Goal: Task Accomplishment & Management: Manage account settings

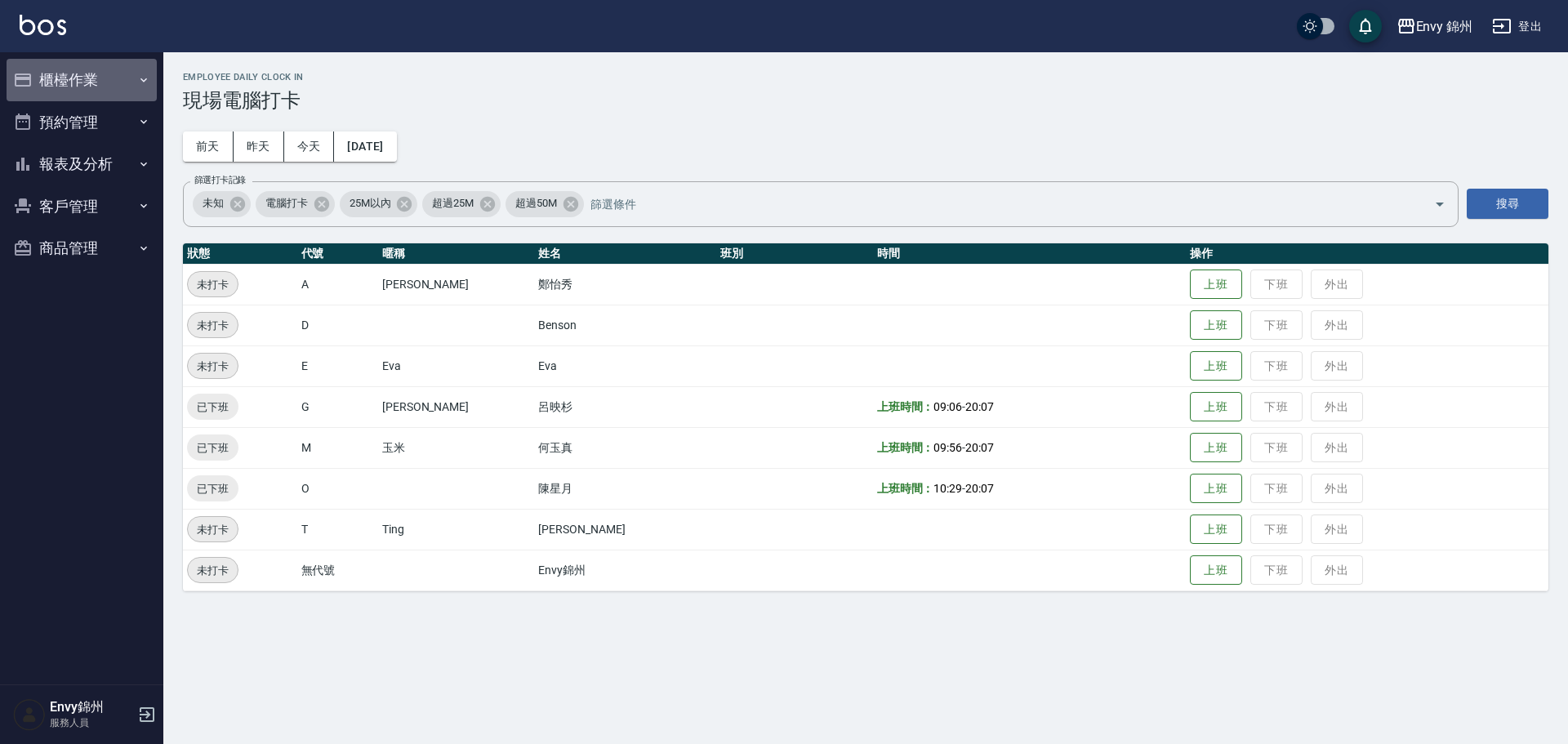
click at [67, 84] on button "櫃檯作業" at bounding box center [81, 81] width 150 height 43
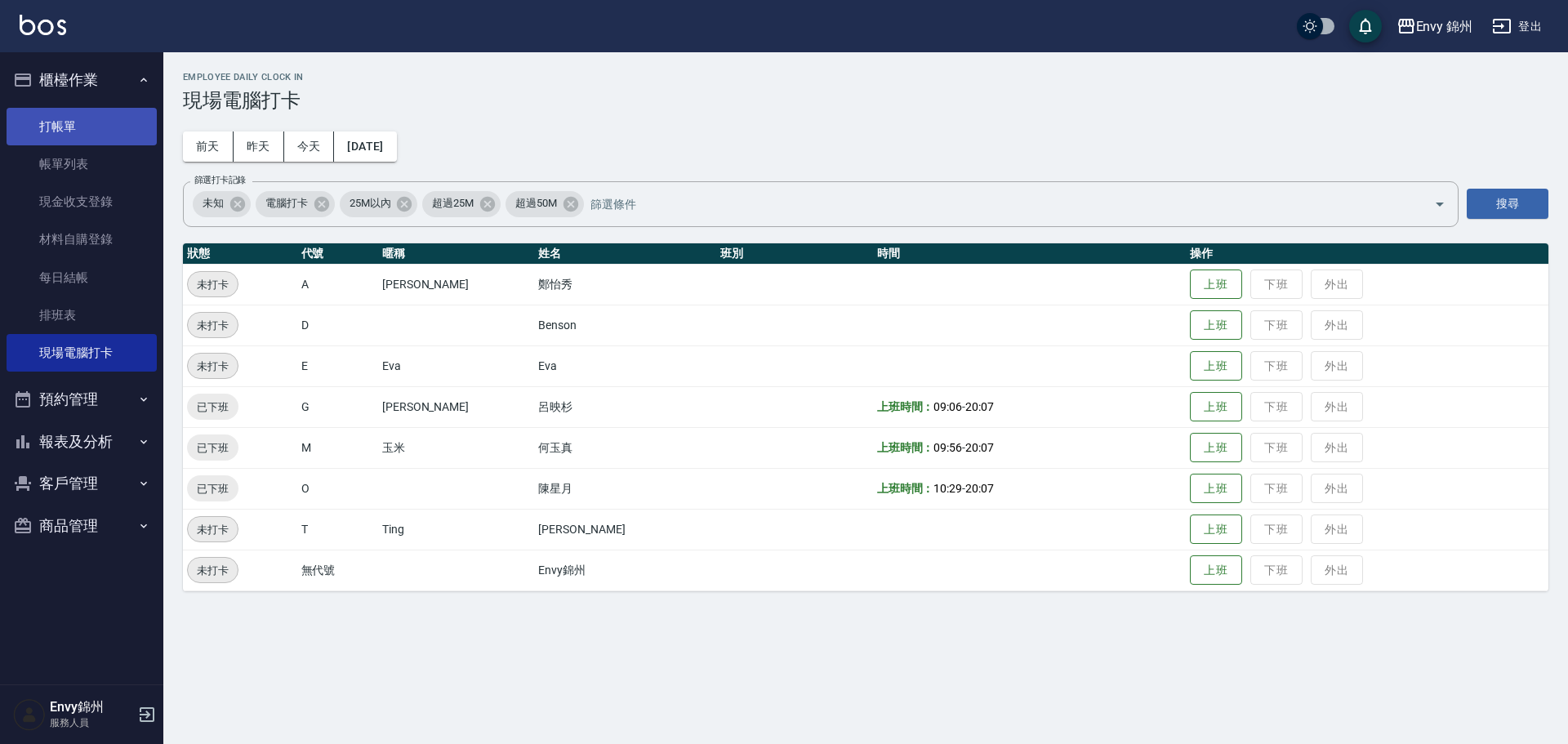
click at [45, 123] on link "打帳單" at bounding box center [81, 127] width 150 height 38
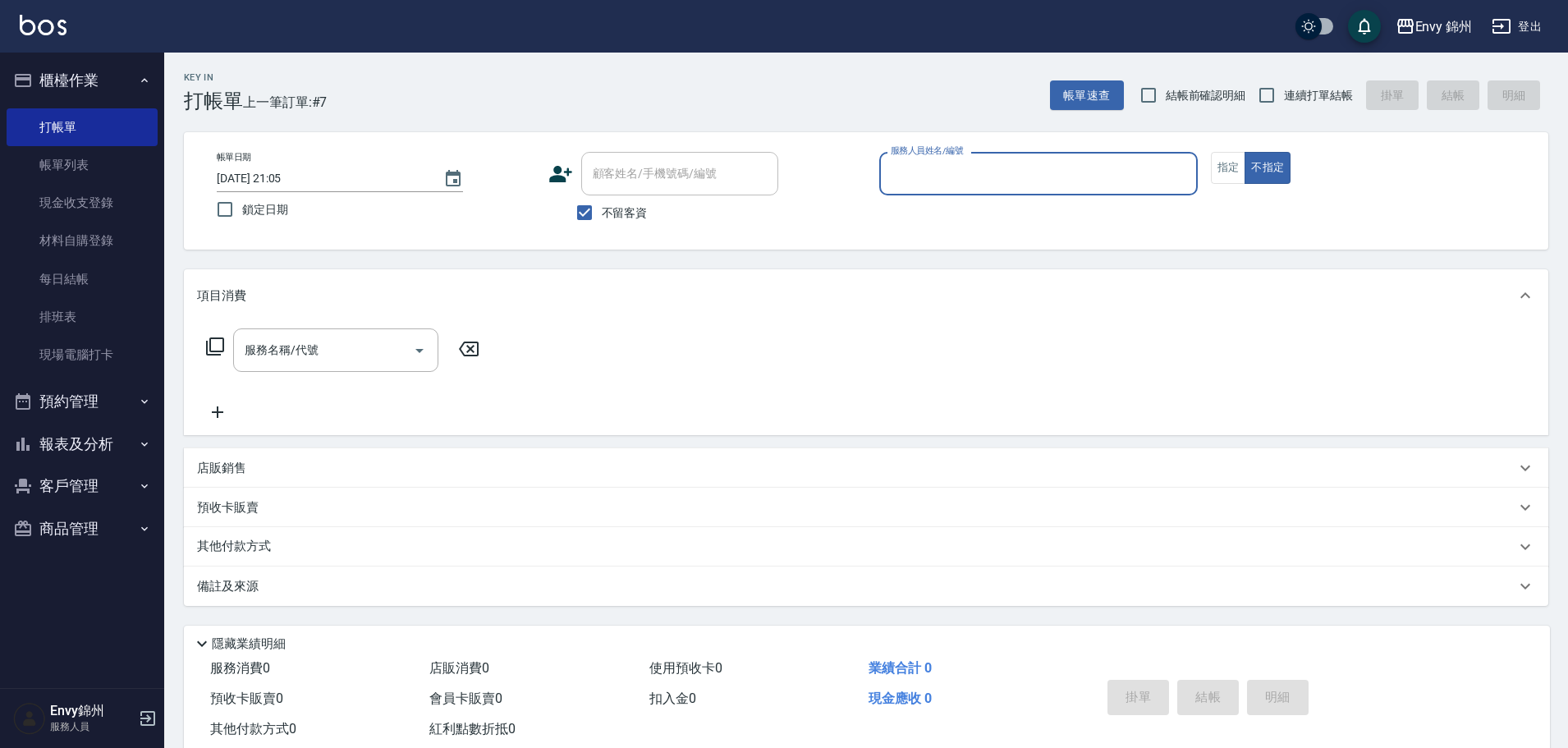
click at [950, 177] on input "服務人員姓名/編號" at bounding box center [1038, 173] width 304 height 28
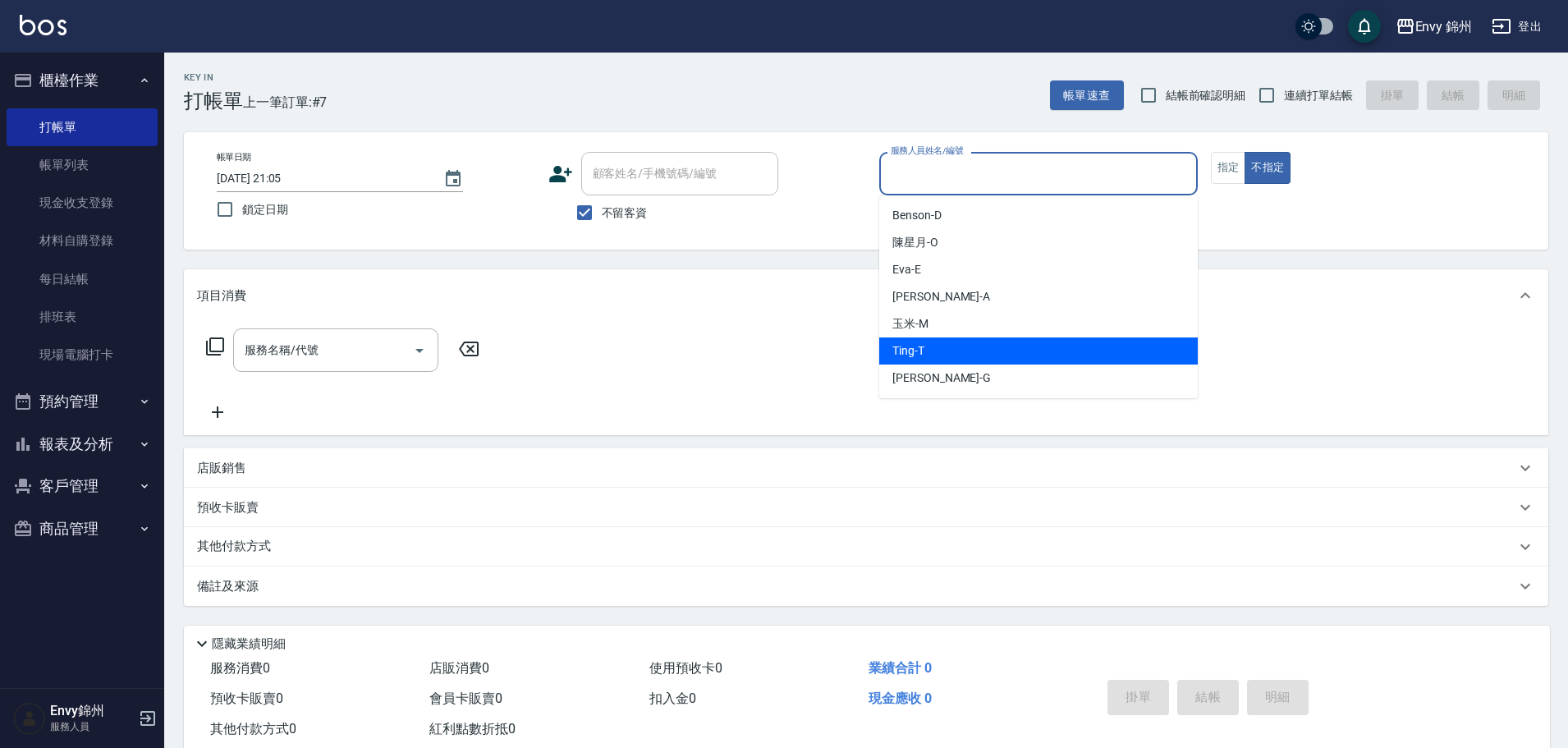
click at [957, 356] on div "Ting -T" at bounding box center [1038, 351] width 319 height 27
type input "Ting-T"
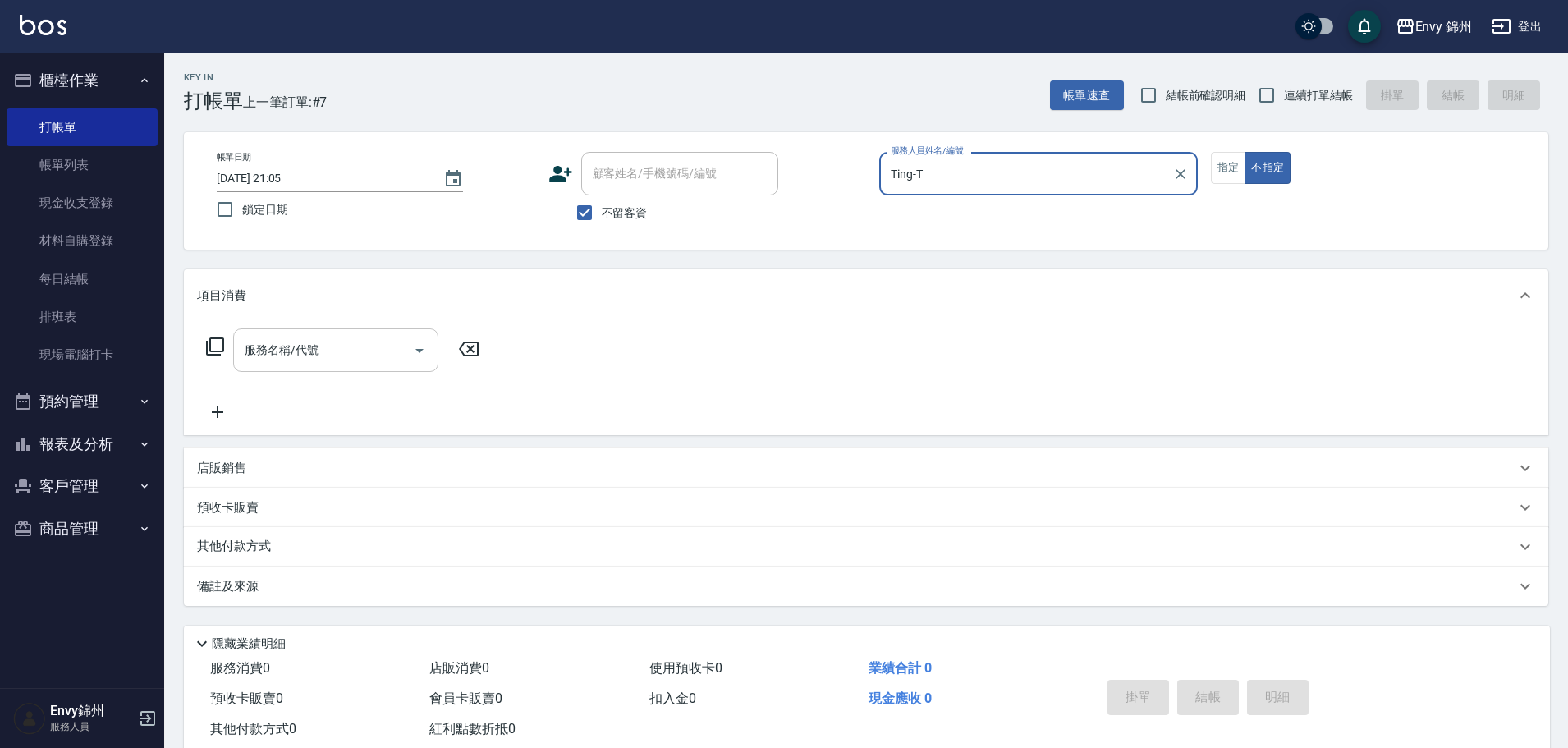
click at [289, 340] on div "服務名稱/代號 服務名稱/代號" at bounding box center [336, 350] width 205 height 43
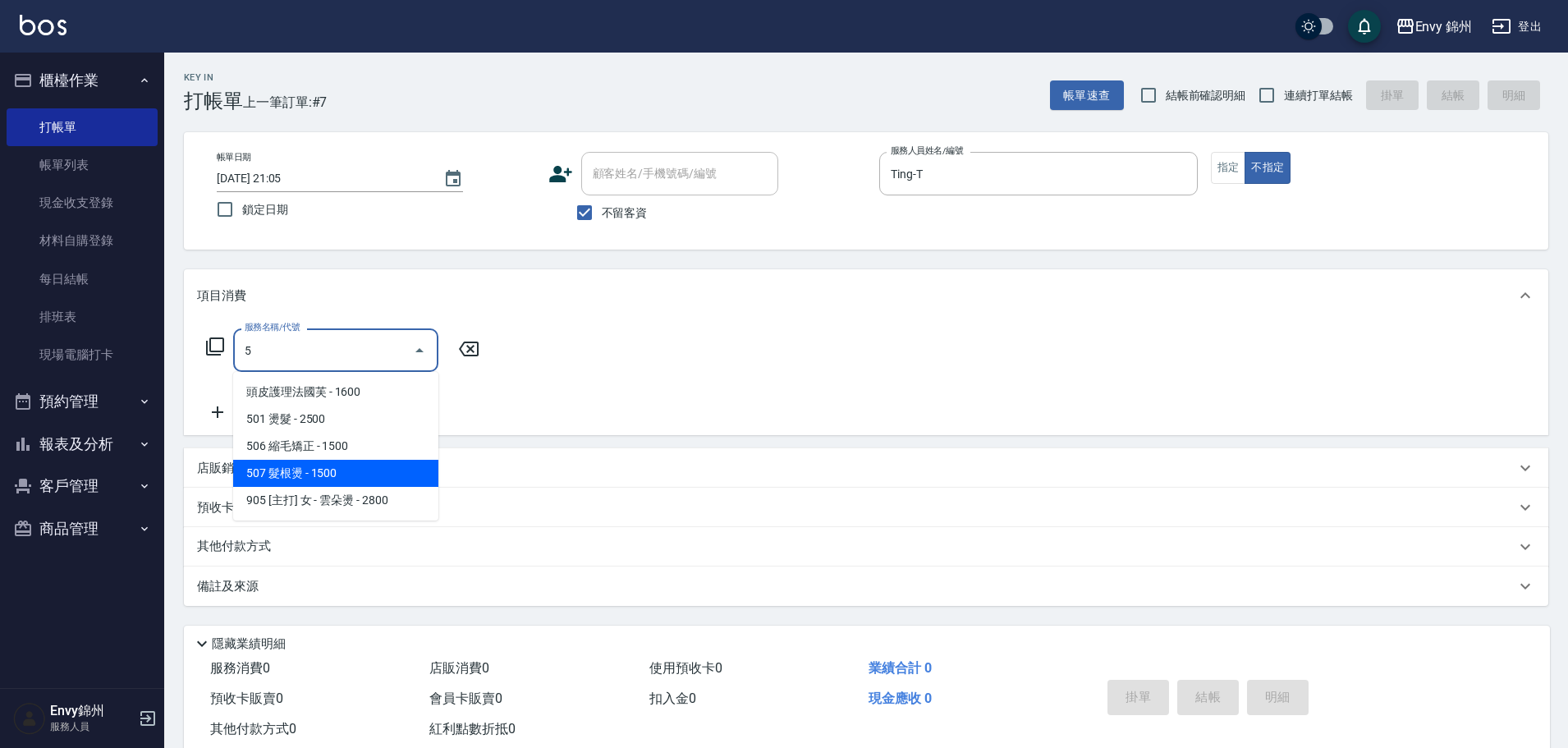
click at [367, 454] on span "506 縮毛矯正 - 1500" at bounding box center [336, 446] width 205 height 27
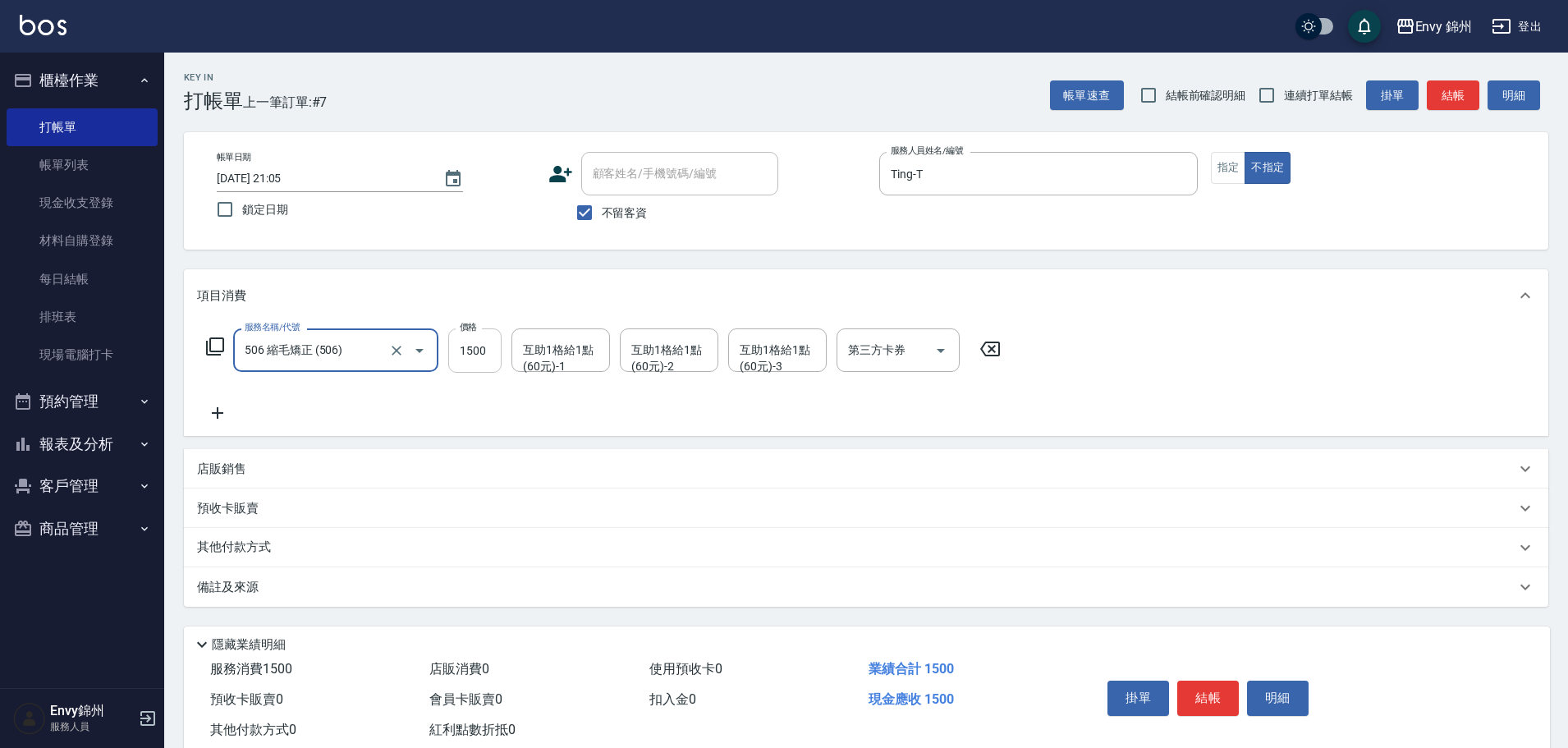
type input "506 縮毛矯正 (506)"
click at [459, 358] on input "1500" at bounding box center [475, 350] width 53 height 44
type input "3000"
click at [594, 354] on div "互助1格給1點(60元)-1 互助1格給1點(60元)-1" at bounding box center [561, 350] width 98 height 43
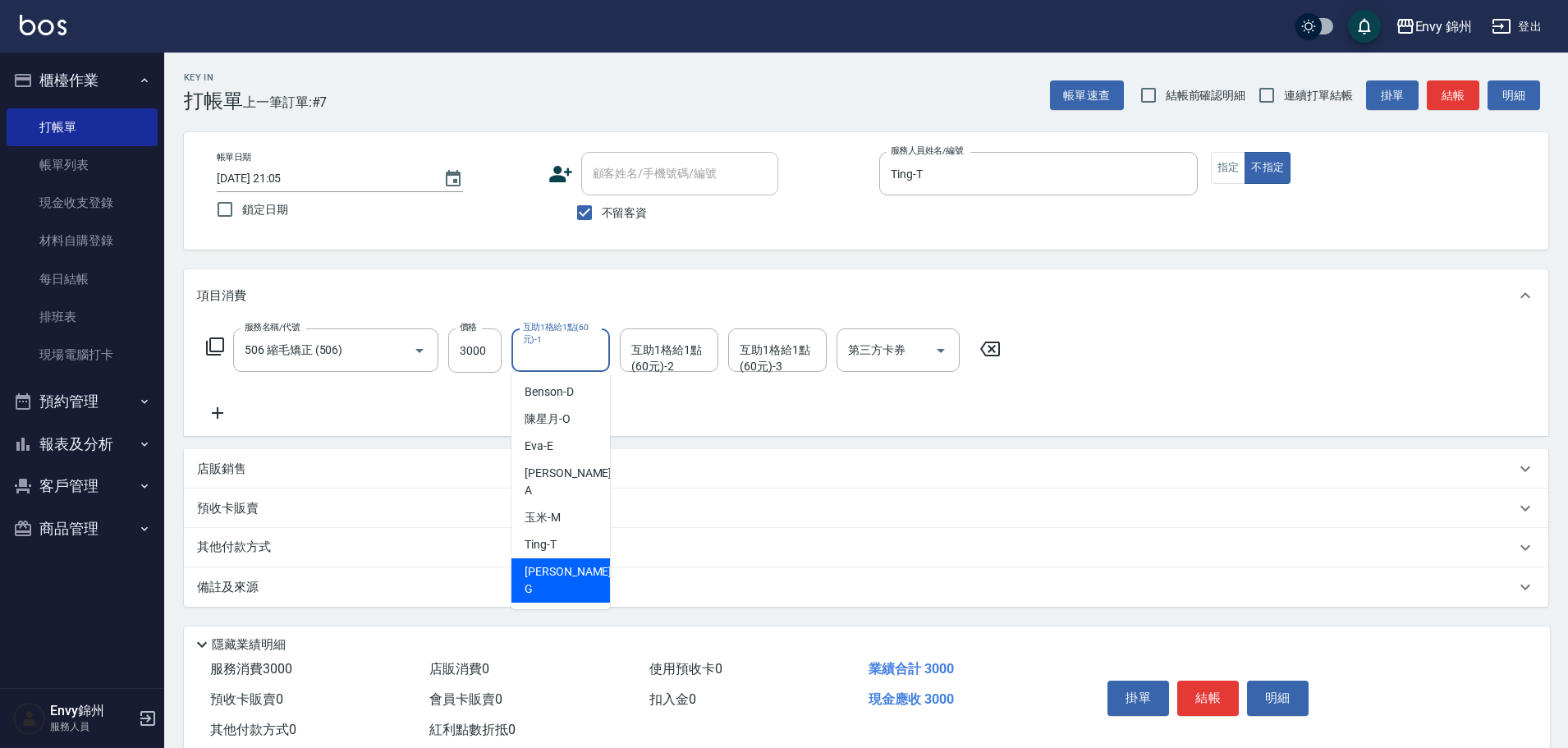
click at [570, 564] on div "杉杉 -G" at bounding box center [561, 580] width 98 height 44
type input "[PERSON_NAME]"
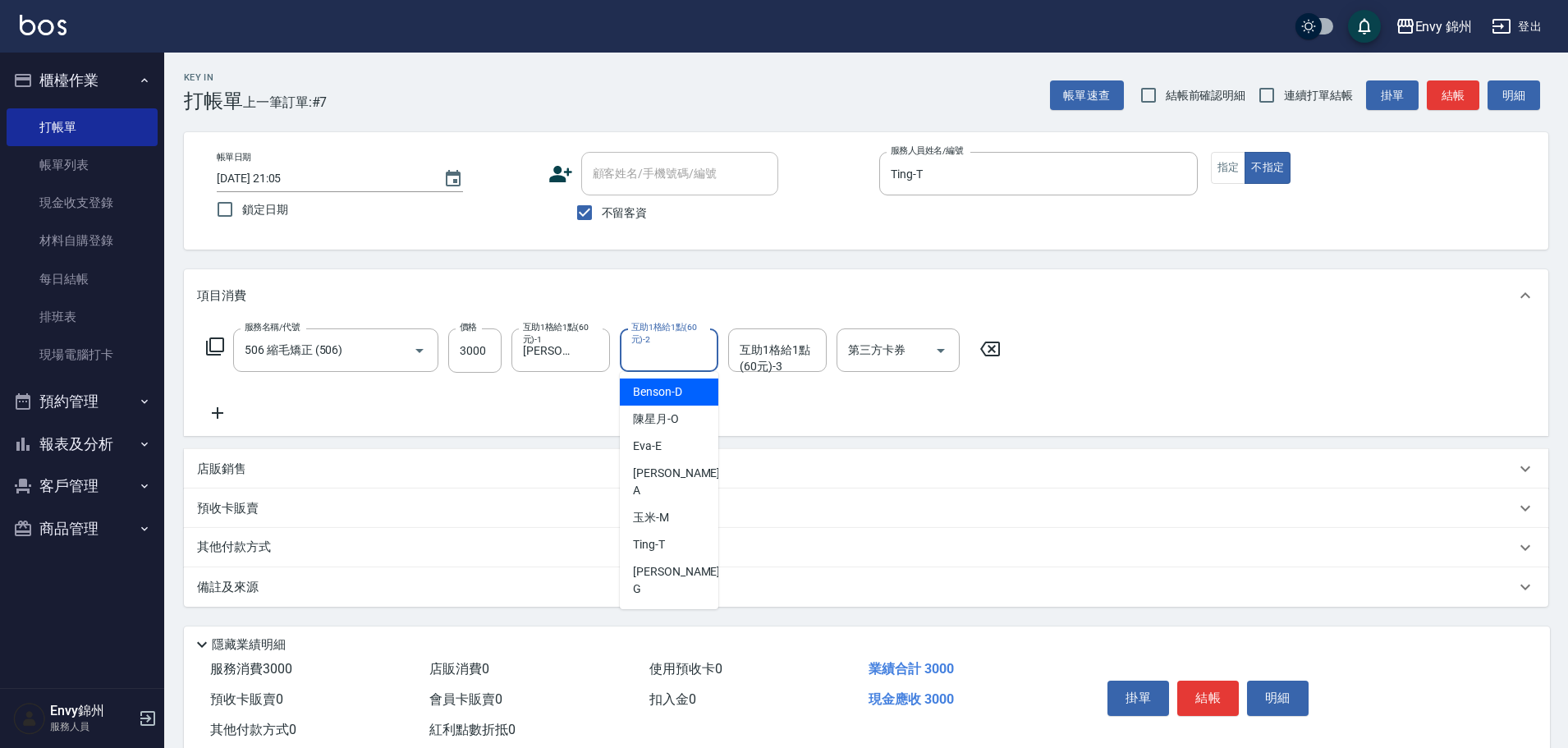
click at [659, 343] on div "互助1格給1點(60元)-2 互助1格給1點(60元)-2" at bounding box center [669, 350] width 98 height 43
click at [668, 509] on span "玉米 -M" at bounding box center [651, 518] width 36 height 17
type input "玉米-M"
click at [751, 345] on div "互助1格給1點(60元)-3 互助1格給1點(60元)-3" at bounding box center [777, 350] width 98 height 43
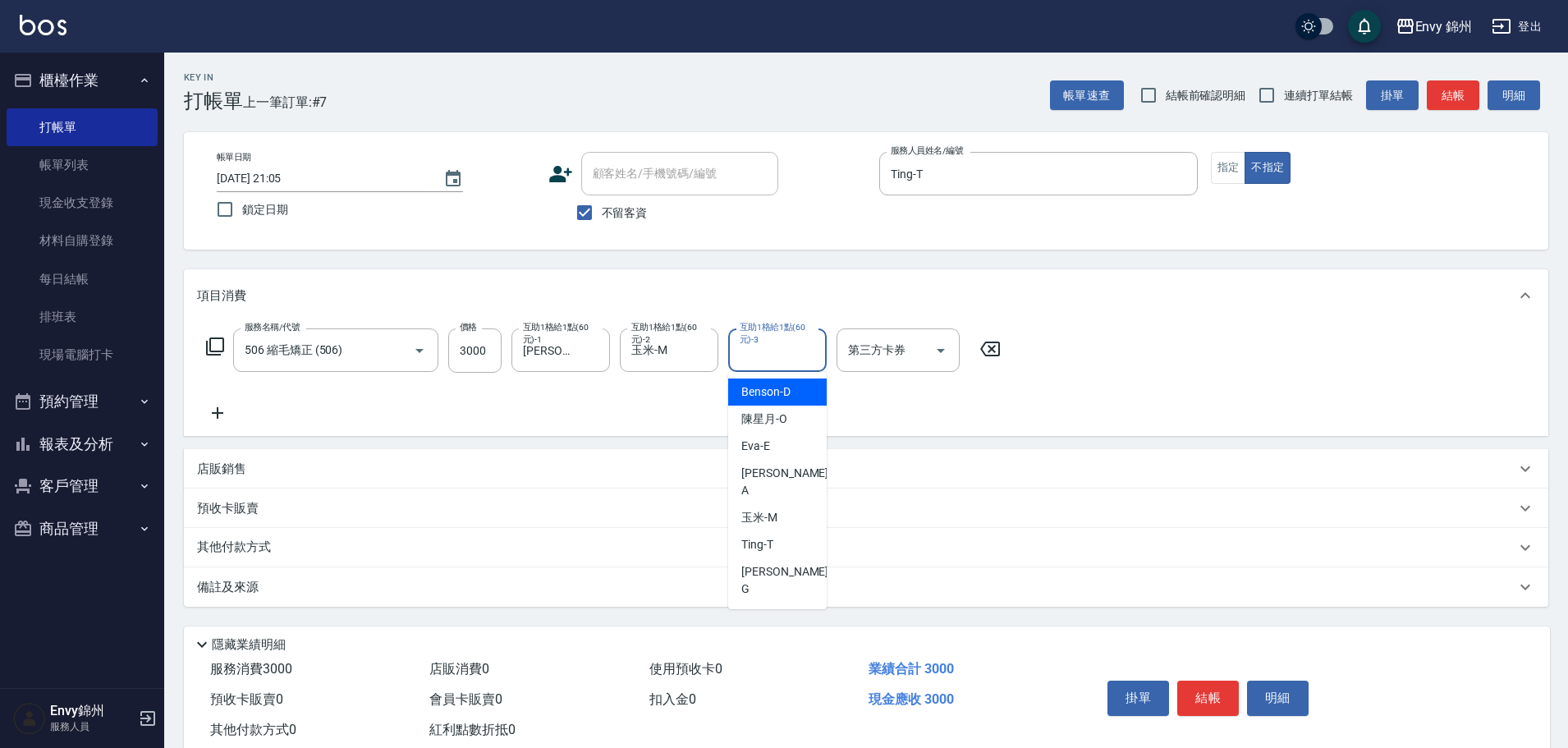
click at [808, 401] on div "Benson -D" at bounding box center [777, 391] width 98 height 27
type input "Benson -D"
click at [804, 346] on label "互助1格給1點(60元)-3" at bounding box center [776, 333] width 74 height 25
click at [794, 346] on input "Benson -D" at bounding box center [765, 350] width 59 height 28
click at [802, 351] on icon "Clear" at bounding box center [809, 350] width 16 height 16
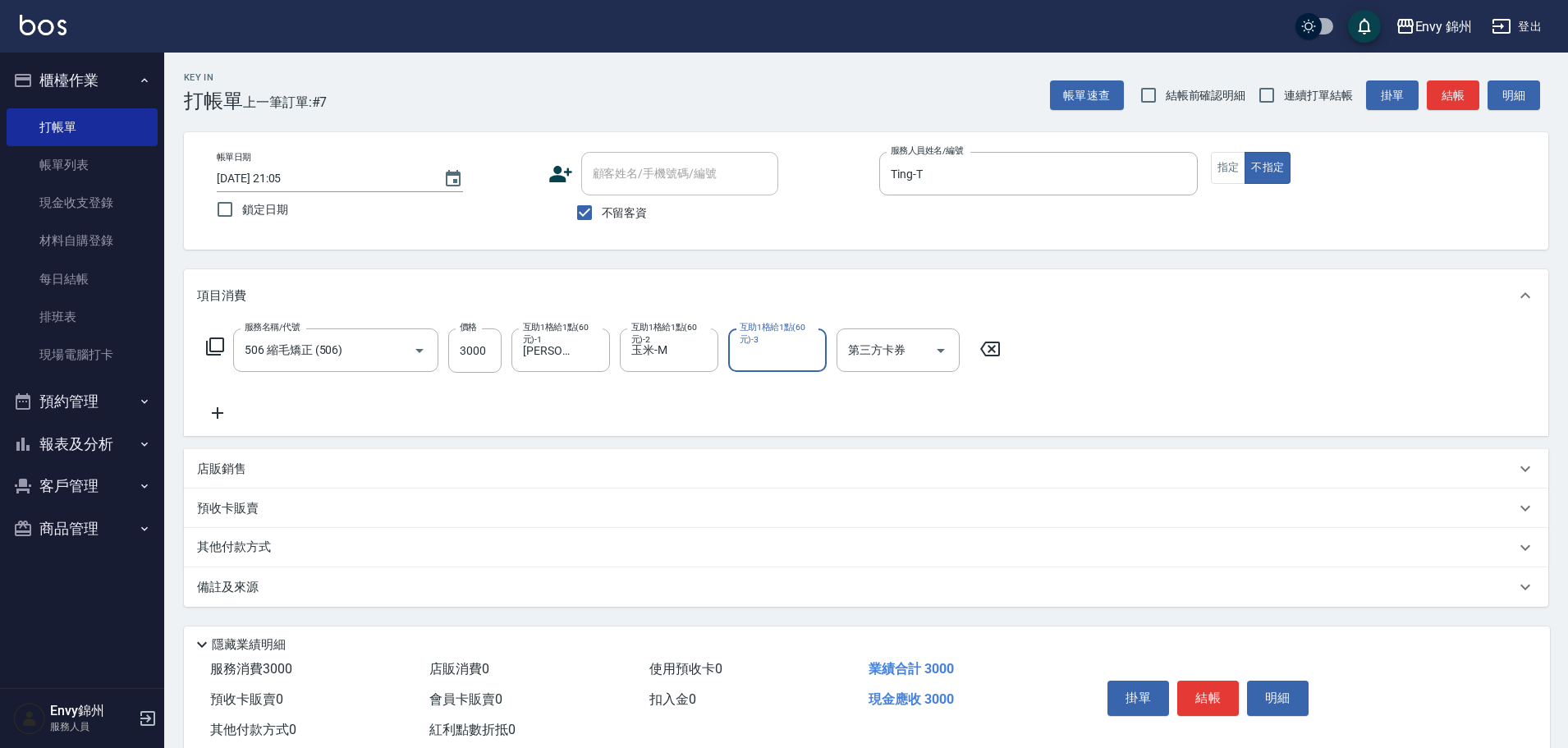
click at [782, 366] on div "互助1格給1點(60元)-3" at bounding box center [777, 350] width 98 height 43
click at [770, 426] on span "陳星月 -O" at bounding box center [763, 419] width 46 height 17
type input "陳星月-O"
click at [600, 575] on div "備註及來源" at bounding box center [865, 587] width 1364 height 40
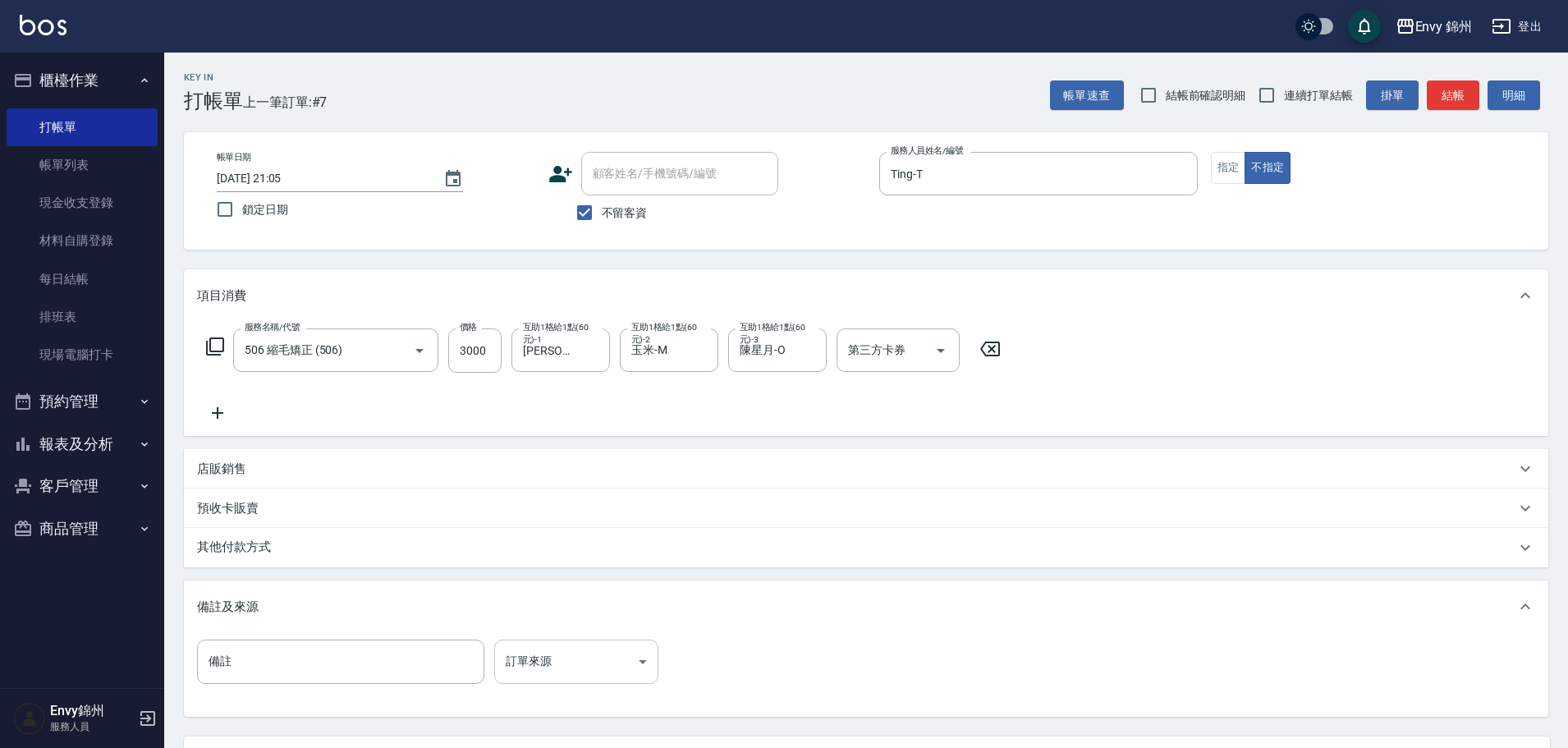
click at [617, 659] on body "Envy 錦州 登出 櫃檯作業 打帳單 帳單列表 現金收支登錄 材料自購登錄 每日結帳 排班表 現場電腦打卡 預約管理 預約管理 單日預約紀錄 單週預約紀錄 …" at bounding box center [784, 447] width 1568 height 895
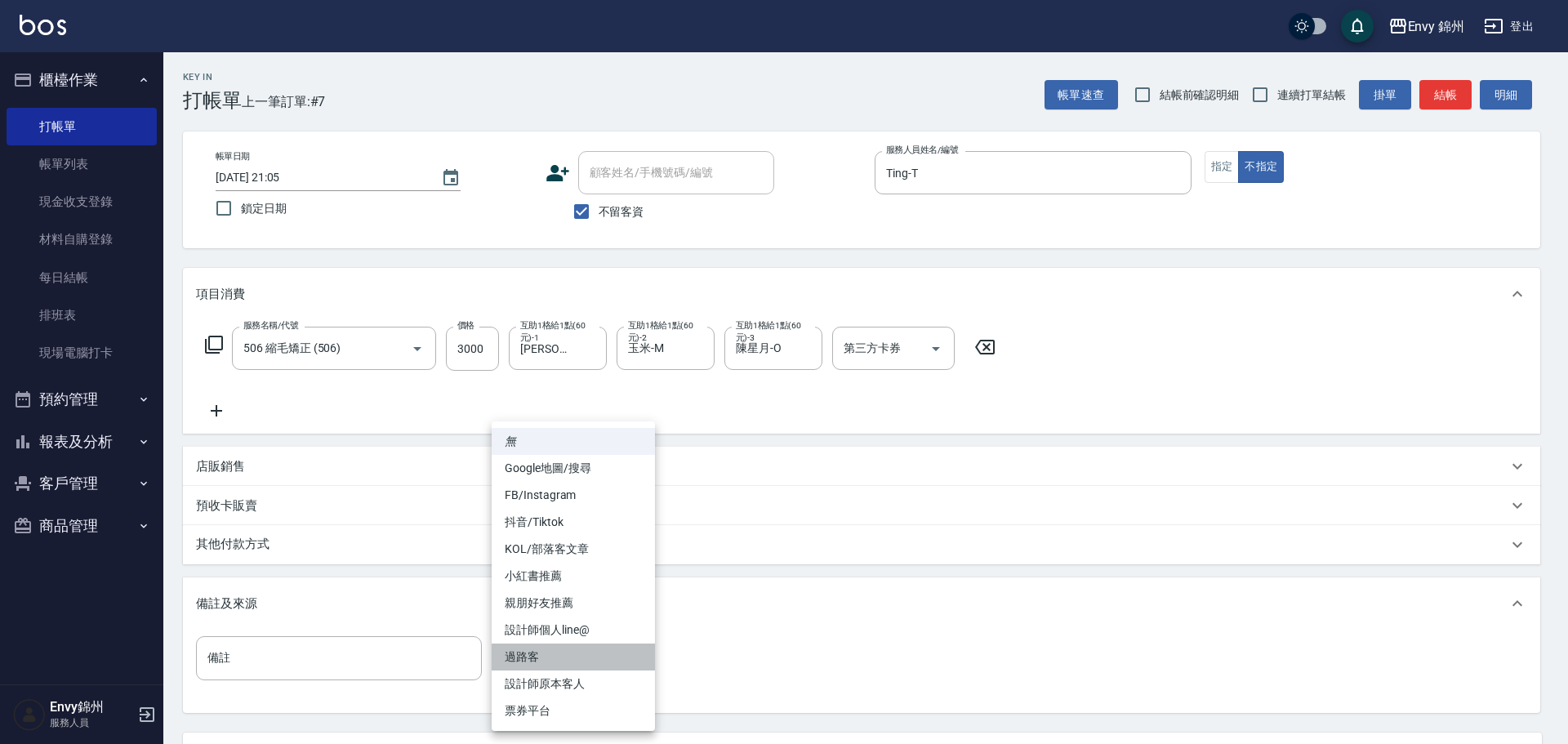
click at [604, 659] on li "過路客" at bounding box center [574, 657] width 164 height 27
type input "過路客"
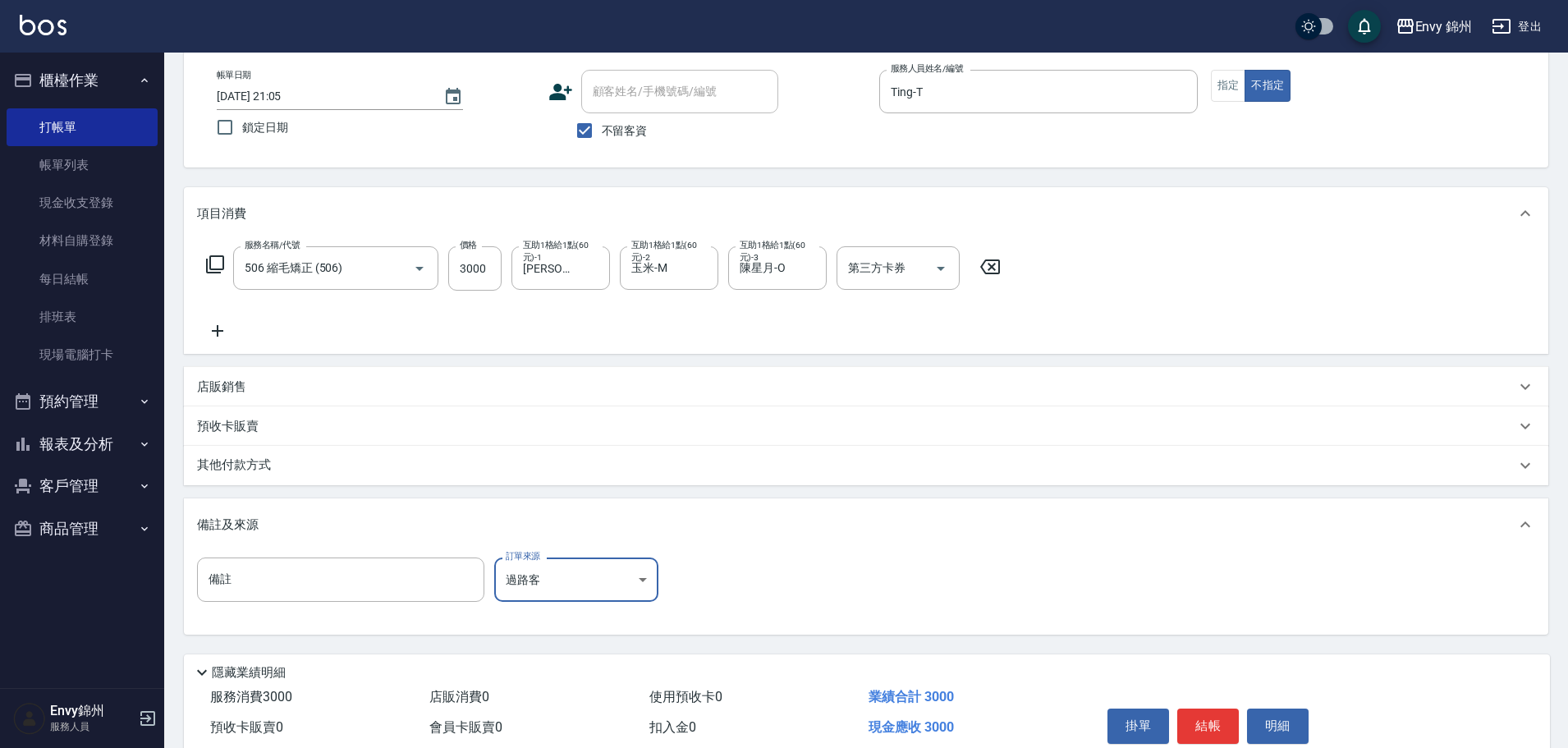
scroll to position [154, 0]
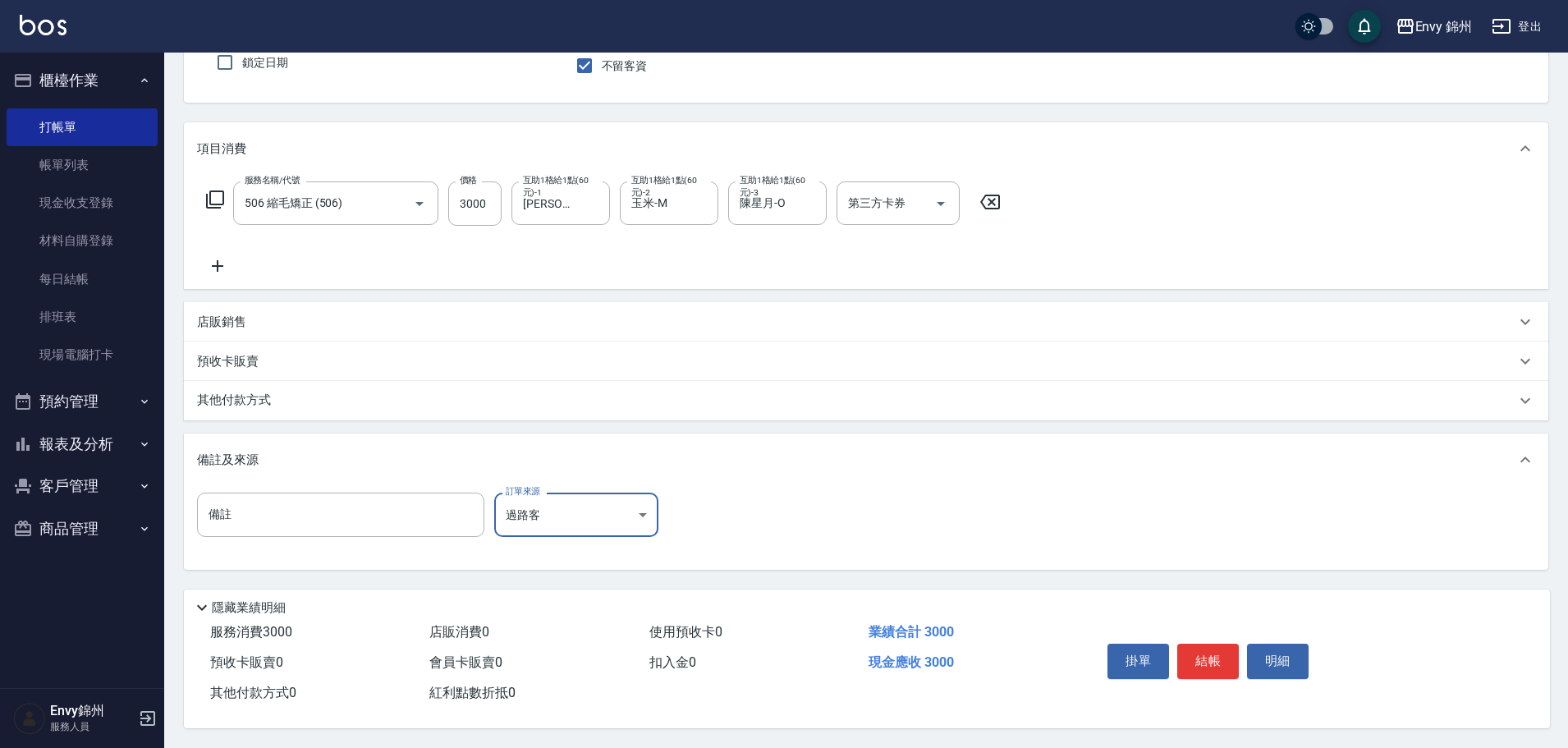
drag, startPoint x: 258, startPoint y: 381, endPoint x: 273, endPoint y: 410, distance: 32.6
click at [258, 382] on div "其他付款方式" at bounding box center [865, 401] width 1364 height 40
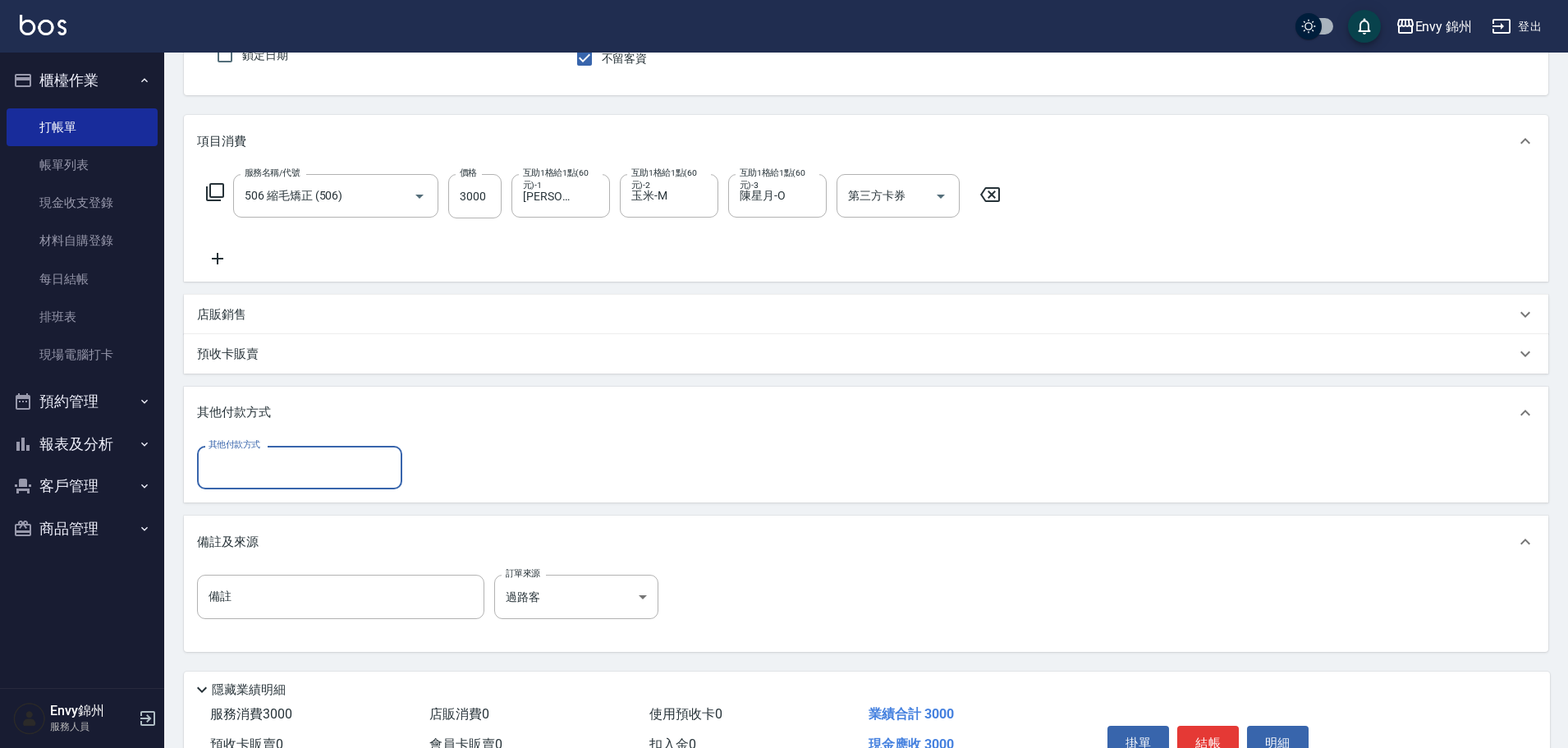
scroll to position [0, 0]
click at [281, 478] on input "其他付款方式" at bounding box center [299, 467] width 190 height 28
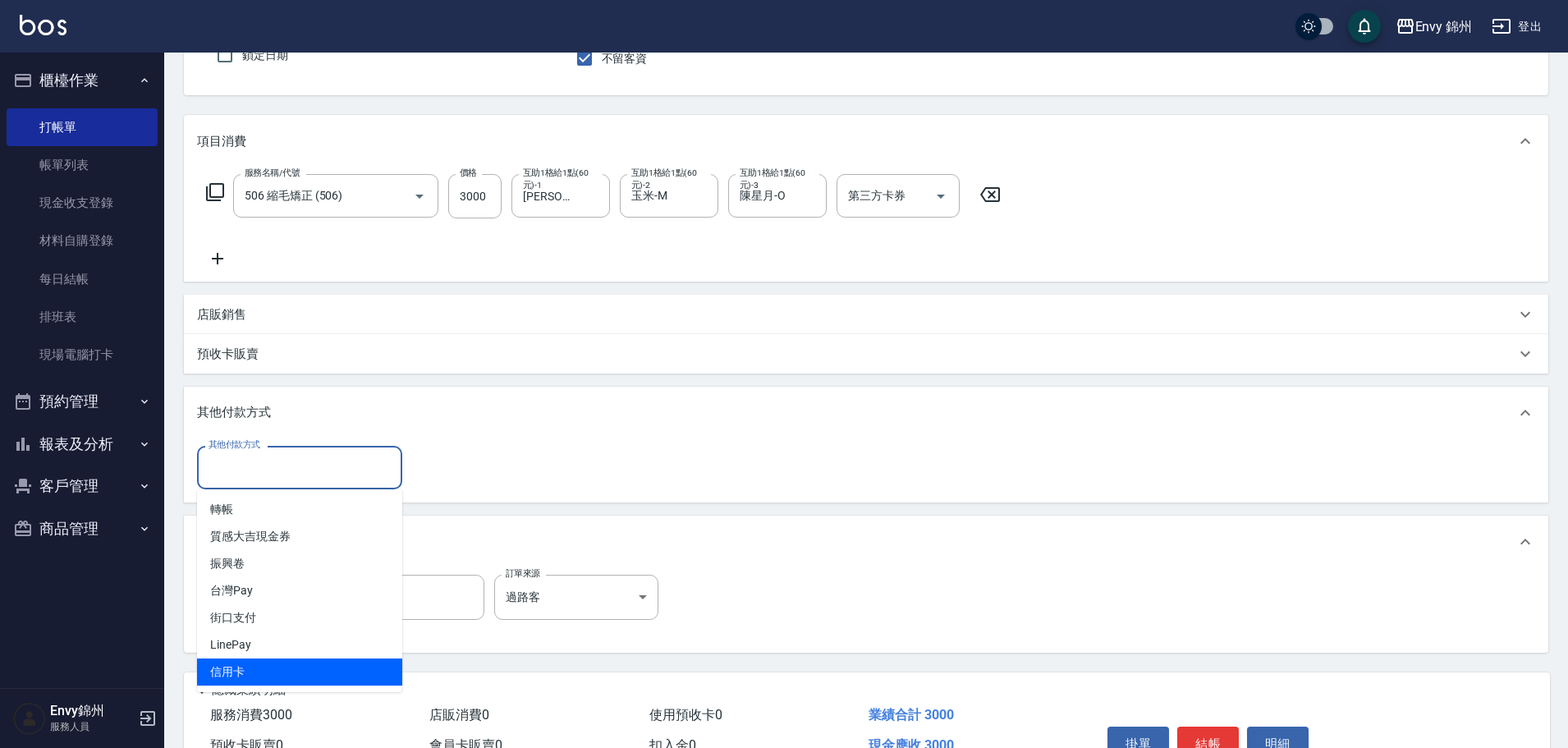
click at [302, 674] on span "信用卡" at bounding box center [300, 671] width 205 height 27
type input "信用卡"
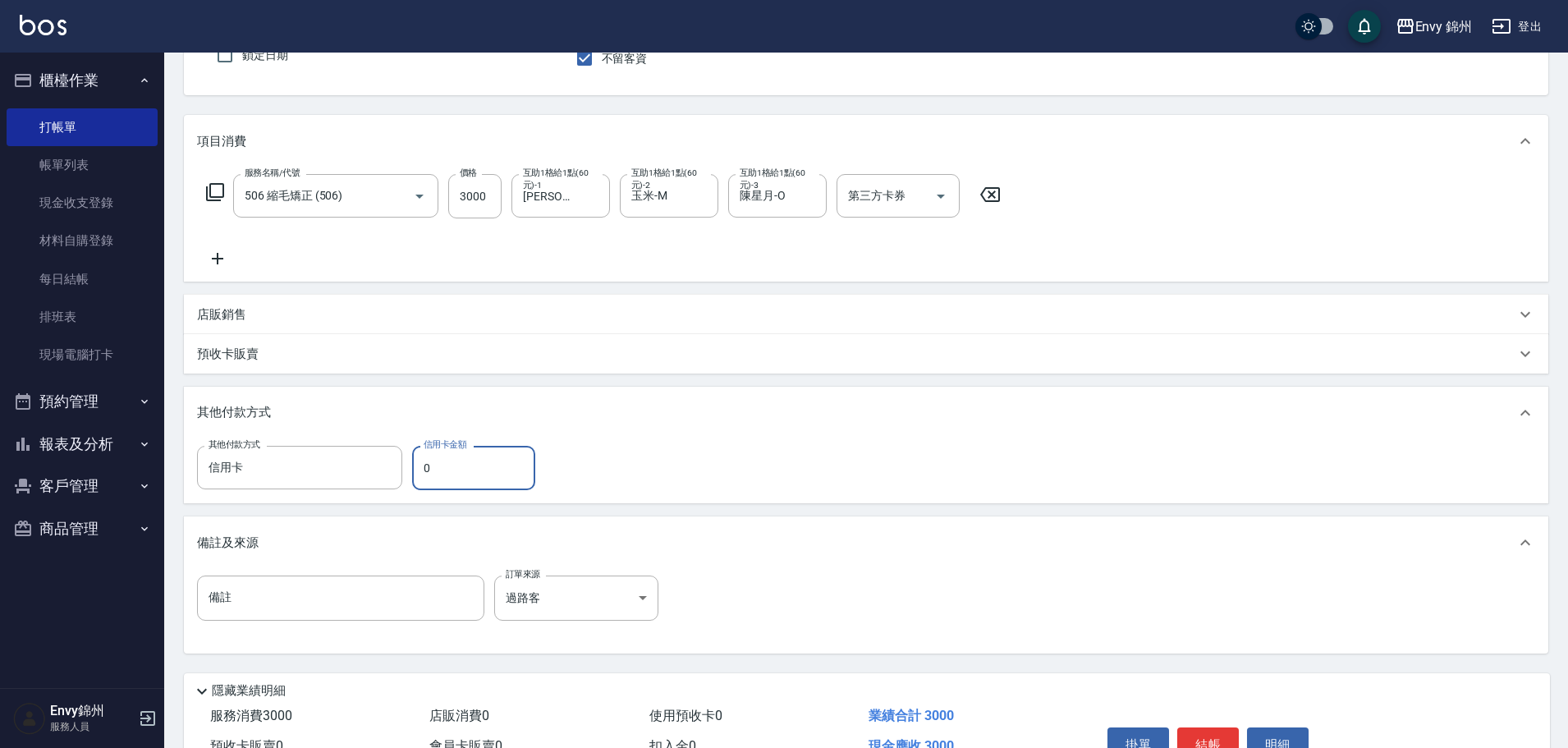
drag, startPoint x: 445, startPoint y: 465, endPoint x: 407, endPoint y: 471, distance: 38.5
click at [407, 471] on div "其他付款方式 信用卡 其他付款方式 信用卡金額 0 信用卡金額" at bounding box center [371, 467] width 348 height 44
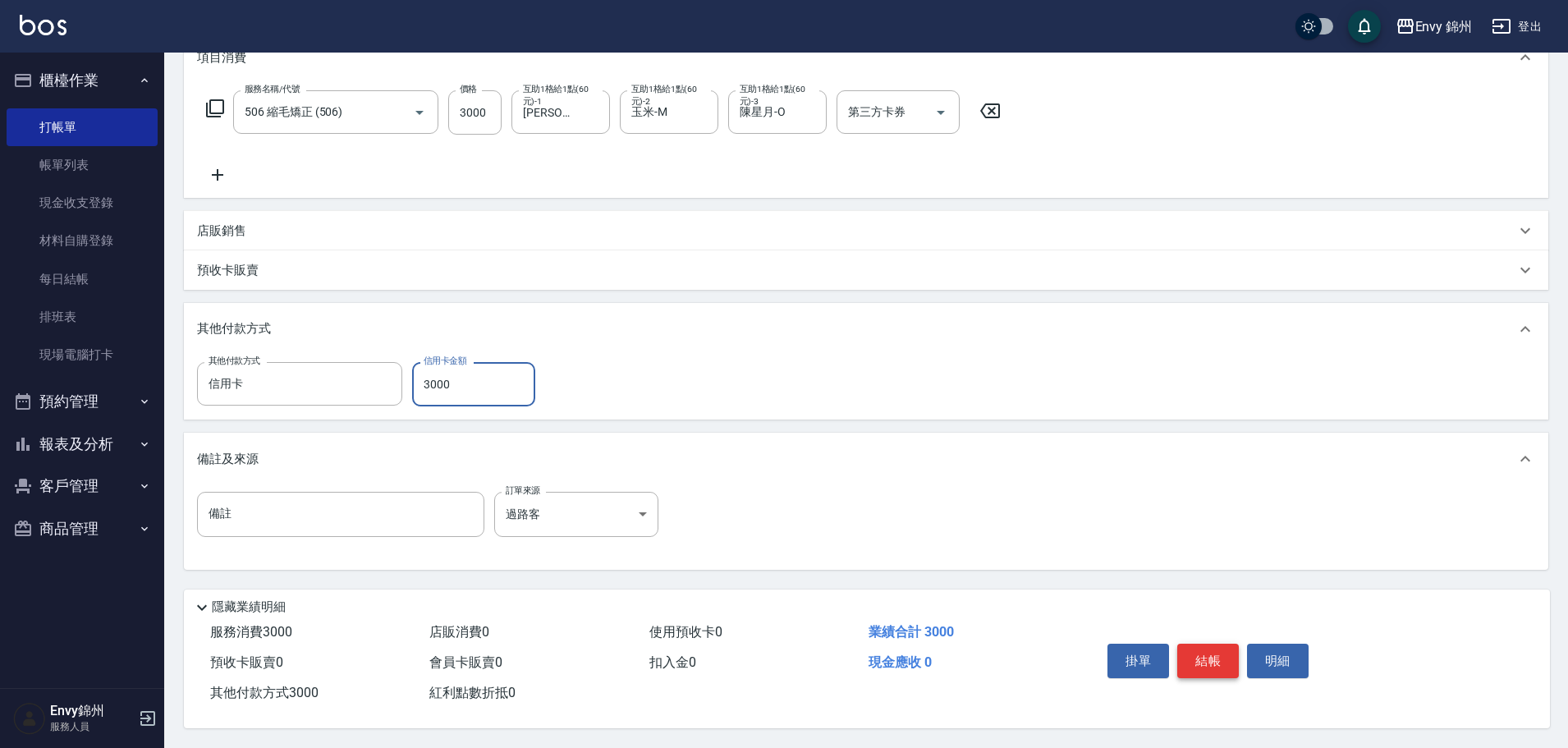
type input "3000"
click at [1192, 652] on button "結帳" at bounding box center [1207, 661] width 61 height 34
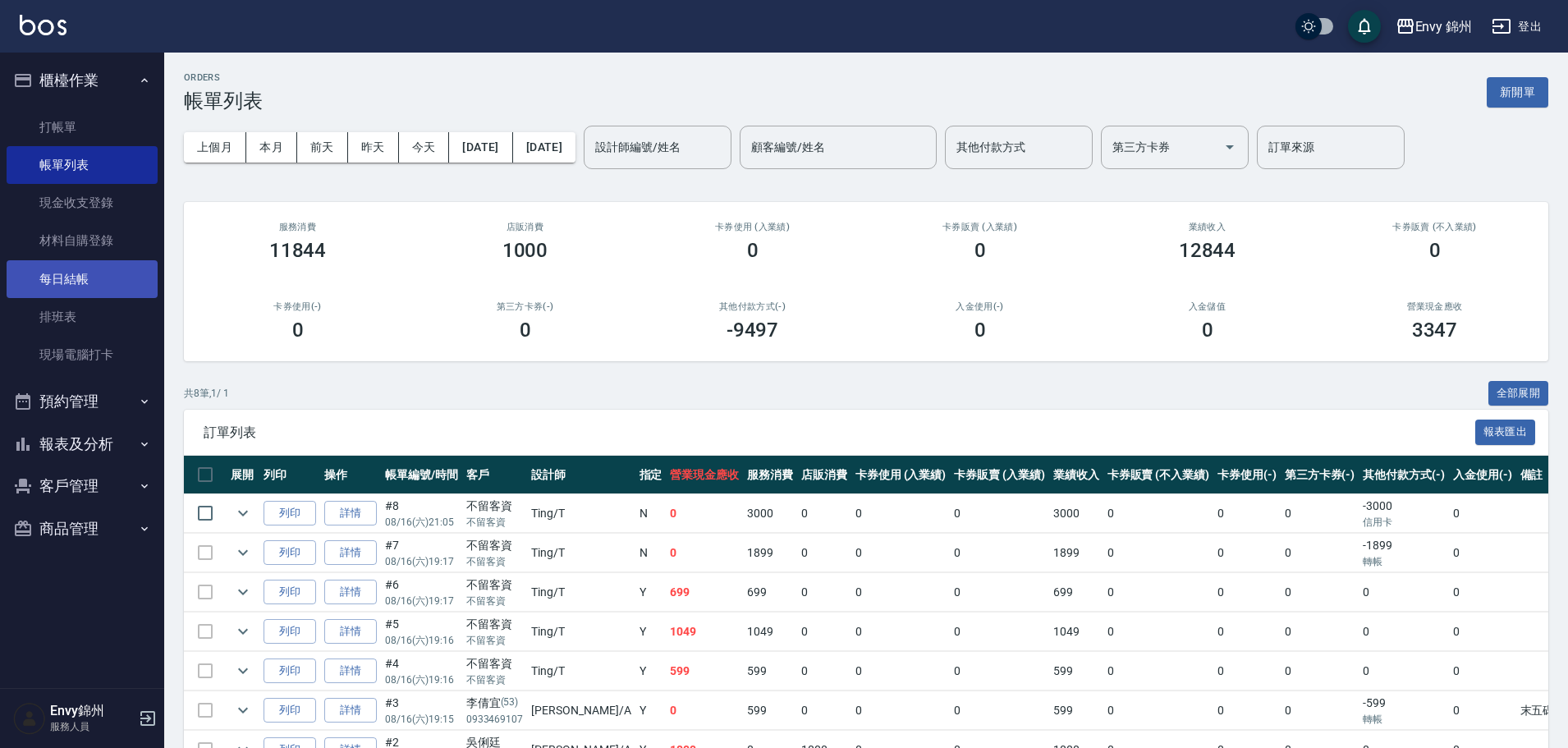
click at [52, 282] on link "每日結帳" at bounding box center [82, 279] width 151 height 38
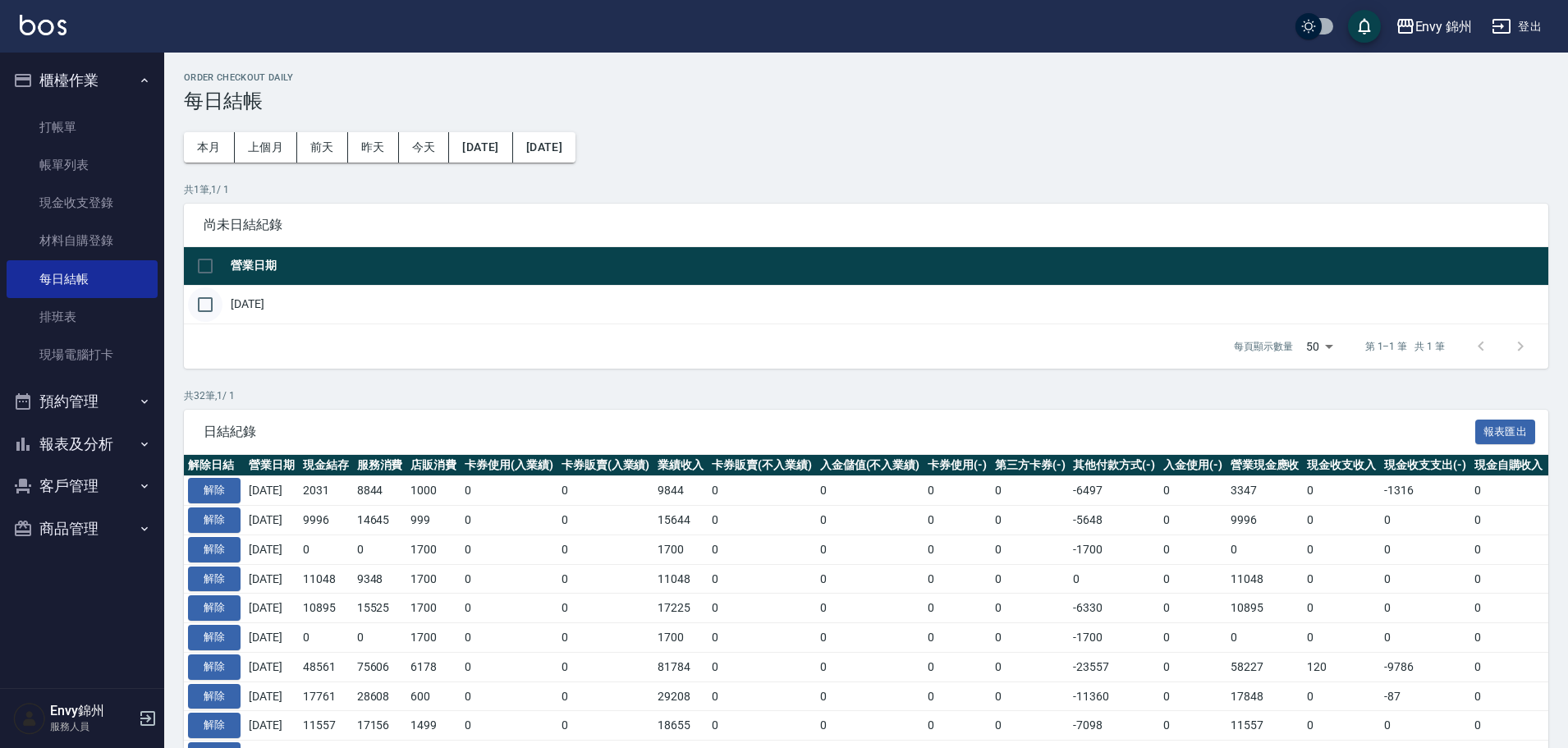
click at [217, 309] on input "checkbox" at bounding box center [205, 304] width 34 height 34
checkbox input "true"
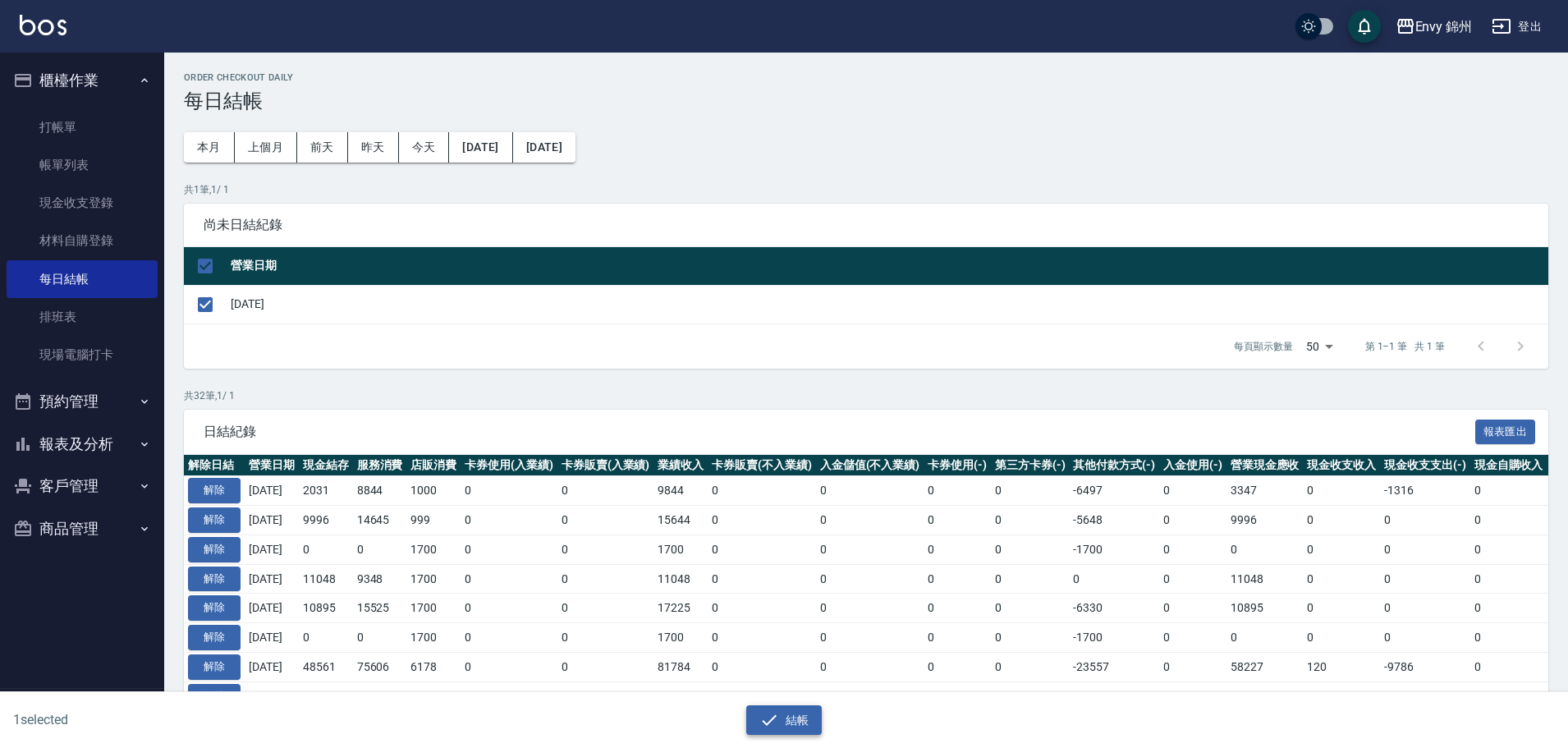
click at [776, 726] on icon "button" at bounding box center [768, 720] width 20 height 20
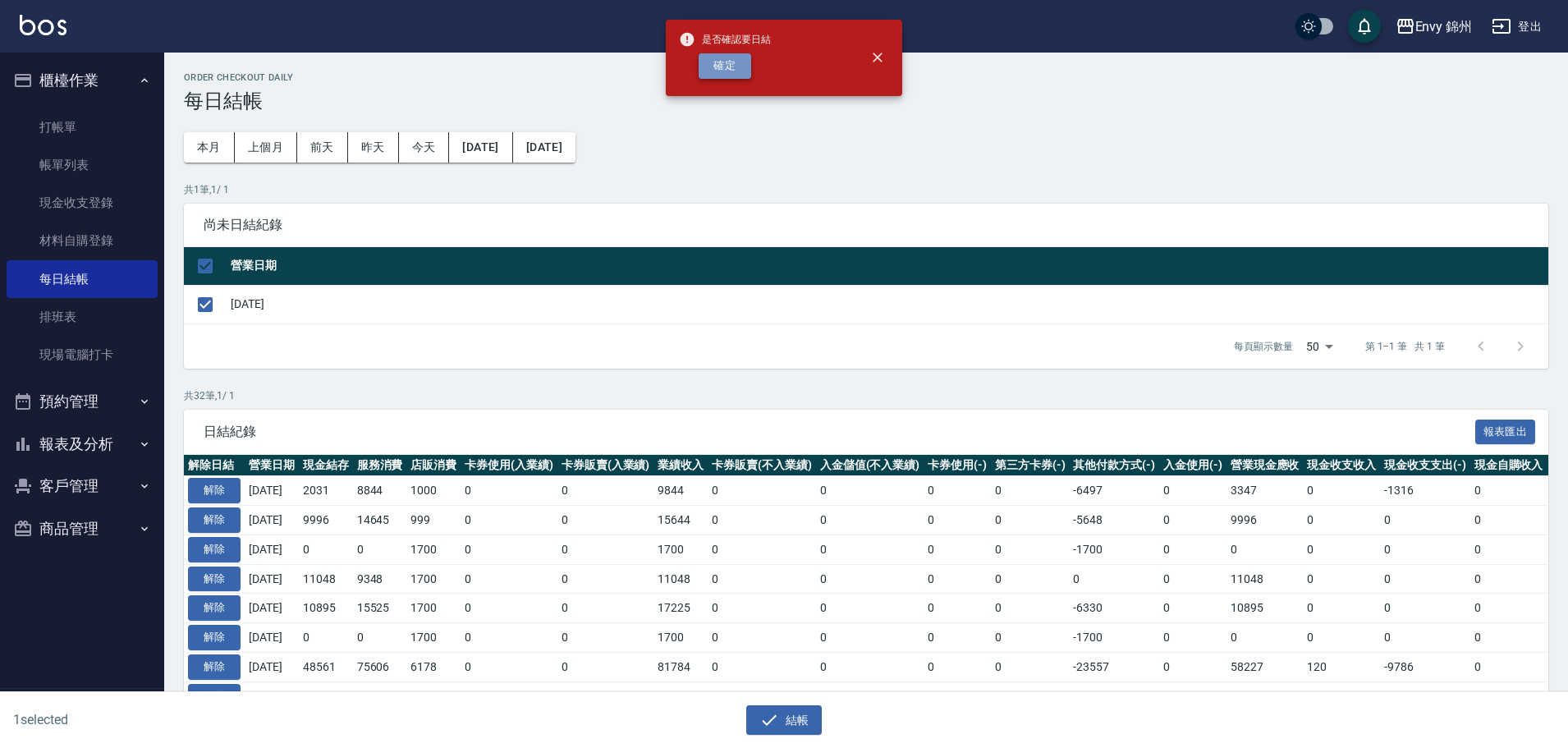
click at [723, 66] on button "確定" at bounding box center [725, 66] width 53 height 26
checkbox input "false"
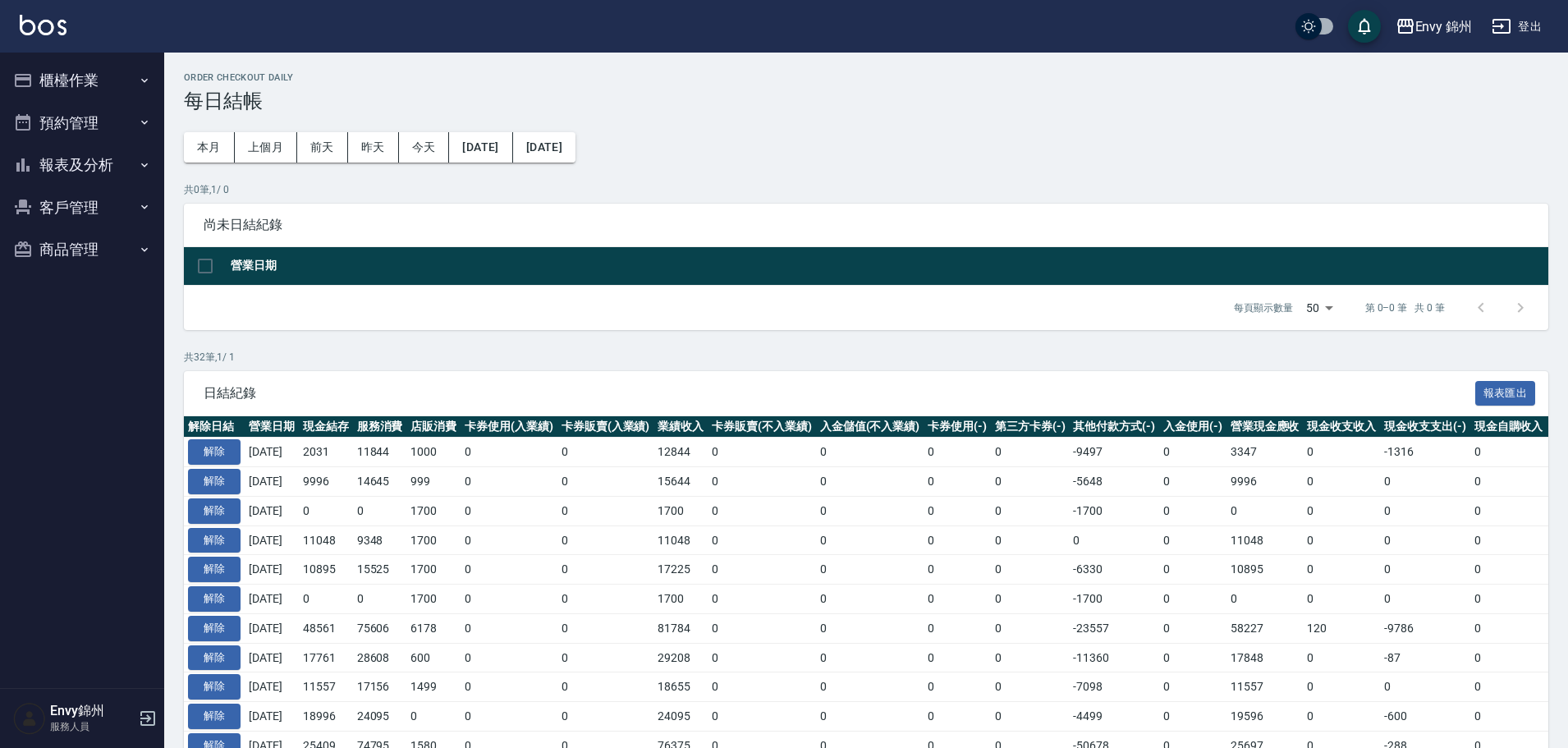
click at [1517, 26] on button "登出" at bounding box center [1516, 26] width 63 height 30
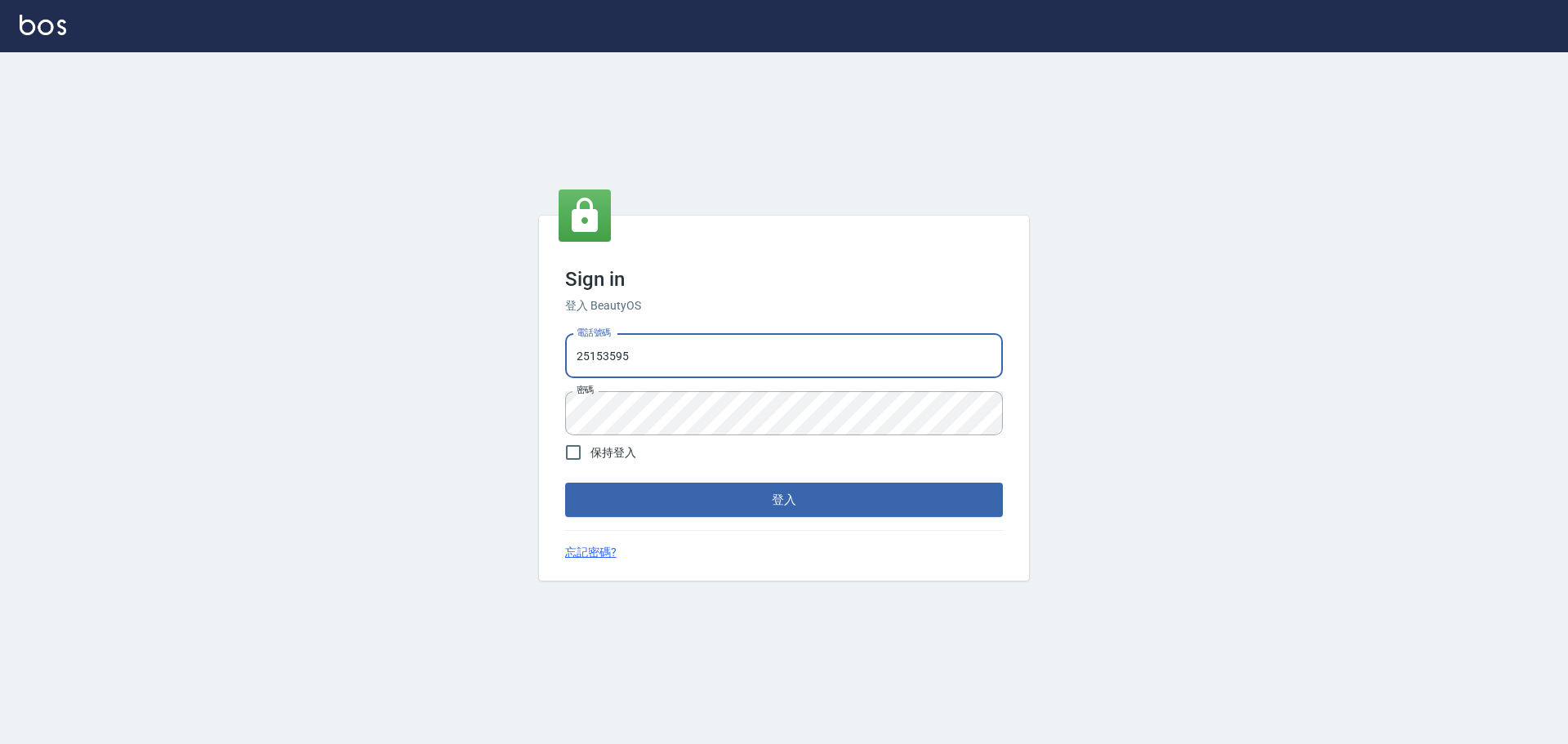
click at [744, 350] on input "25153595" at bounding box center [784, 356] width 438 height 44
type input "9990001234567"
click at [782, 500] on button "登入" at bounding box center [784, 500] width 438 height 34
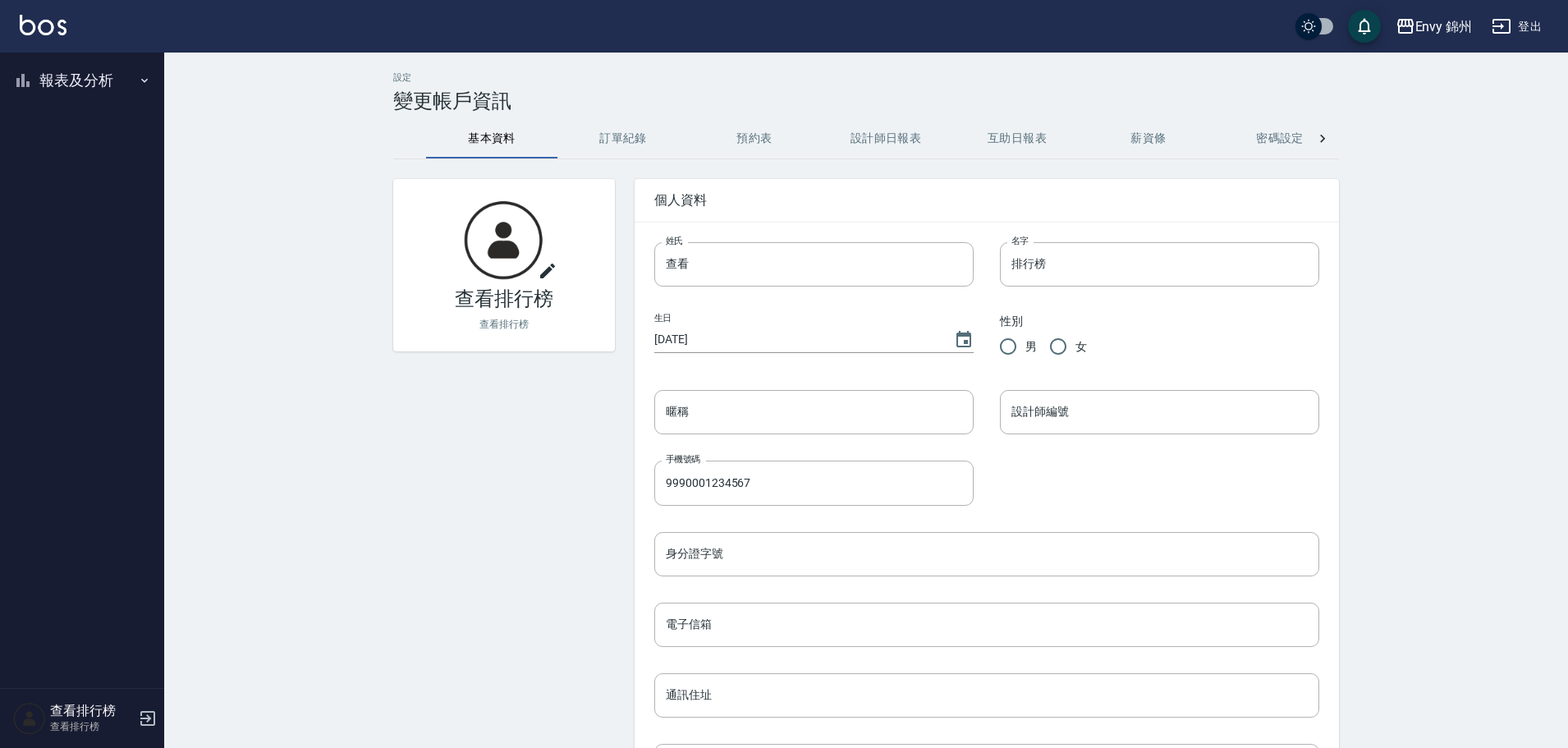
click at [61, 86] on button "報表及分析" at bounding box center [82, 81] width 151 height 43
click at [57, 173] on link "店家排行榜" at bounding box center [82, 165] width 151 height 38
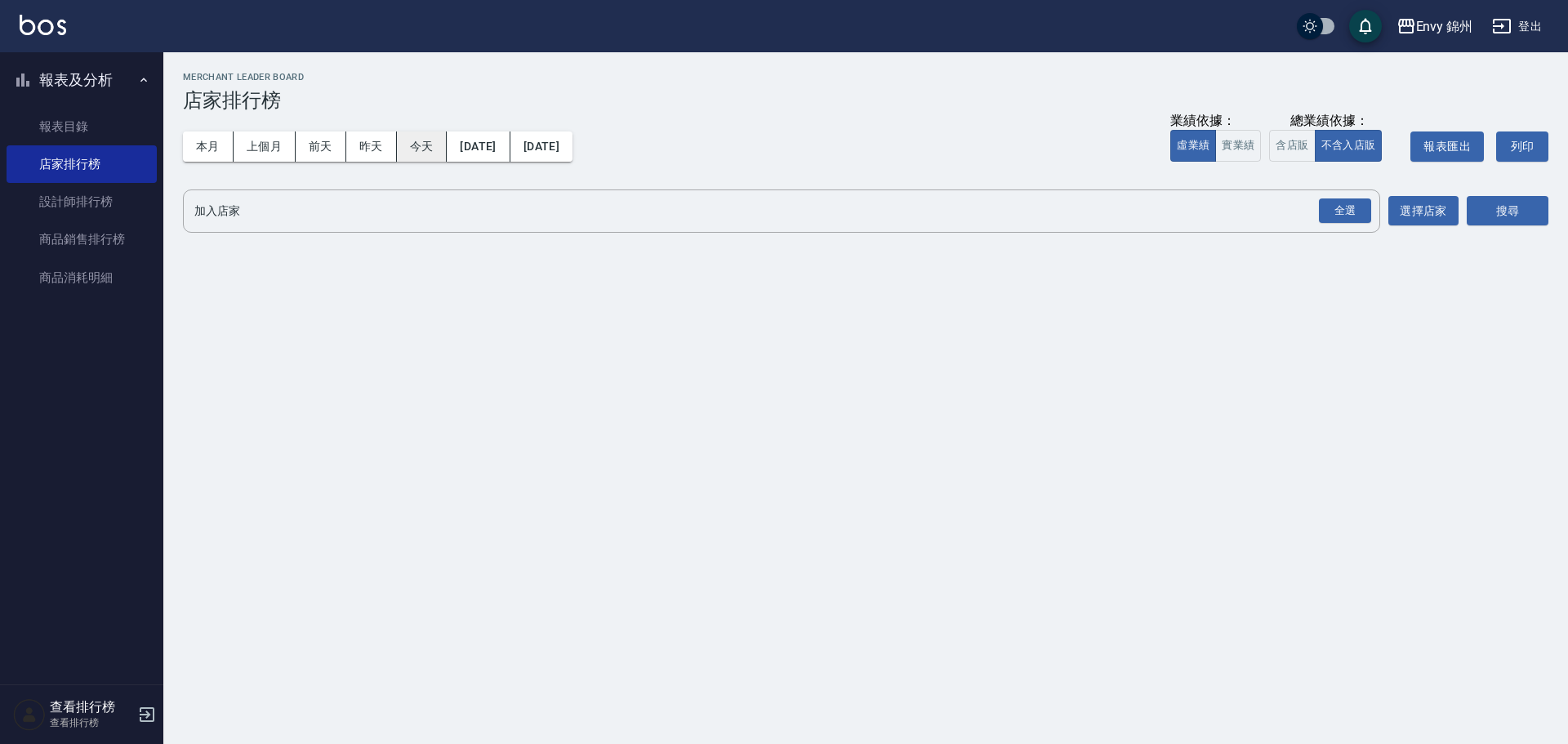
click at [428, 145] on button "今天" at bounding box center [422, 146] width 51 height 30
drag, startPoint x: 1356, startPoint y: 208, endPoint x: 1393, endPoint y: 212, distance: 37.2
click at [1355, 208] on div "全選" at bounding box center [1345, 212] width 52 height 26
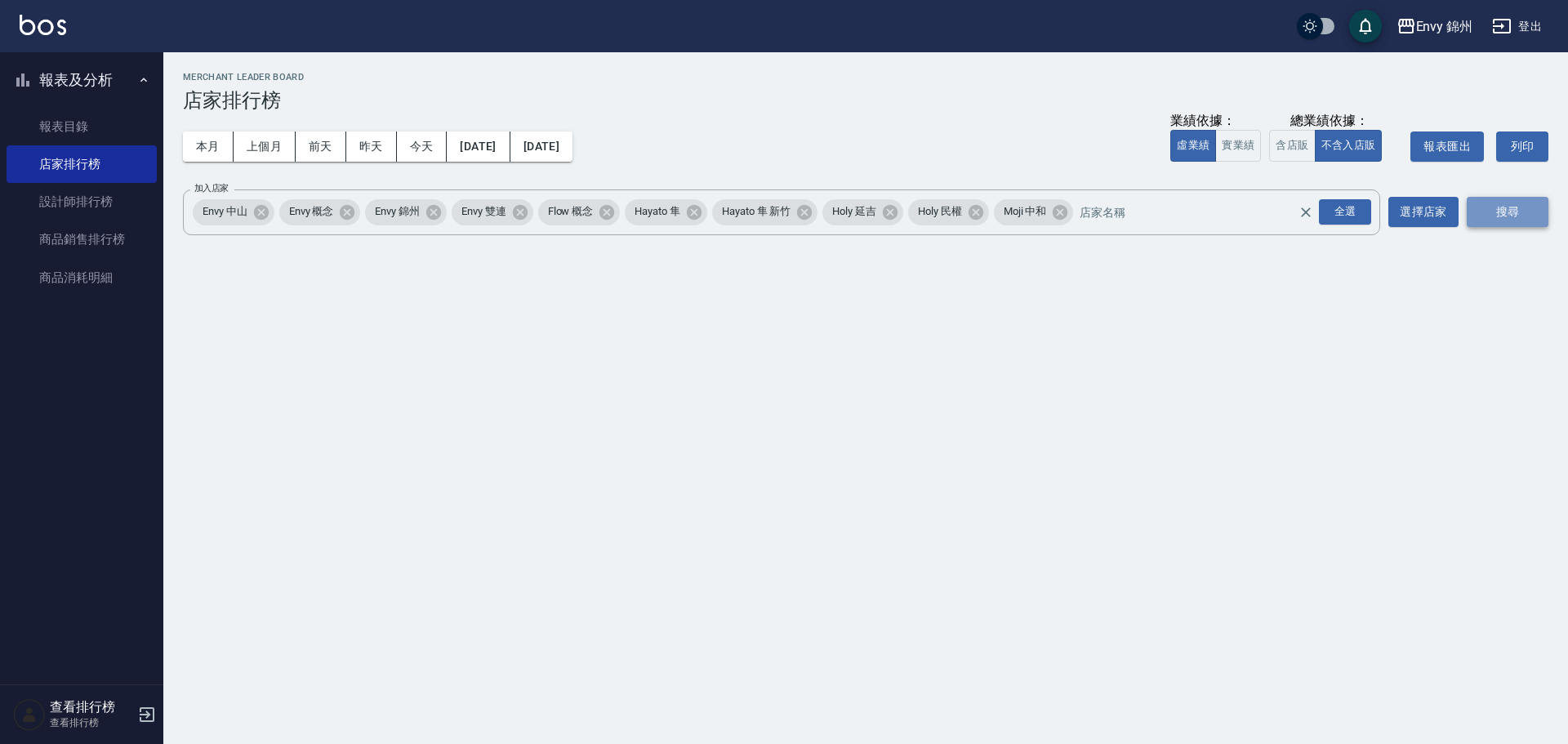
click at [1499, 206] on button "搜尋" at bounding box center [1507, 212] width 81 height 30
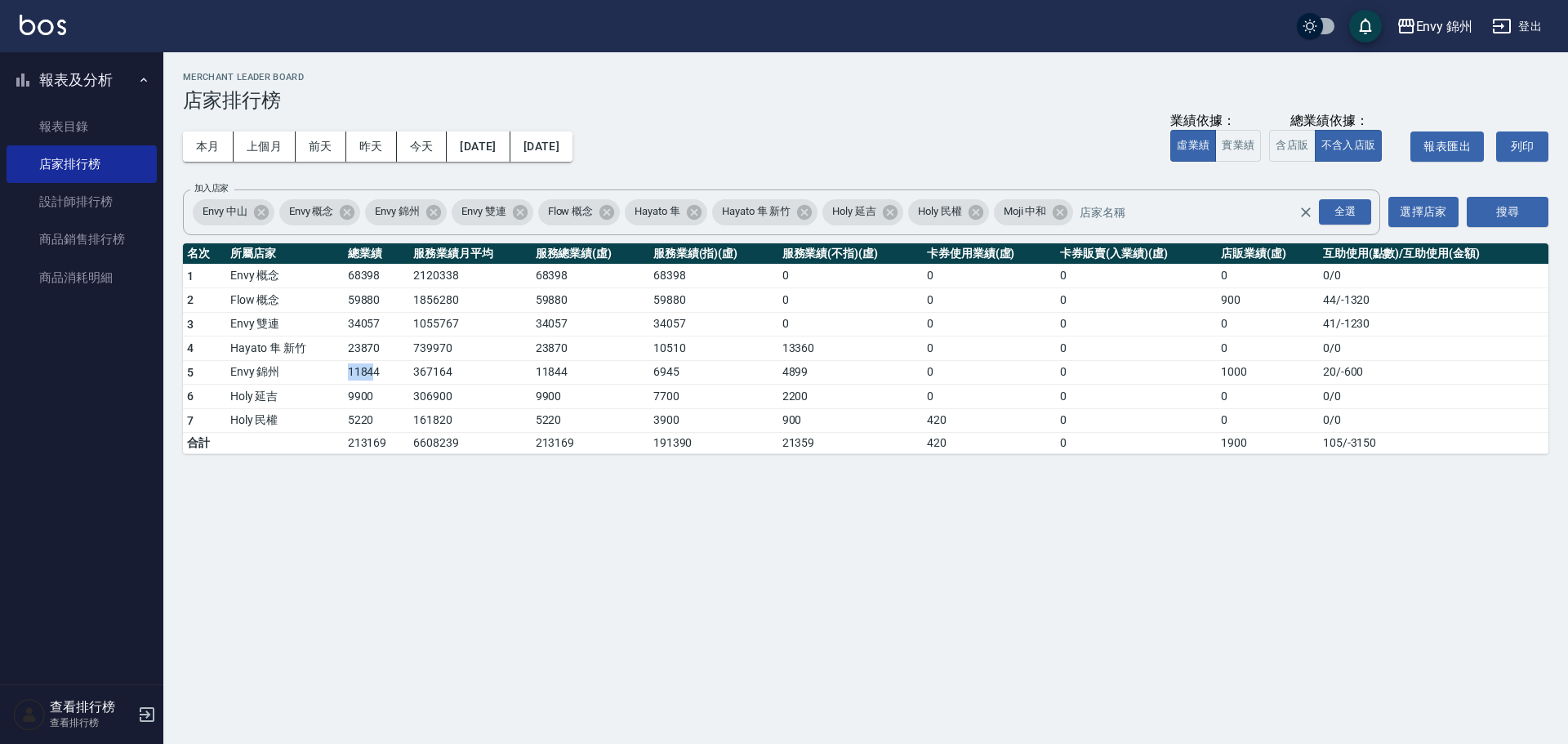
drag, startPoint x: 337, startPoint y: 379, endPoint x: 374, endPoint y: 379, distance: 37.0
click at [374, 379] on tr "5 Envy 錦州 11844 367164 11844 6945 4899 0 0 1000 20 / -600" at bounding box center [865, 372] width 1366 height 25
click at [203, 148] on button "本月" at bounding box center [207, 146] width 51 height 30
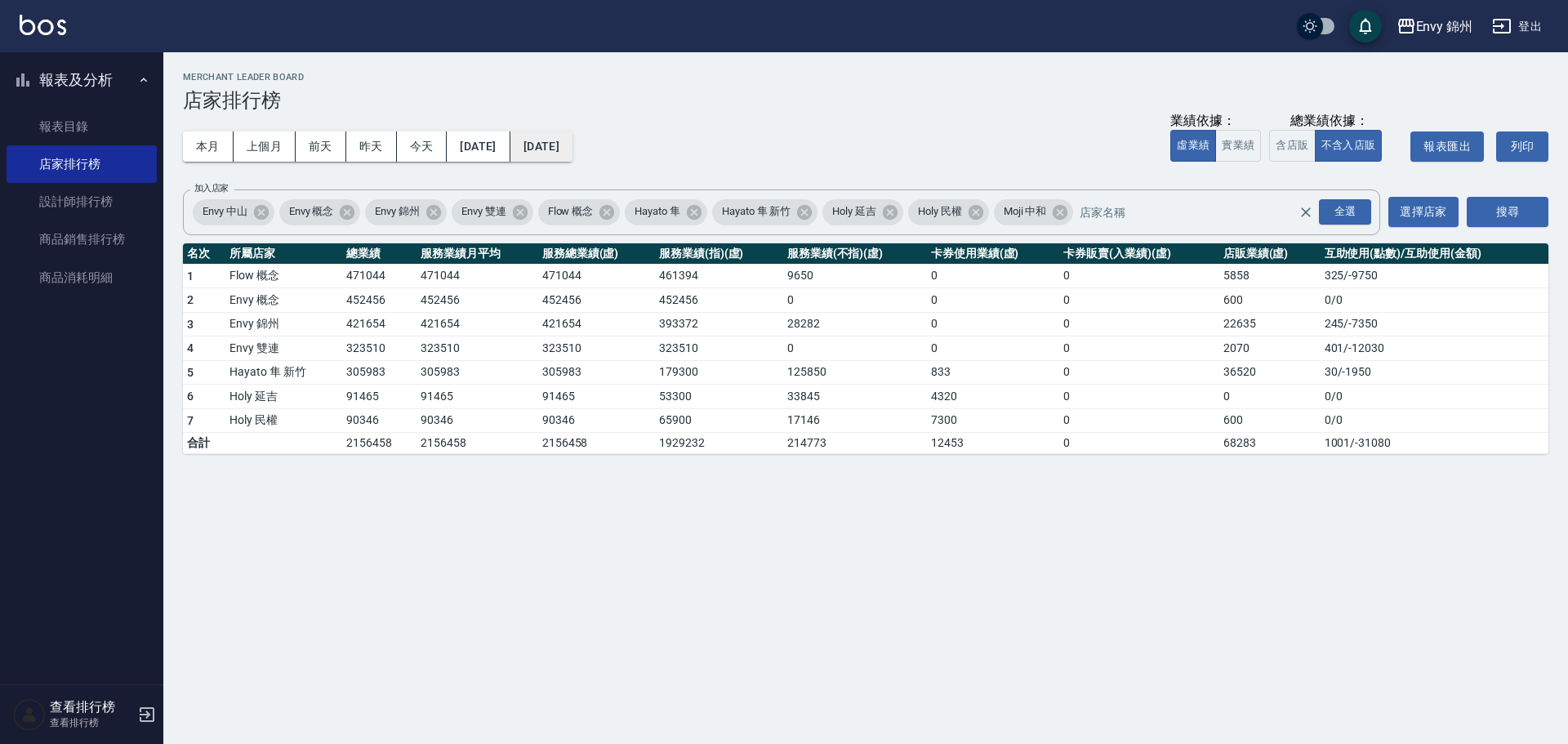
click at [573, 146] on button "2025/08/31" at bounding box center [541, 146] width 62 height 30
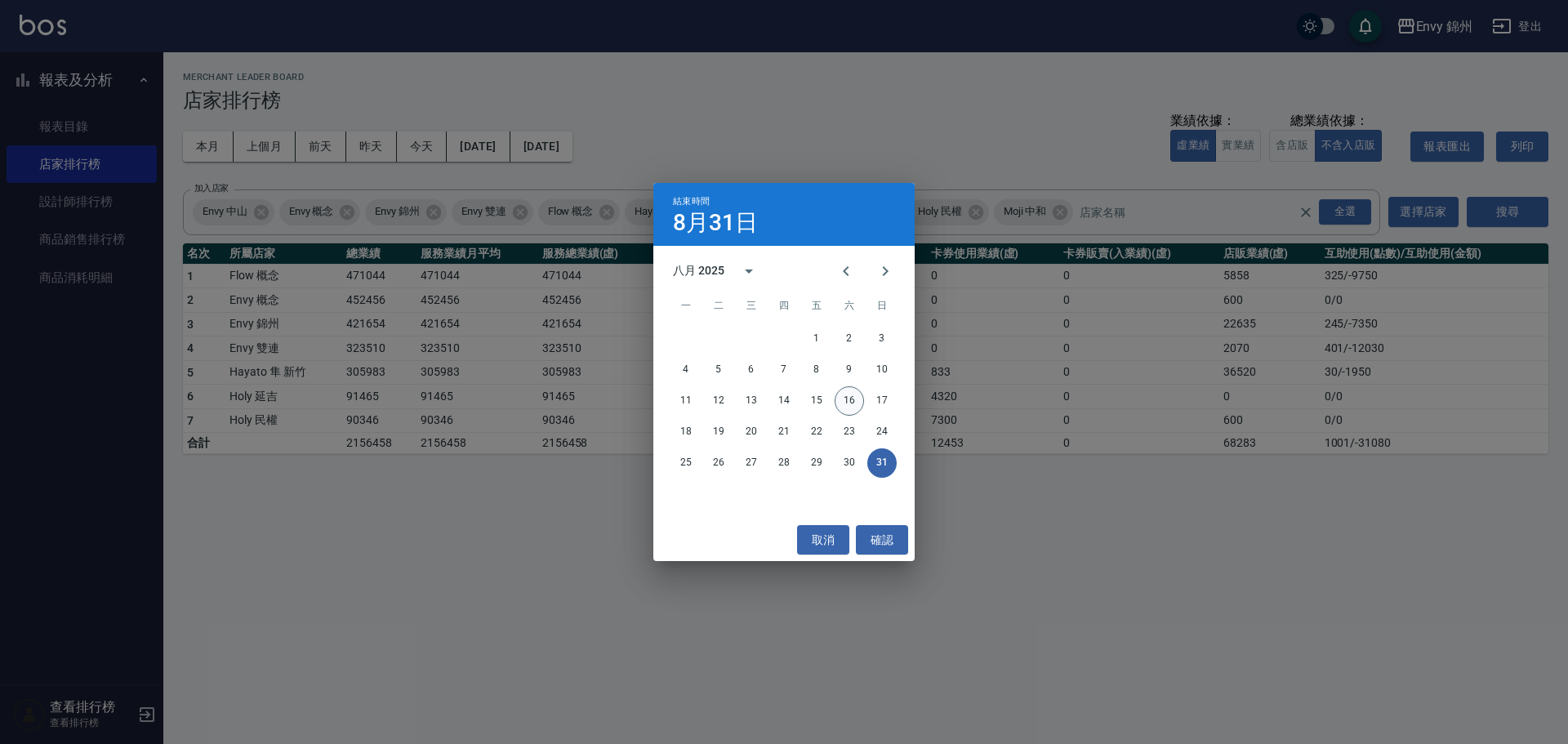
click at [850, 397] on button "16" at bounding box center [850, 401] width 29 height 29
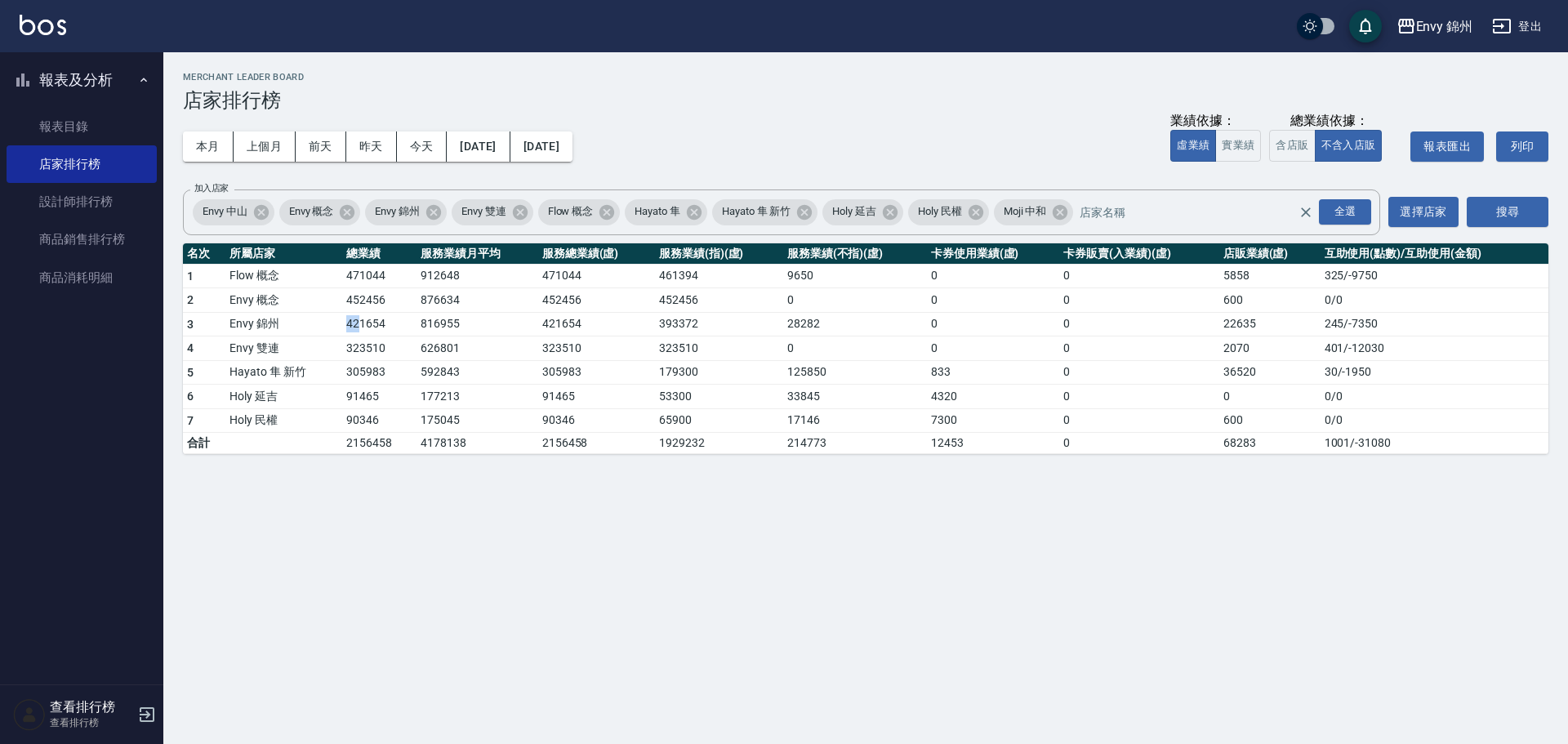
drag, startPoint x: 340, startPoint y: 330, endPoint x: 360, endPoint y: 328, distance: 20.1
click at [360, 328] on tr "3 Envy 錦州 421654 816955 421654 393372 28282 0 0 22635 245 / -7350" at bounding box center [865, 324] width 1366 height 25
click at [43, 204] on link "設計師排行榜" at bounding box center [81, 201] width 150 height 38
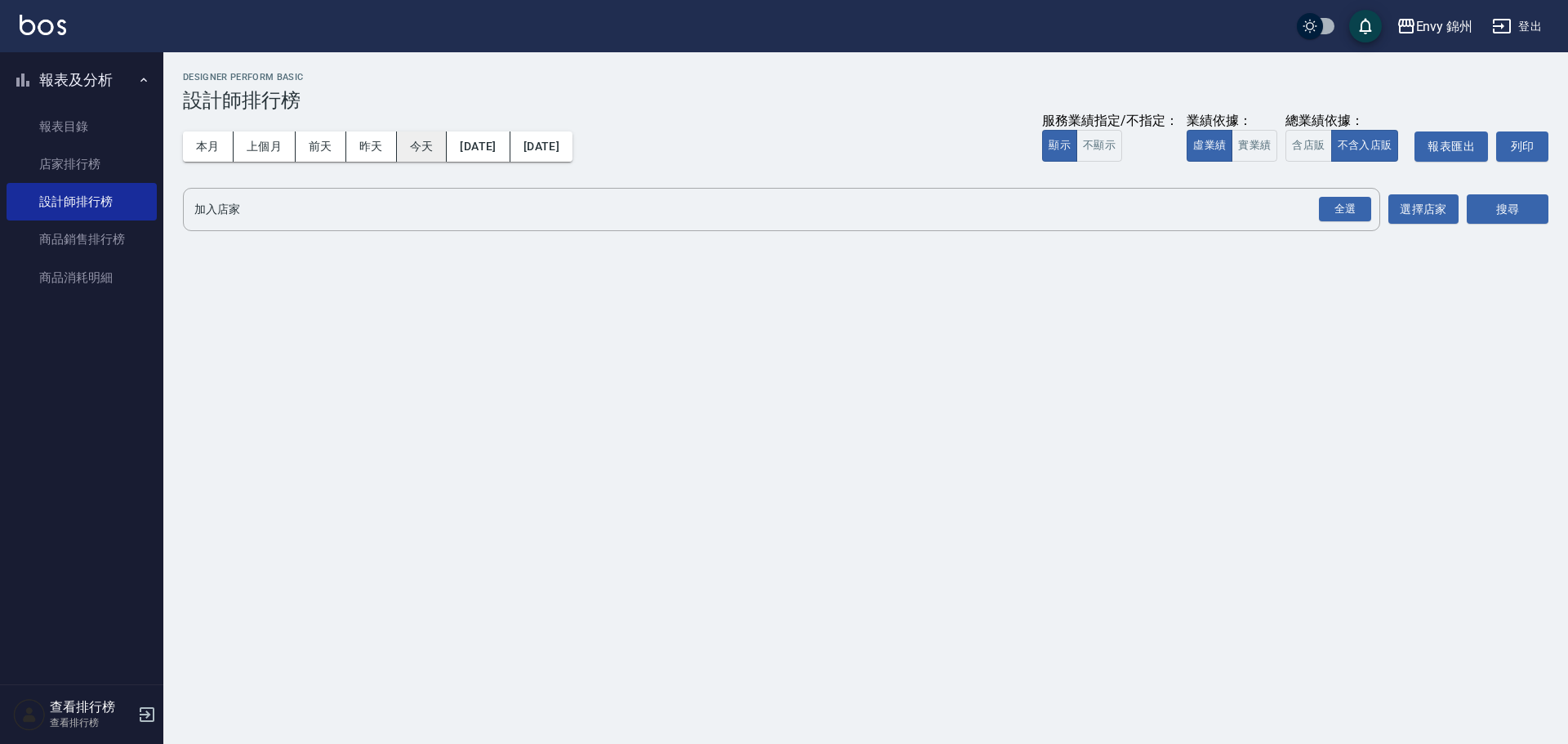
click at [423, 143] on button "今天" at bounding box center [422, 146] width 51 height 30
drag, startPoint x: 1359, startPoint y: 213, endPoint x: 1396, endPoint y: 216, distance: 37.1
click at [1359, 213] on div "全選" at bounding box center [1345, 210] width 52 height 26
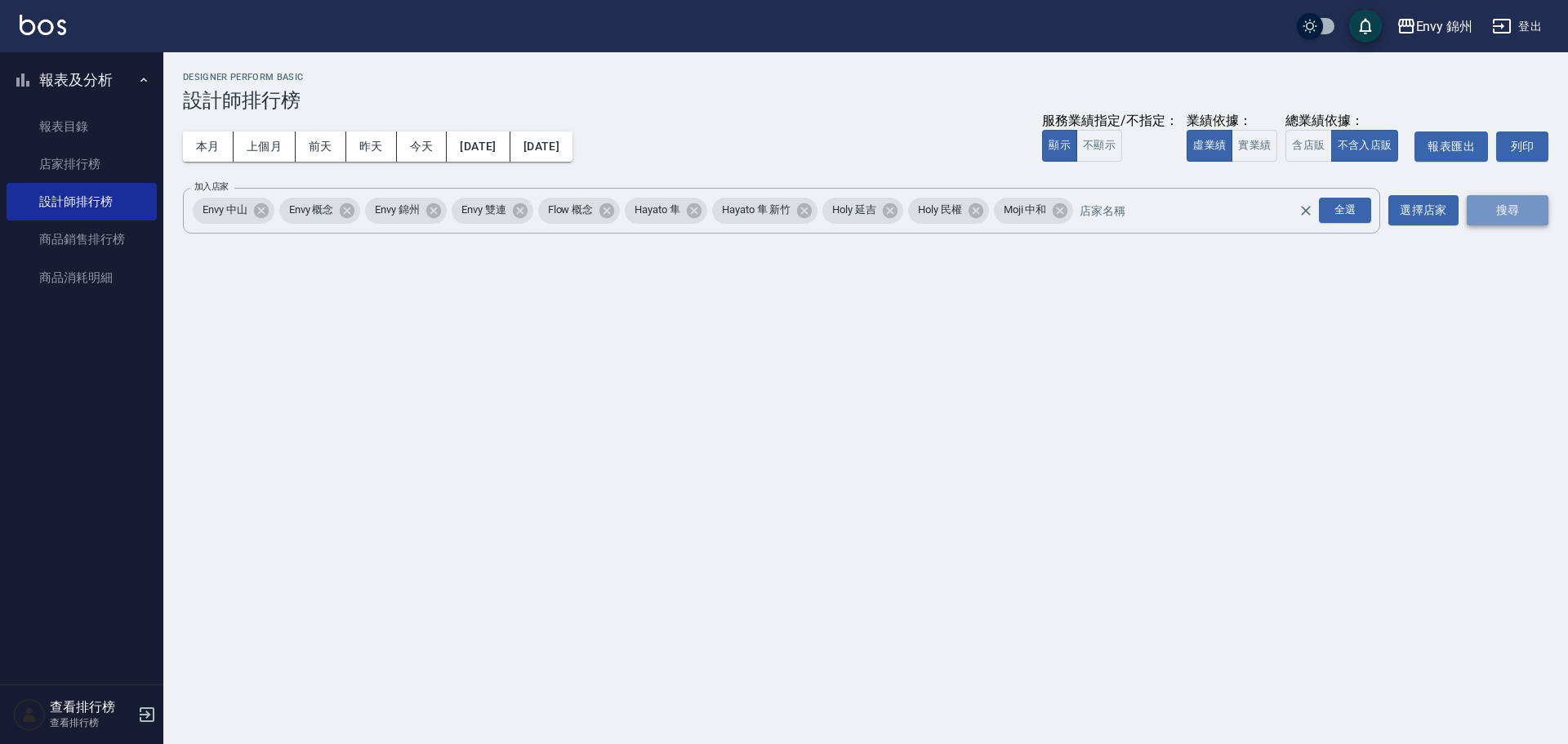
click at [1489, 215] on button "搜尋" at bounding box center [1507, 210] width 81 height 30
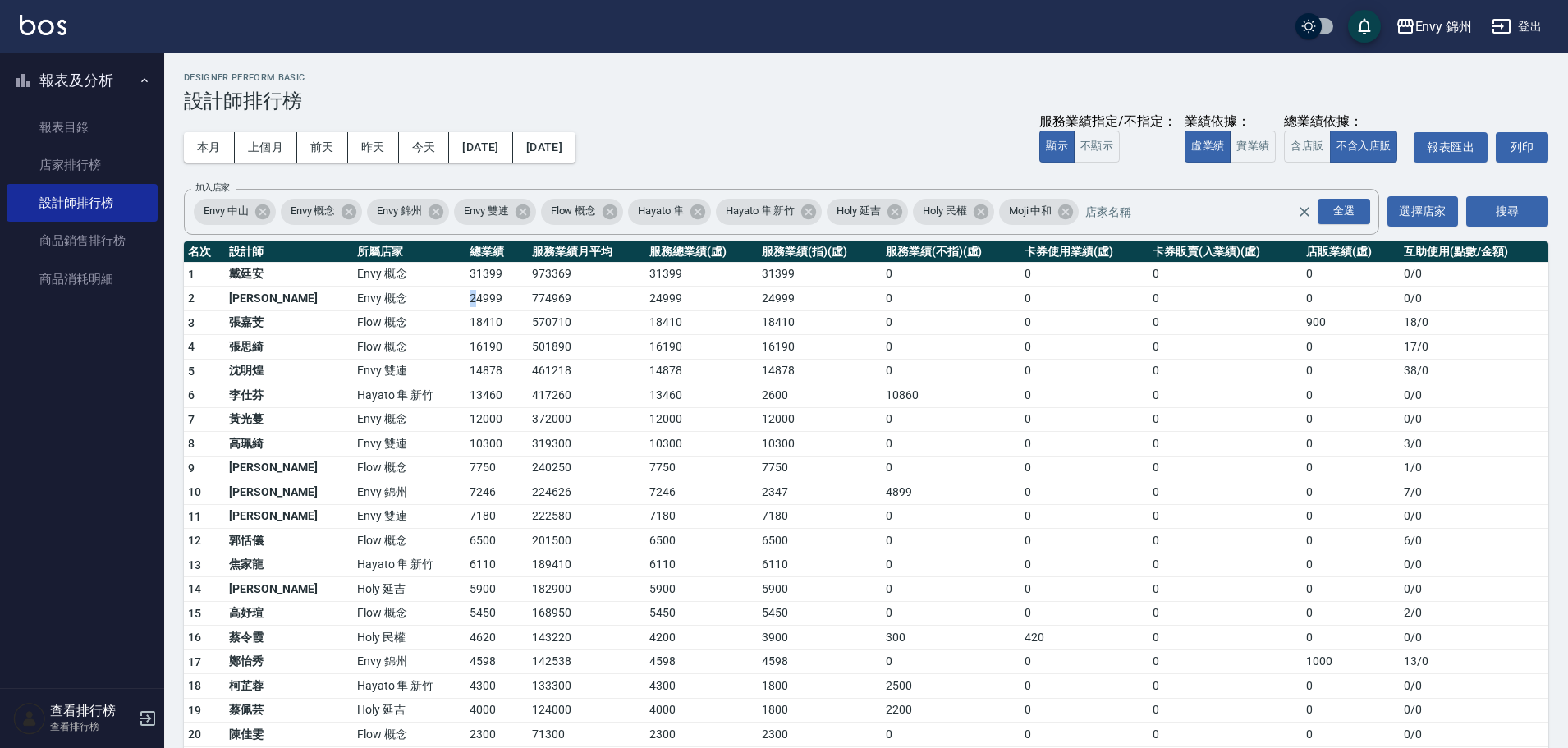
drag, startPoint x: 402, startPoint y: 309, endPoint x: 413, endPoint y: 309, distance: 11.0
click at [413, 309] on tr "2 王文嘉 Envy 概念 24999 774969 24999 24999 0 0 0 0 0 / 0" at bounding box center [865, 299] width 1364 height 25
click at [427, 336] on tr "4 張思綺 Flow 概念 16190 501890 16190 16190 0 0 0 0 17 / 0" at bounding box center [865, 347] width 1364 height 25
click at [465, 371] on td "14878" at bounding box center [496, 371] width 62 height 25
drag, startPoint x: 395, startPoint y: 670, endPoint x: 427, endPoint y: 670, distance: 32.0
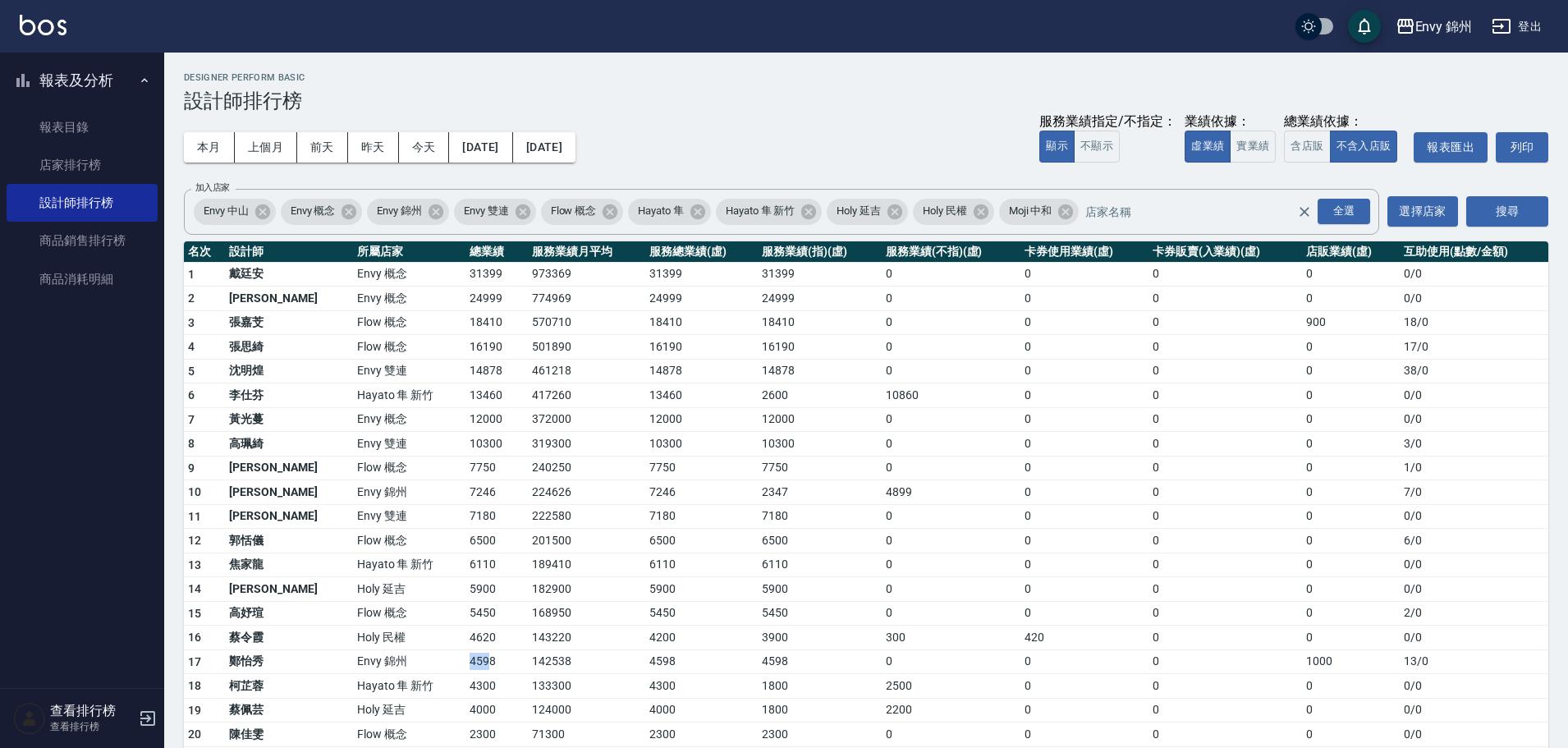
click at [427, 670] on tr "17 鄭怡秀 Envy 錦州 4598 142538 4598 4598 0 0 0 1000 13 / 0" at bounding box center [865, 662] width 1364 height 25
drag, startPoint x: 408, startPoint y: 492, endPoint x: 437, endPoint y: 492, distance: 29.0
click at [465, 492] on td "7246" at bounding box center [496, 492] width 62 height 25
drag, startPoint x: 202, startPoint y: 134, endPoint x: 268, endPoint y: 146, distance: 67.1
click at [202, 134] on button "本月" at bounding box center [208, 146] width 51 height 30
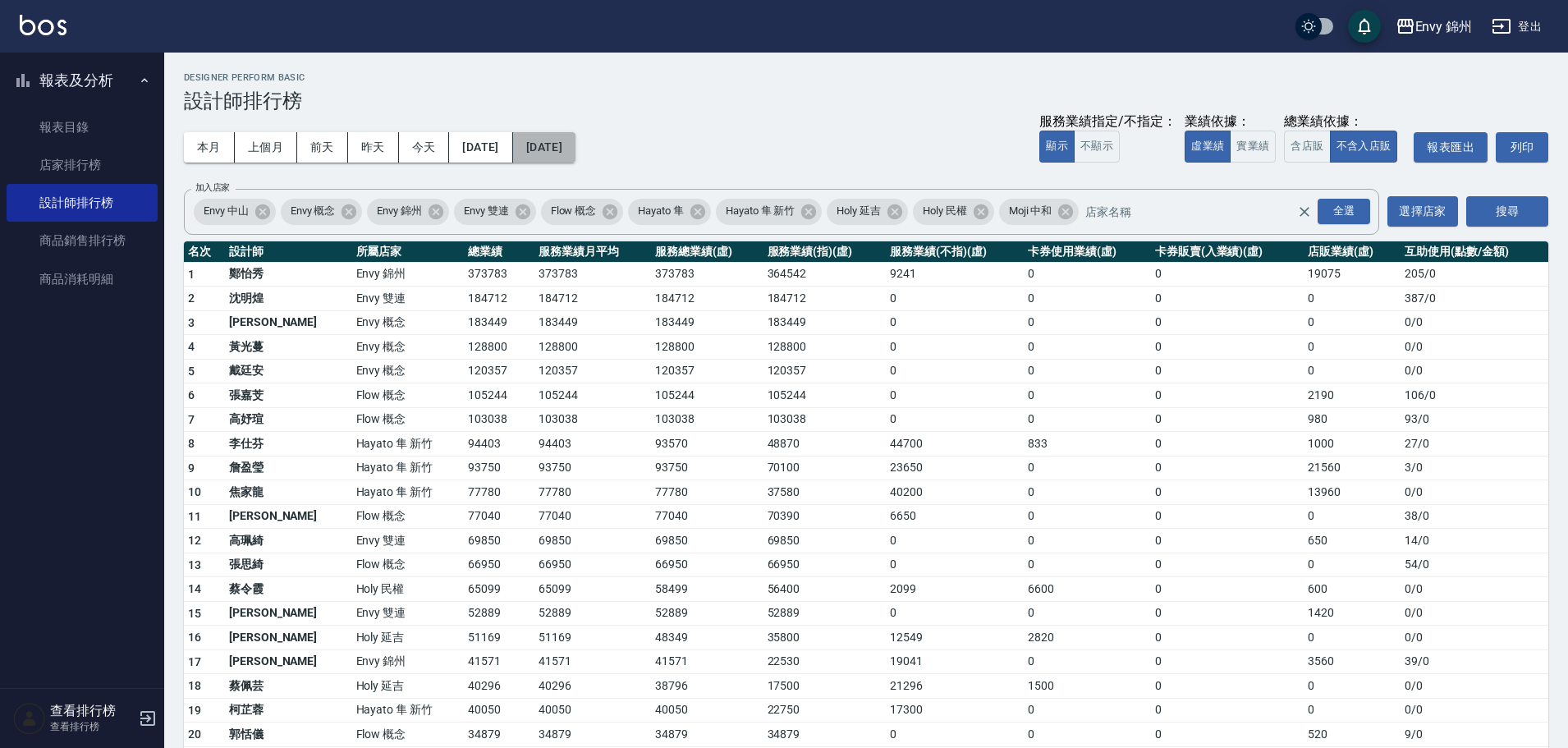
click at [576, 153] on button "2025/08/31" at bounding box center [544, 146] width 62 height 30
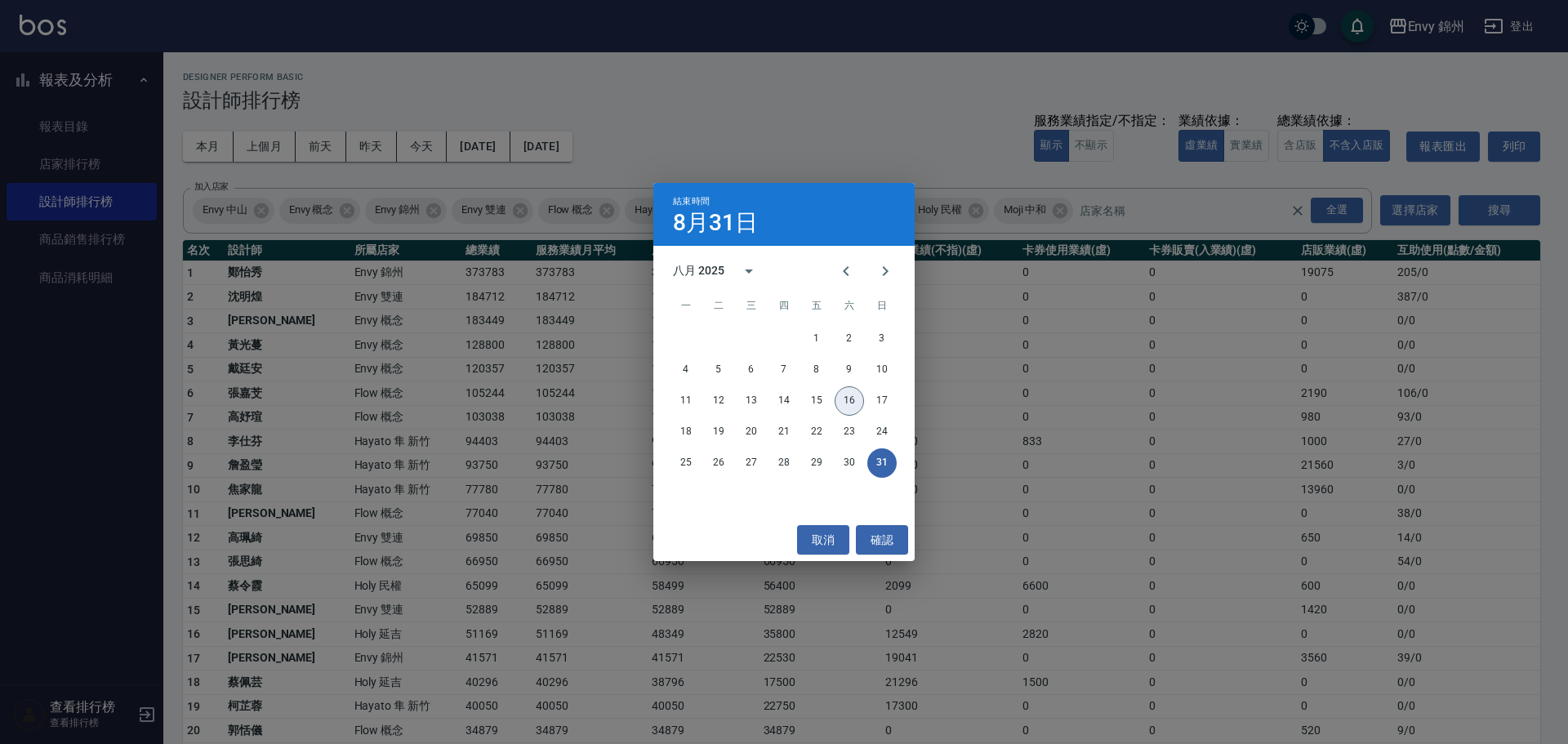
click at [850, 397] on button "16" at bounding box center [850, 401] width 29 height 29
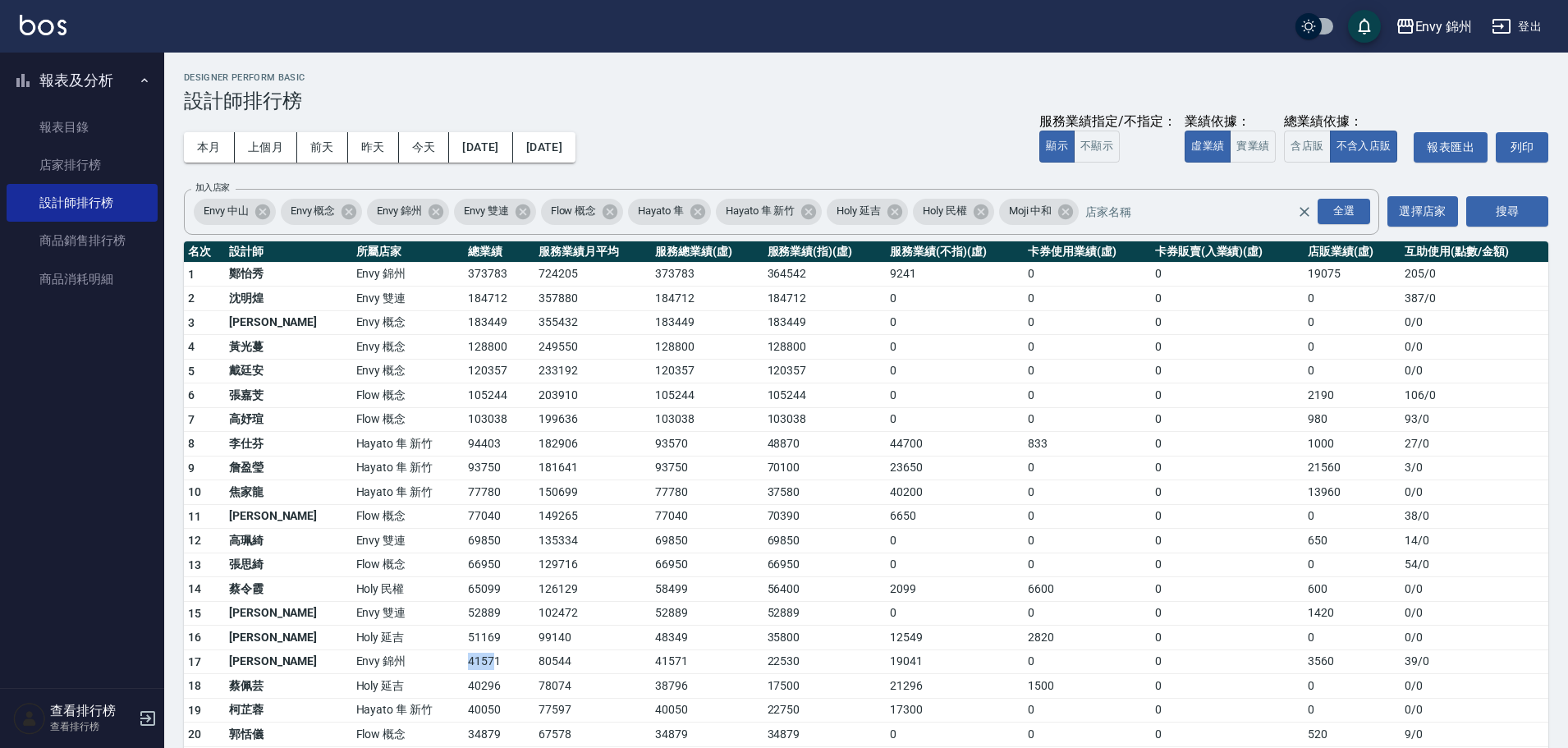
drag, startPoint x: 382, startPoint y: 664, endPoint x: 440, endPoint y: 664, distance: 58.0
click at [440, 664] on tr "17 潘昀廷 Envy 錦州 41571 80544 41571 22530 19041 0 0 3560 39 / 0" at bounding box center [865, 662] width 1364 height 25
click at [534, 624] on td "102472" at bounding box center [592, 613] width 116 height 25
click at [1521, 14] on button "登出" at bounding box center [1516, 26] width 63 height 30
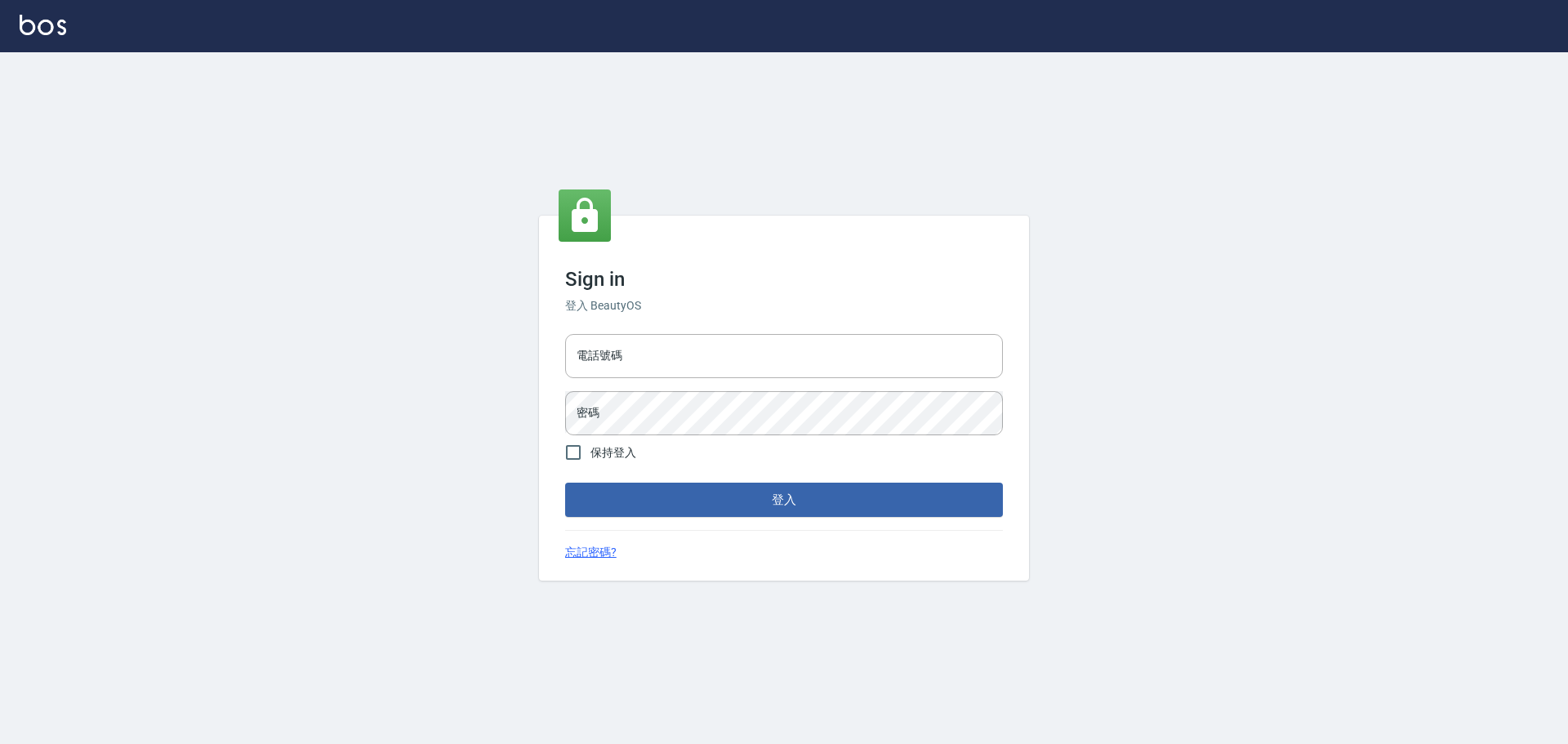
type input "9990001234567"
drag, startPoint x: 0, startPoint y: 0, endPoint x: 730, endPoint y: 357, distance: 812.6
click at [728, 347] on input "電話號碼" at bounding box center [784, 356] width 438 height 44
click at [687, 372] on input "9990001234567" at bounding box center [784, 356] width 438 height 44
type input "25153595"
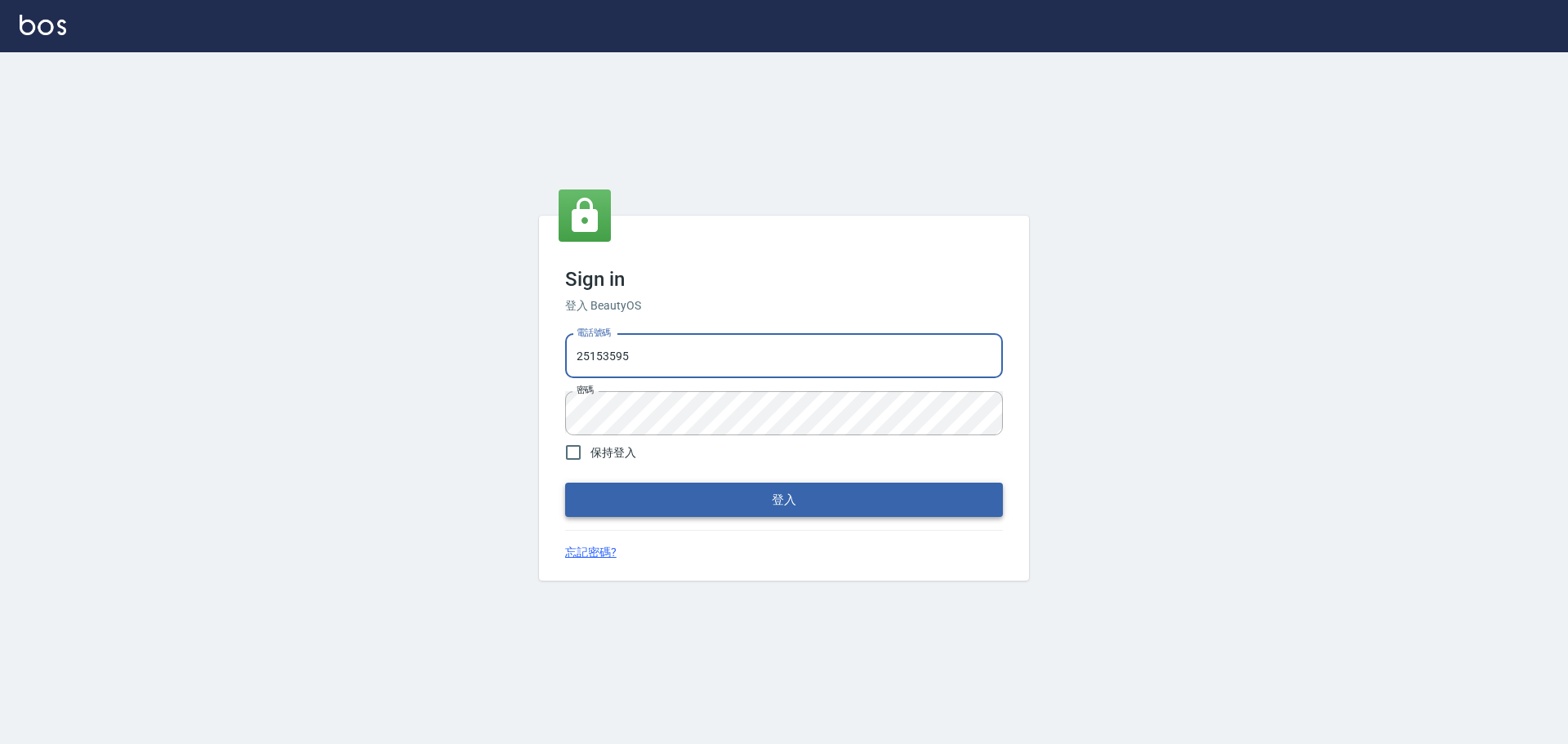
click at [670, 503] on button "登入" at bounding box center [784, 500] width 438 height 34
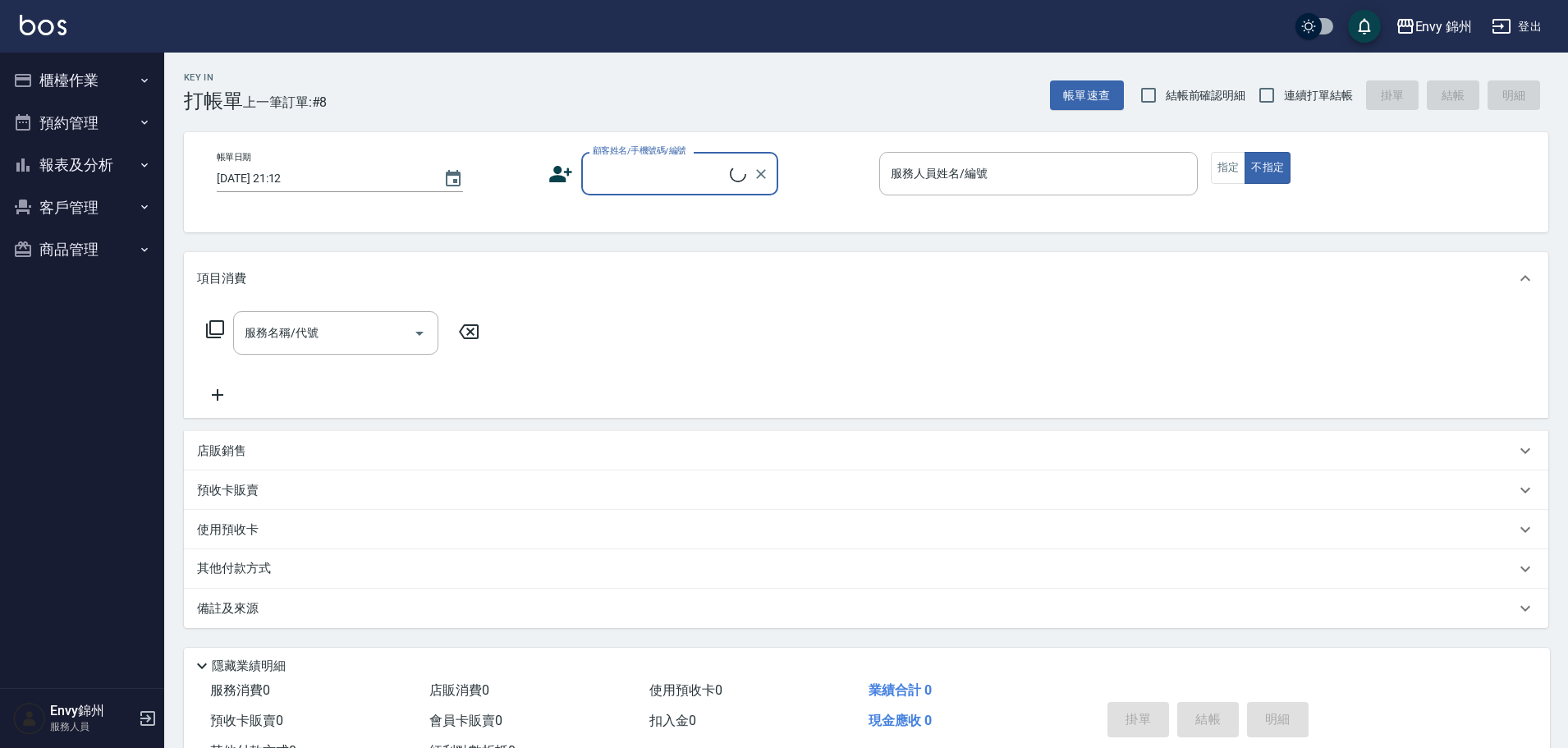
click at [105, 75] on button "櫃檯作業" at bounding box center [82, 81] width 151 height 43
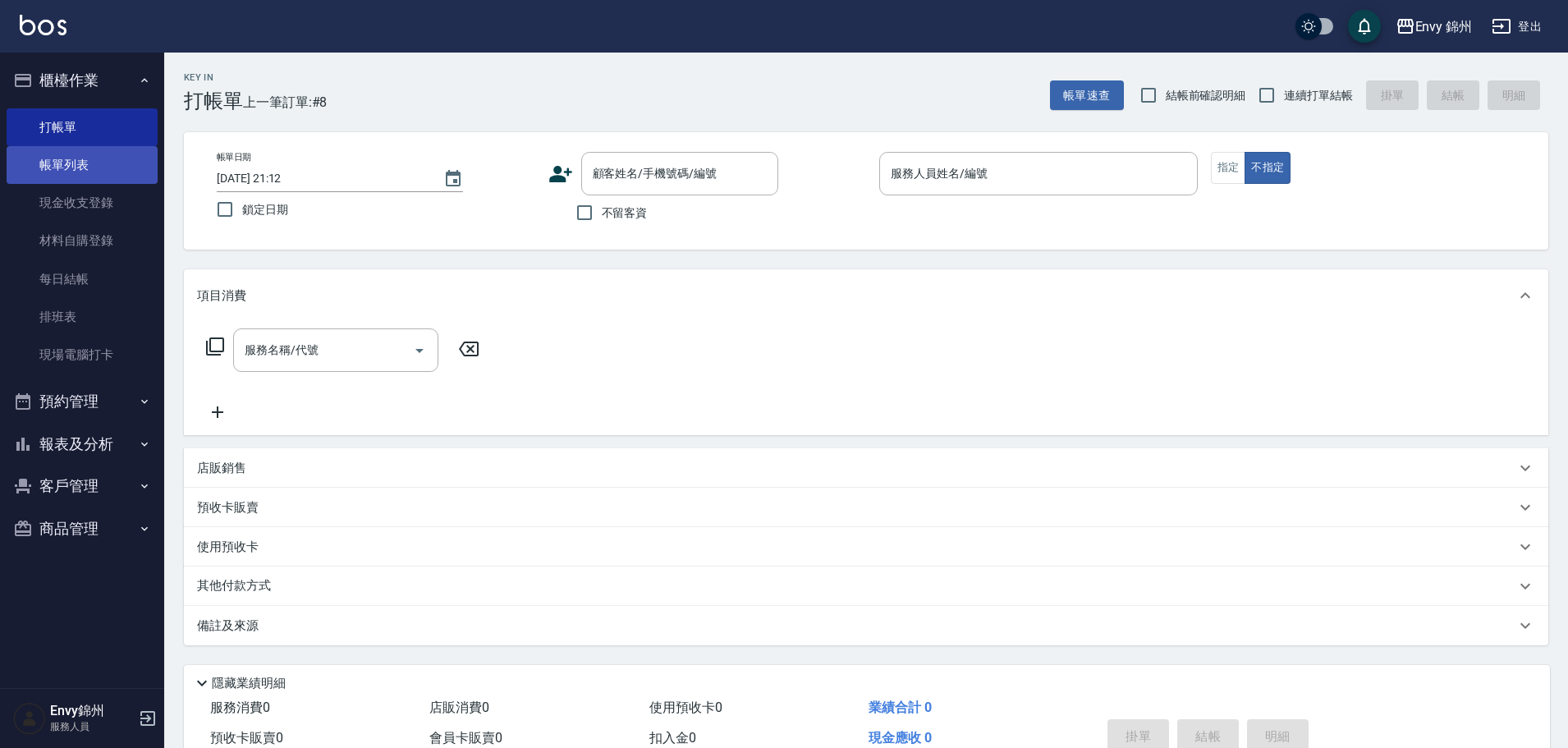
click at [94, 180] on link "帳單列表" at bounding box center [82, 165] width 151 height 38
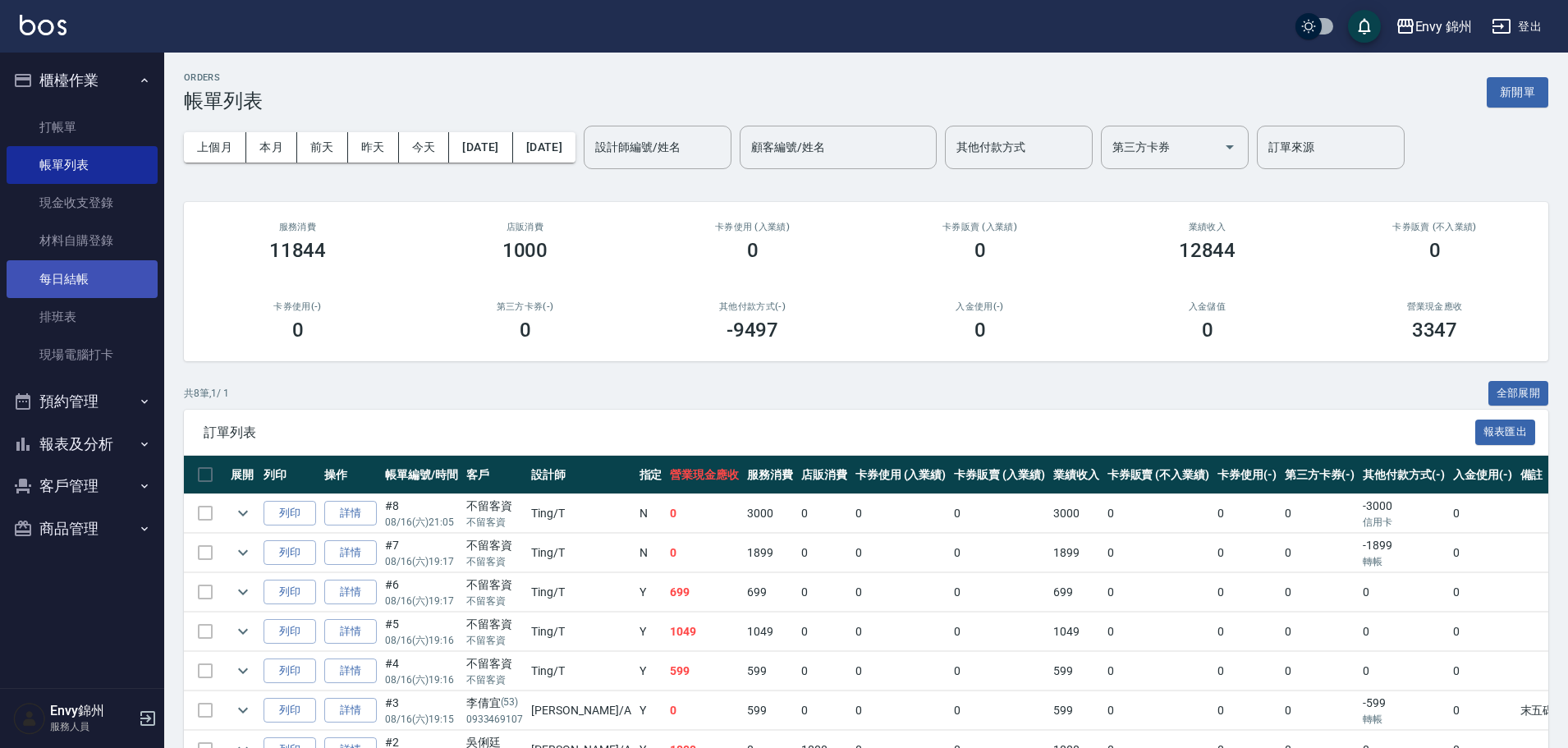
click at [60, 273] on link "每日結帳" at bounding box center [82, 279] width 151 height 38
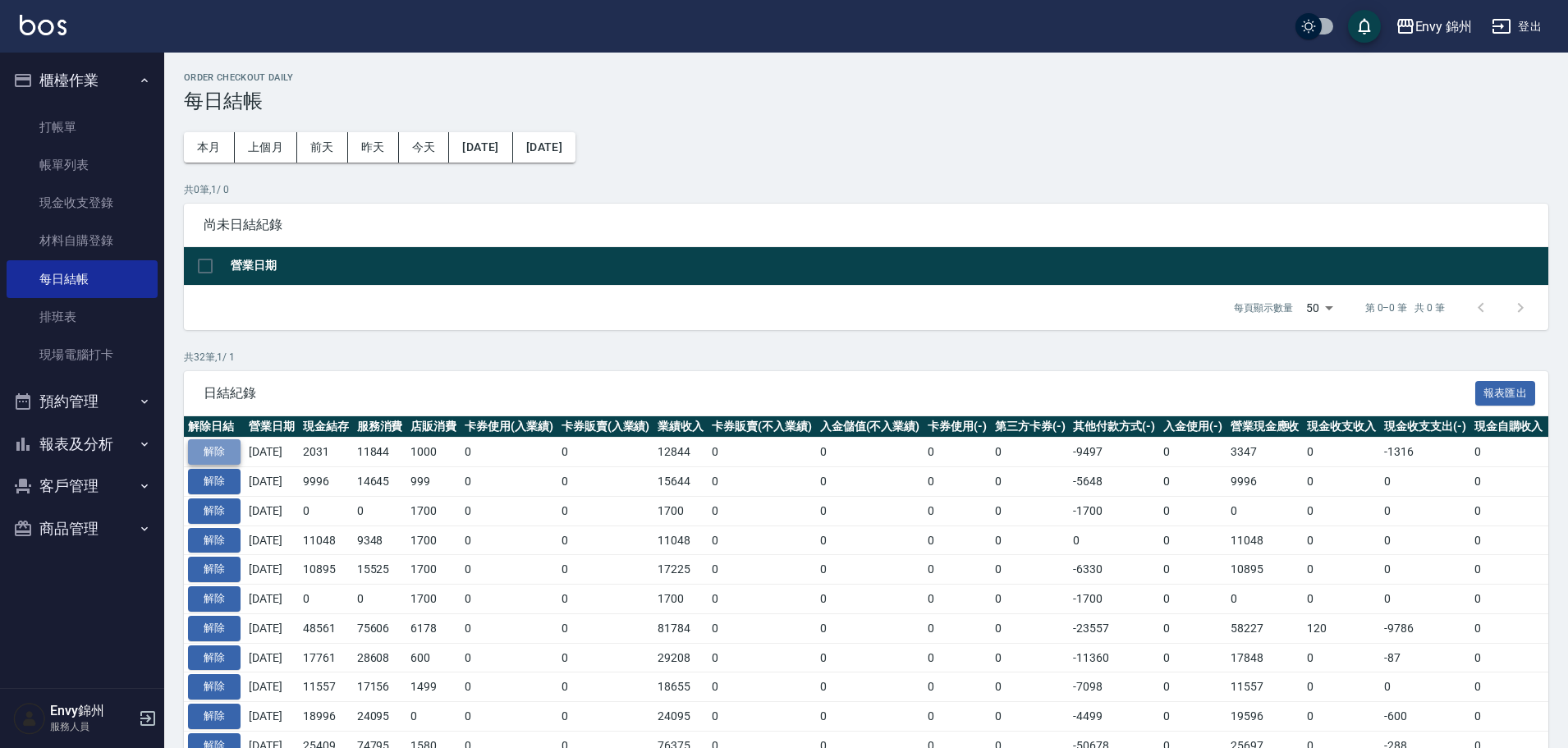
click at [214, 452] on button "解除" at bounding box center [214, 452] width 53 height 26
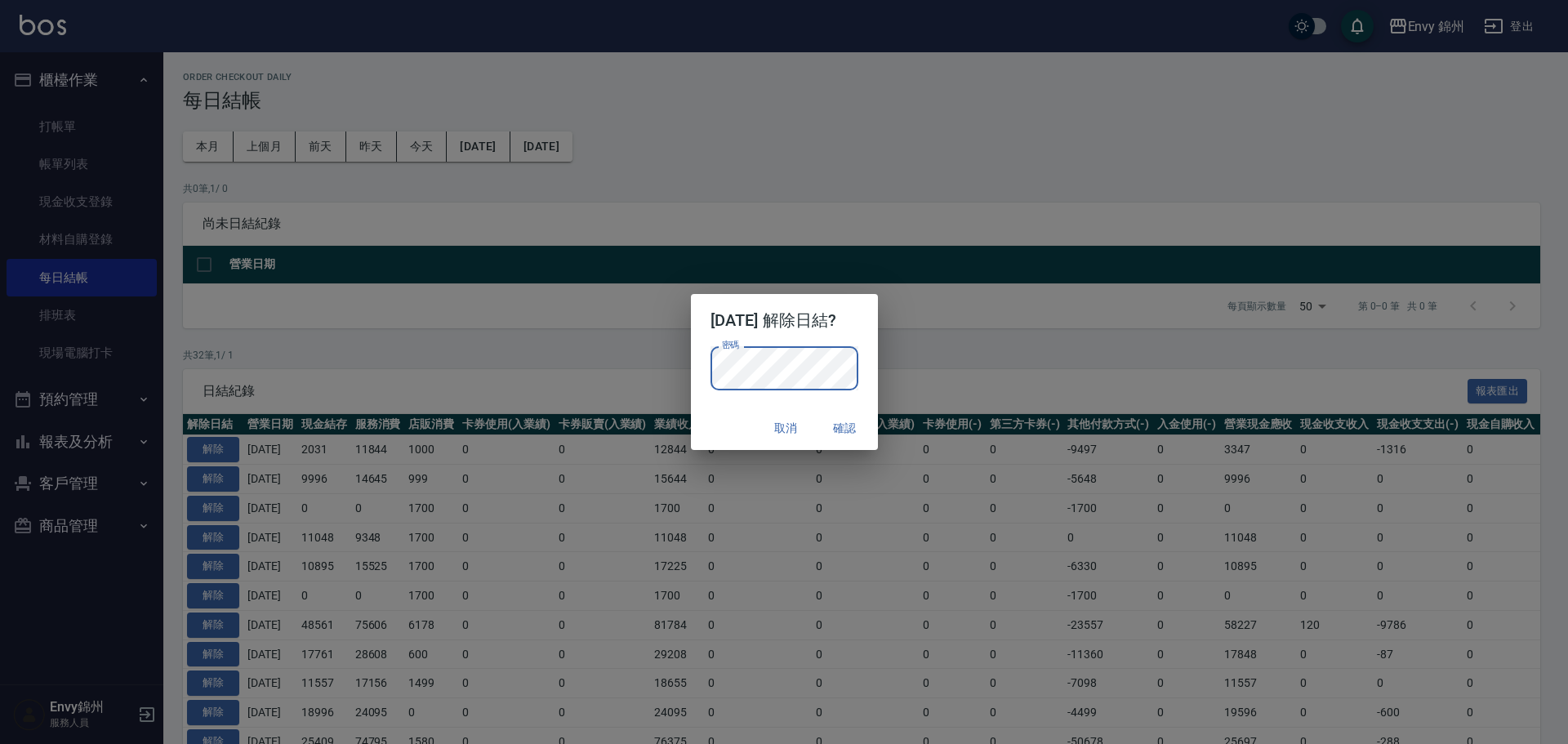
click at [719, 415] on div "取消 確認" at bounding box center [784, 428] width 187 height 43
click at [850, 420] on button "確認" at bounding box center [845, 428] width 52 height 30
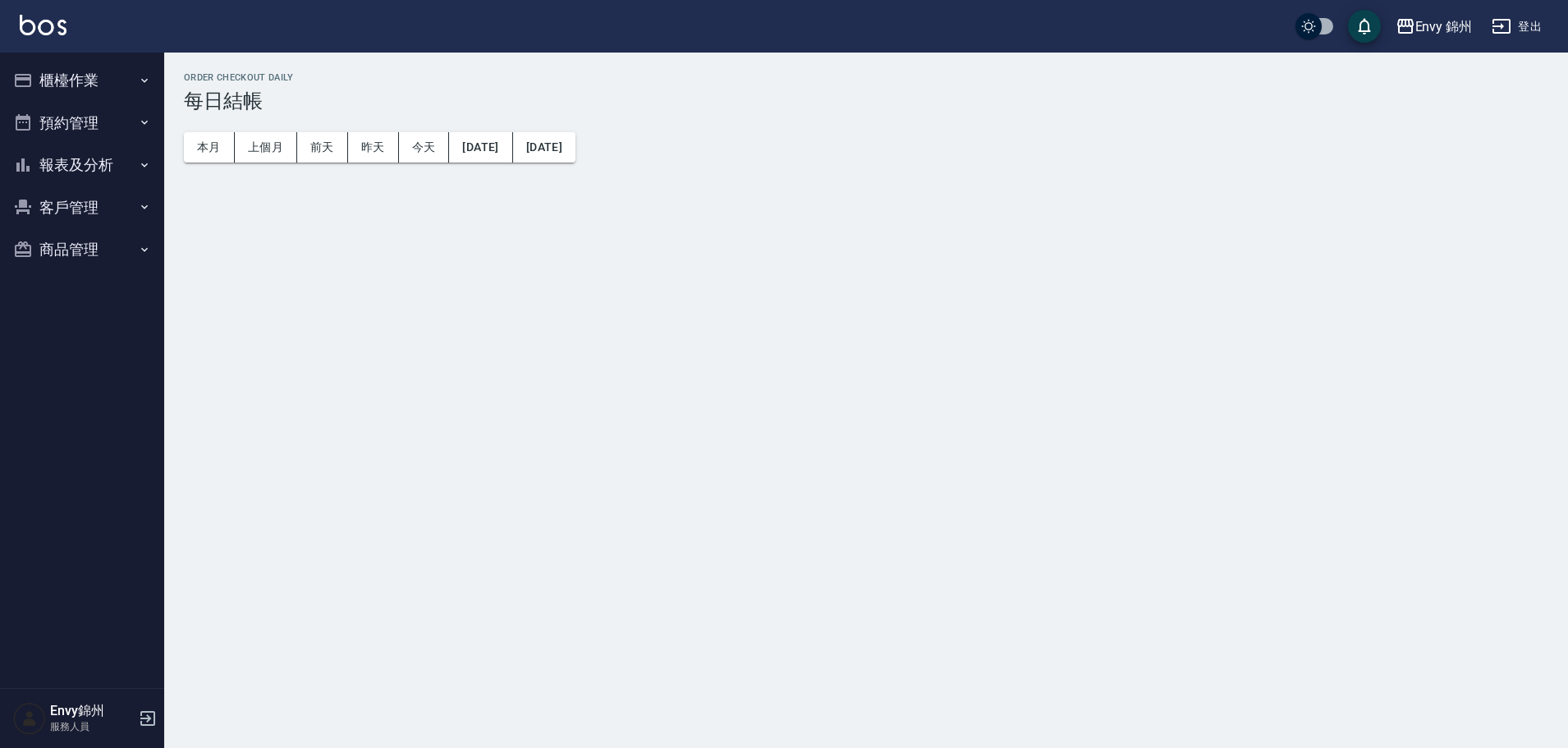
click at [74, 89] on button "櫃檯作業" at bounding box center [82, 81] width 151 height 43
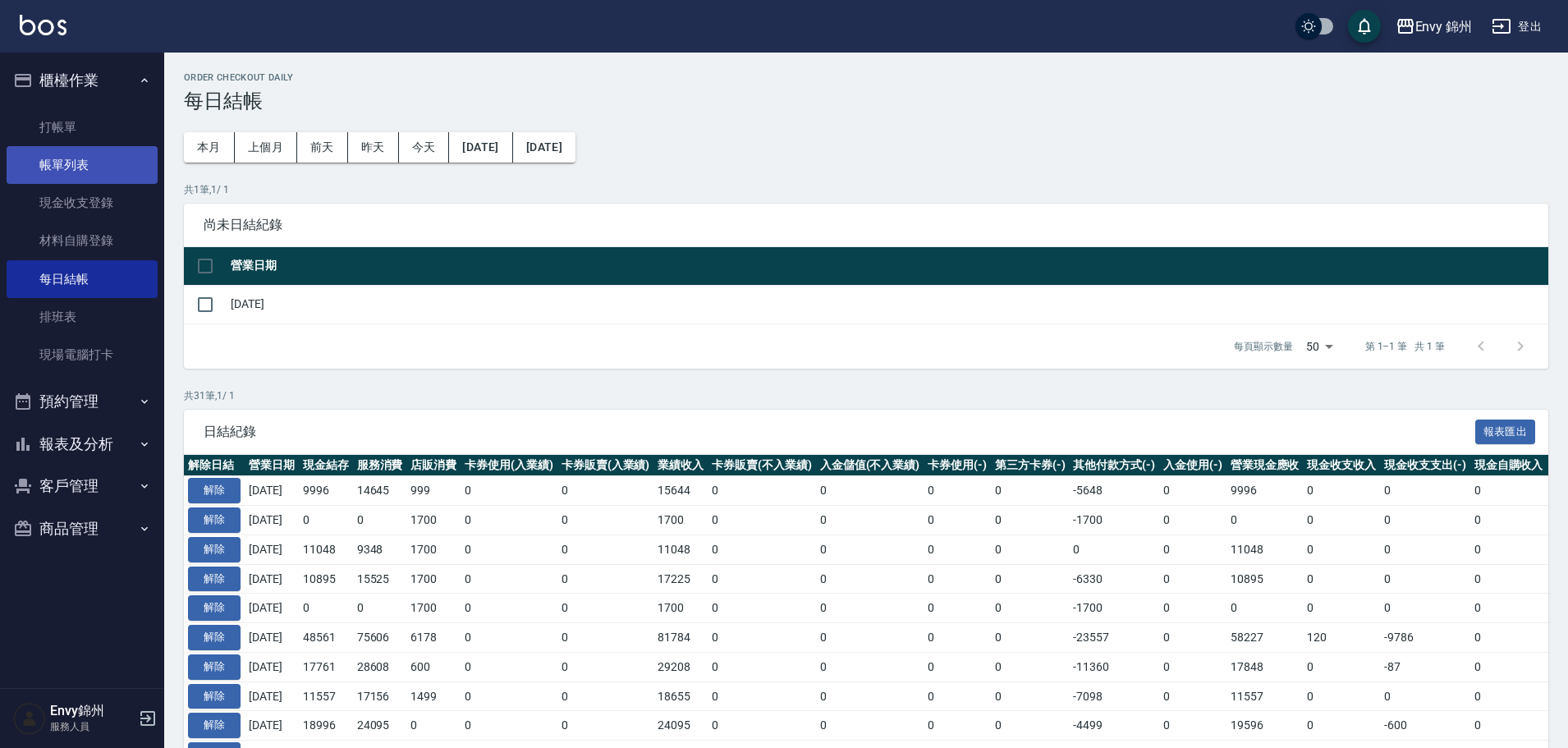
click at [98, 149] on link "帳單列表" at bounding box center [82, 165] width 151 height 38
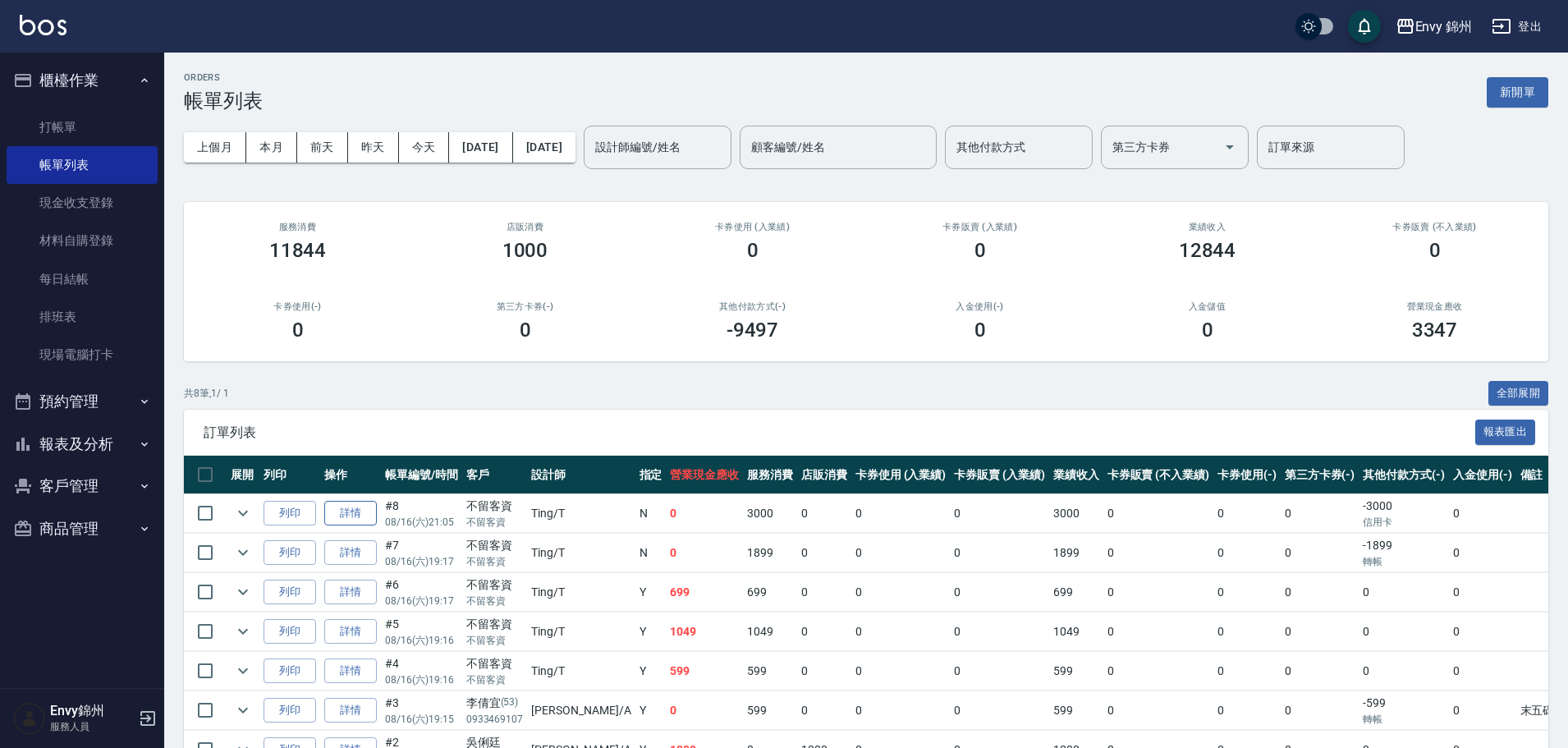
click at [348, 514] on link "詳情" at bounding box center [350, 514] width 53 height 26
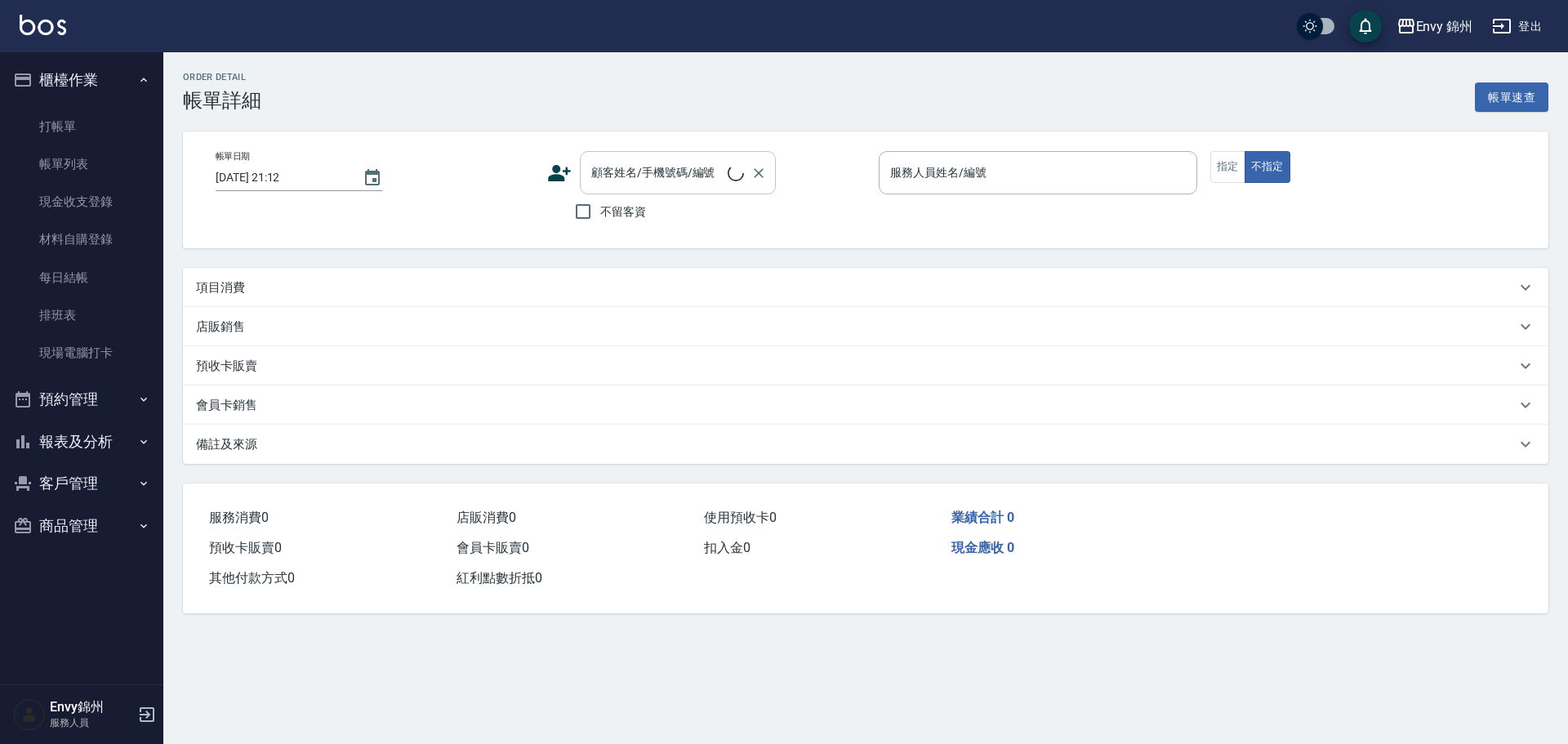
type input "[DATE] 21:05"
checkbox input "true"
type input "Ting-T"
type input "過路客"
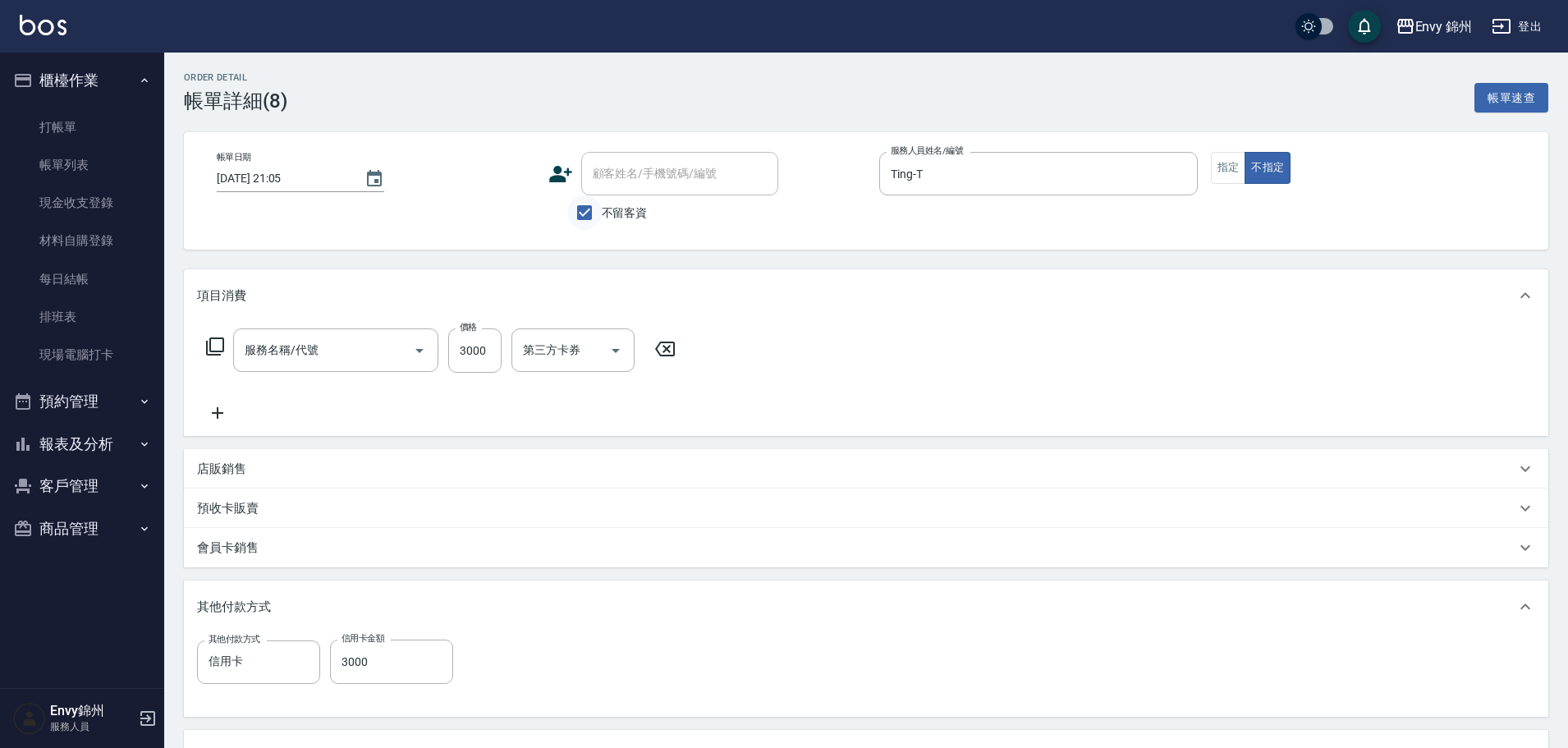
type input "506 縮毛矯正 (506)"
click at [582, 218] on input "不留客資" at bounding box center [584, 213] width 34 height 34
checkbox input "false"
click at [556, 178] on icon at bounding box center [560, 173] width 23 height 16
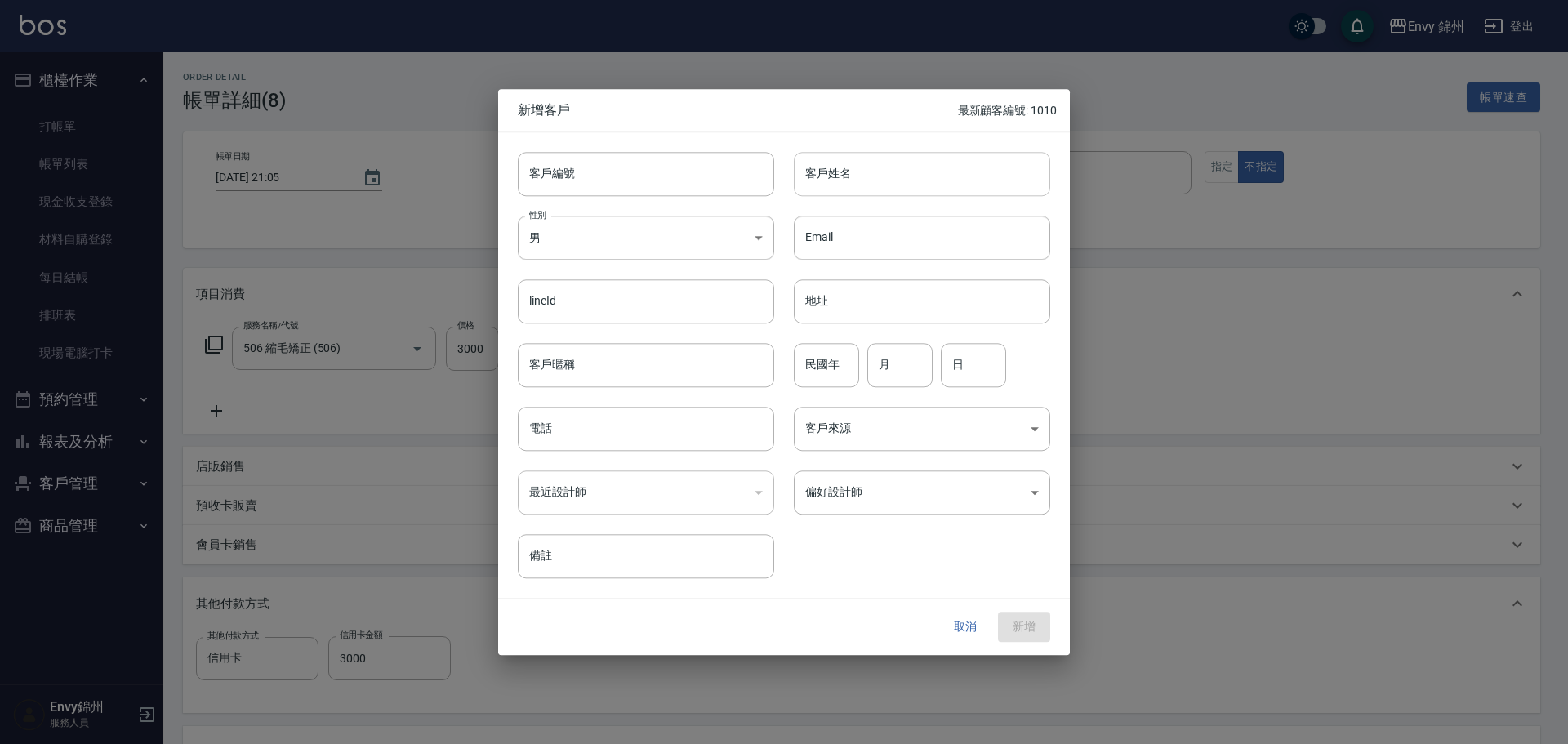
click at [838, 168] on input "客戶姓名" at bounding box center [922, 173] width 256 height 44
type input "5"
type input "詹淽盈"
click at [543, 233] on body "Envy 錦州 登出 櫃檯作業 打帳單 帳單列表 現金收支登錄 材料自購登錄 每日結帳 排班表 現場電腦打卡 預約管理 預約管理 單日預約紀錄 單週預約紀錄 …" at bounding box center [784, 515] width 1568 height 1031
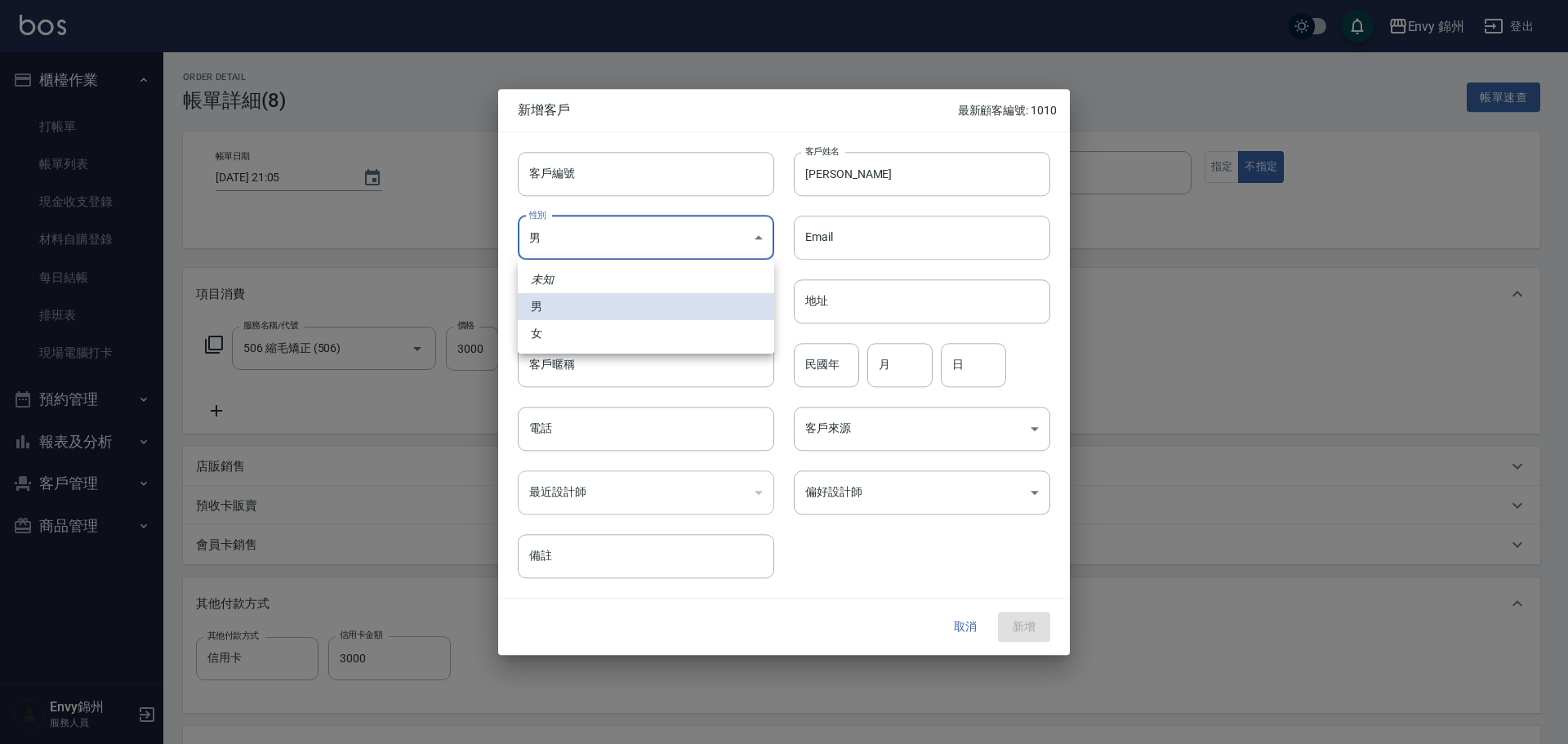
drag, startPoint x: 605, startPoint y: 339, endPoint x: 601, endPoint y: 357, distance: 18.4
click at [605, 346] on li "女" at bounding box center [646, 333] width 256 height 27
type input "FEMALE"
drag, startPoint x: 611, startPoint y: 439, endPoint x: 630, endPoint y: 430, distance: 21.0
click at [612, 439] on input "電話" at bounding box center [646, 428] width 256 height 44
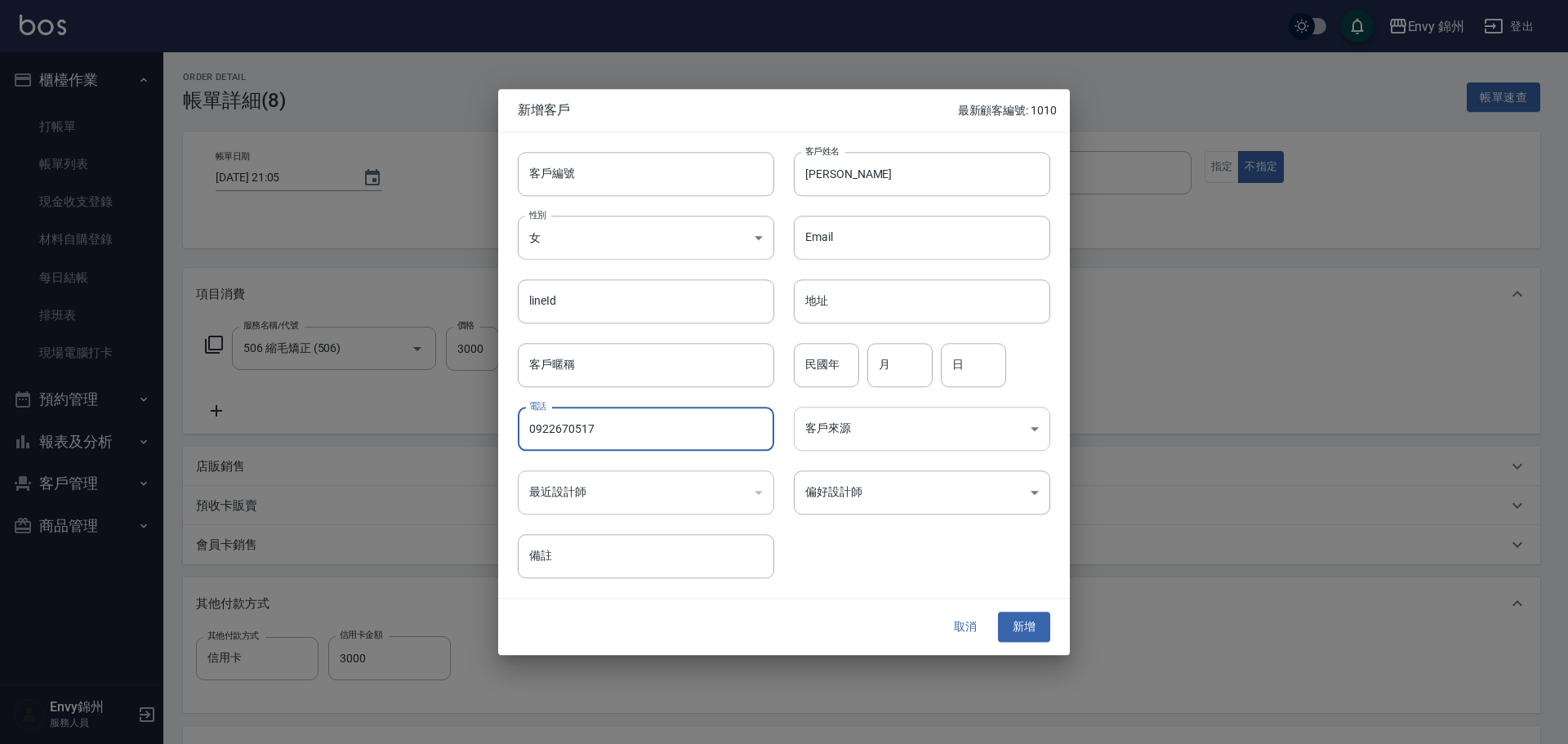
type input "0922670517"
click at [955, 435] on body "Envy 錦州 登出 櫃檯作業 打帳單 帳單列表 現金收支登錄 材料自購登錄 每日結帳 排班表 現場電腦打卡 預約管理 預約管理 單日預約紀錄 單週預約紀錄 …" at bounding box center [784, 515] width 1568 height 1031
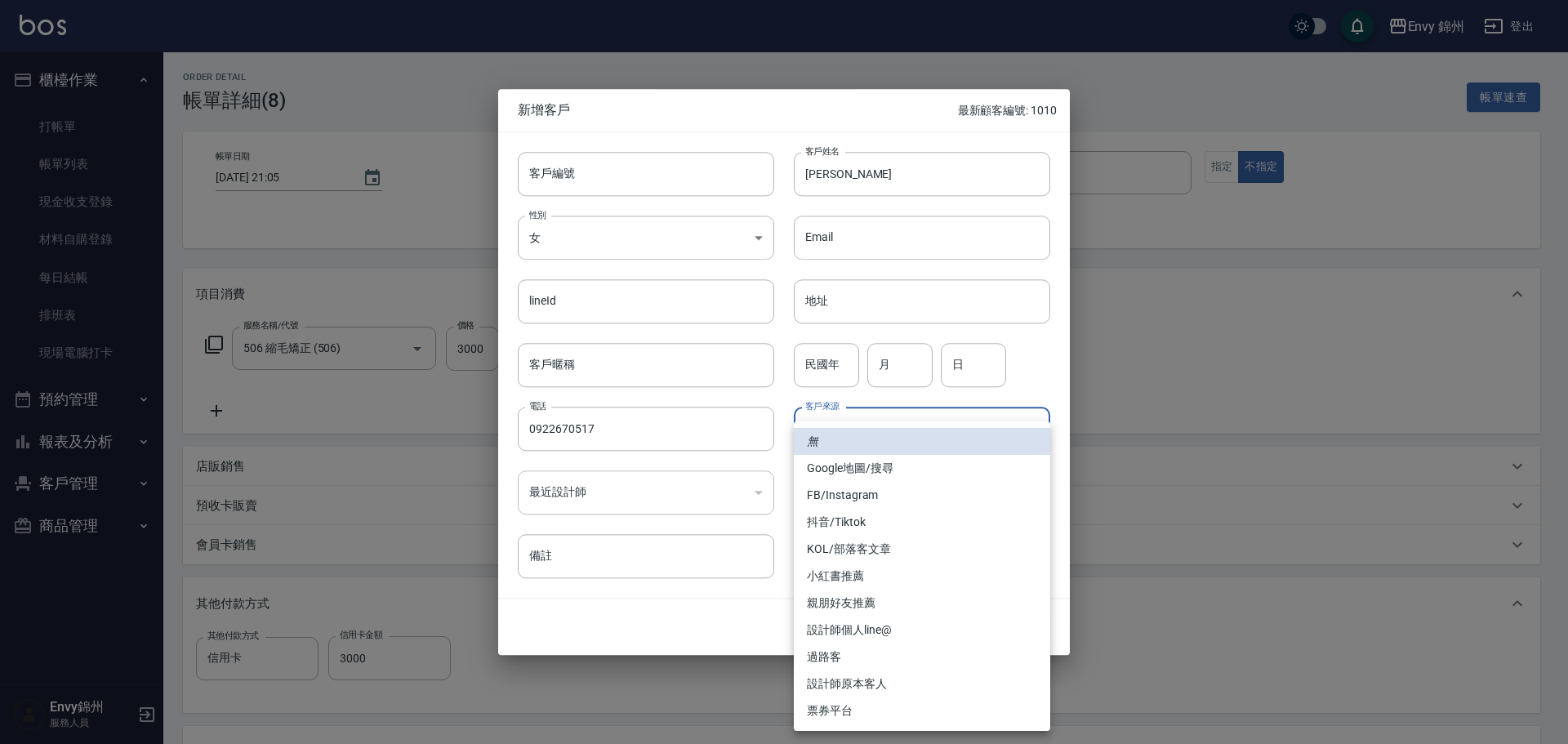
click at [894, 476] on li "Google地圖/搜尋" at bounding box center [922, 468] width 256 height 27
type input "Google地圖/搜尋"
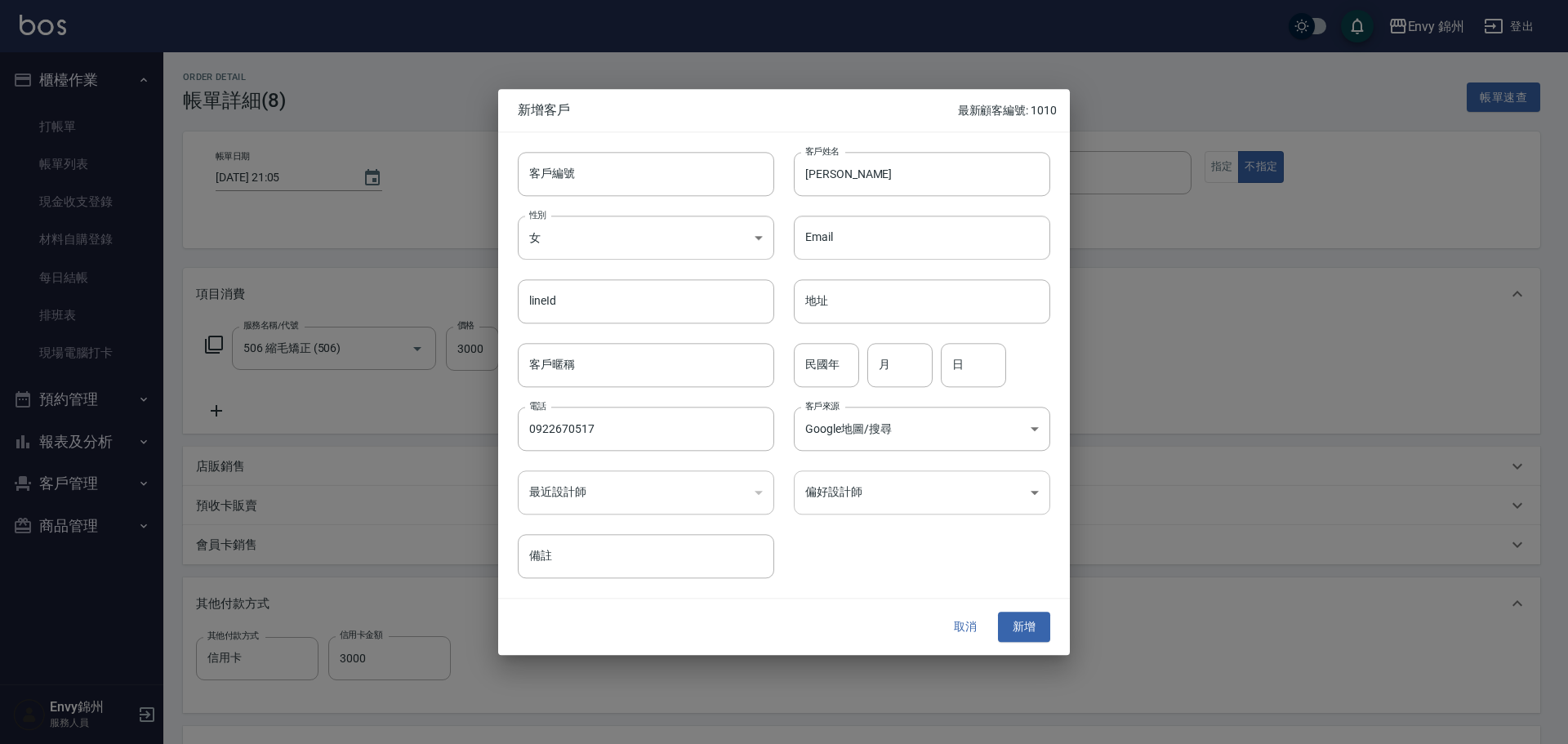
click at [898, 493] on body "Envy 錦州 登出 櫃檯作業 打帳單 帳單列表 現金收支登錄 材料自購登錄 每日結帳 排班表 現場電腦打卡 預約管理 預約管理 單日預約紀錄 單週預約紀錄 …" at bounding box center [784, 515] width 1568 height 1031
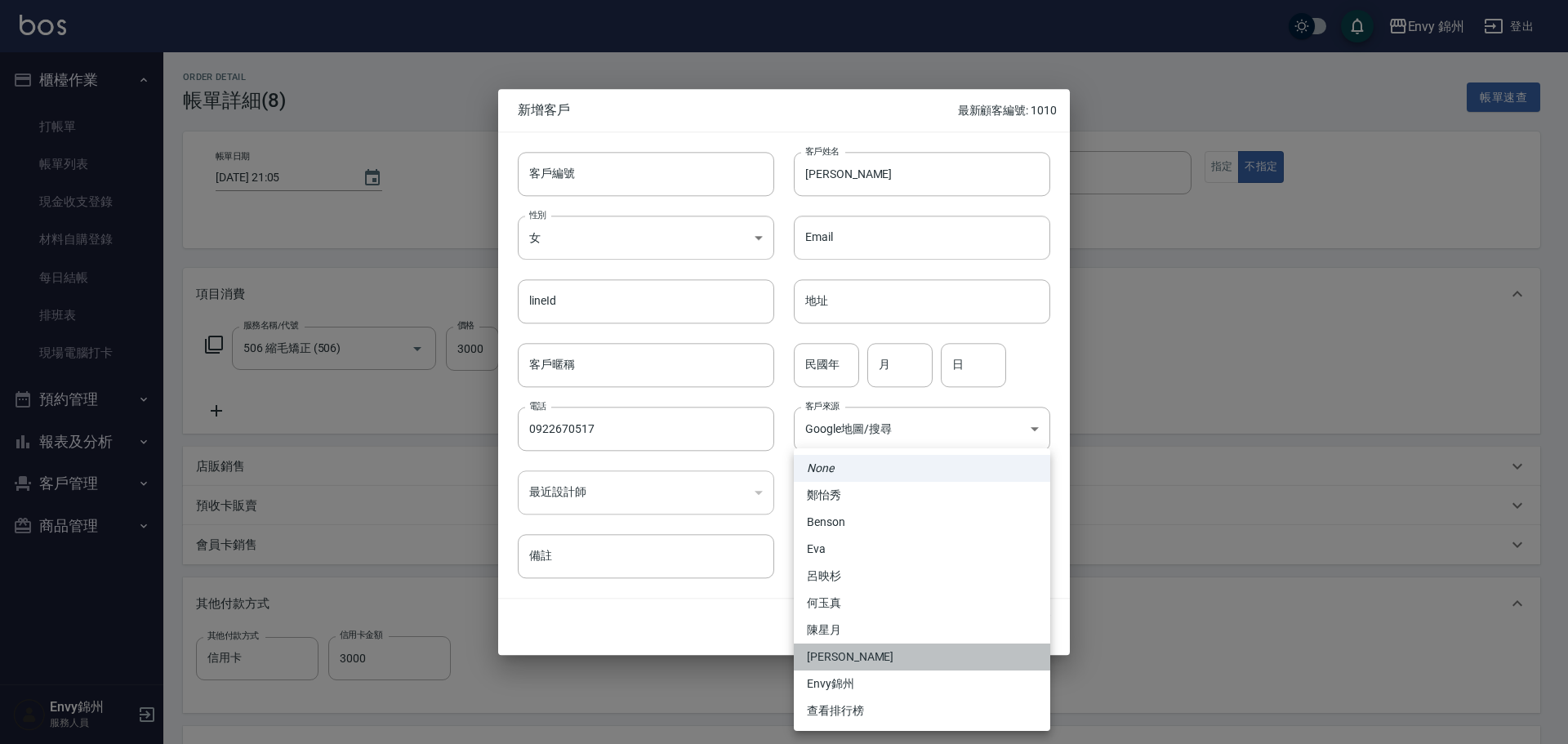
click at [892, 667] on li "潘昀廷" at bounding box center [922, 657] width 256 height 27
type input "ff1ea255-cf3b-4d45-94c6-4e1f8011067e"
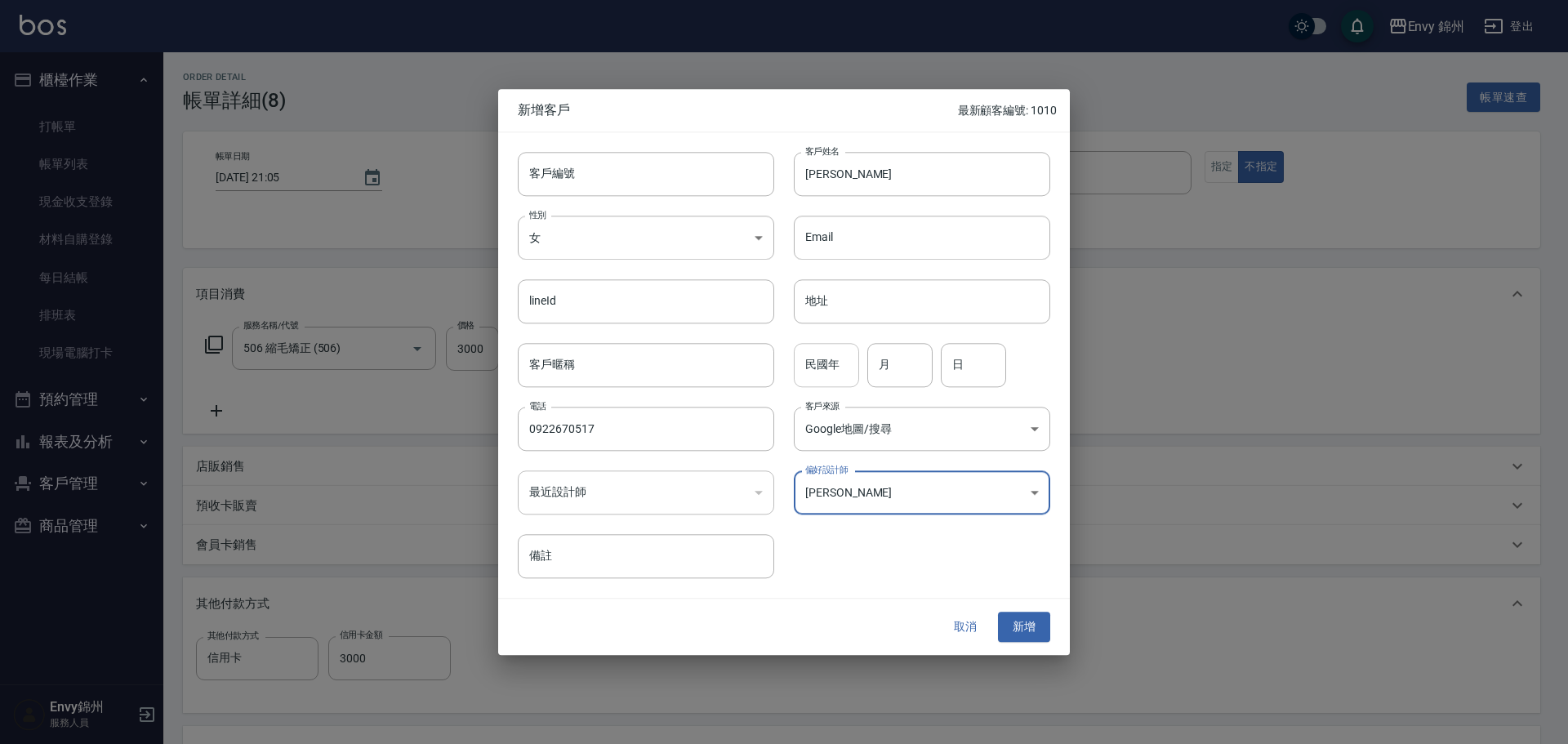
click at [818, 367] on input "民國年" at bounding box center [826, 364] width 65 height 44
type input "91"
type input "6"
type input "15"
click at [1012, 634] on button "新增" at bounding box center [1024, 627] width 52 height 30
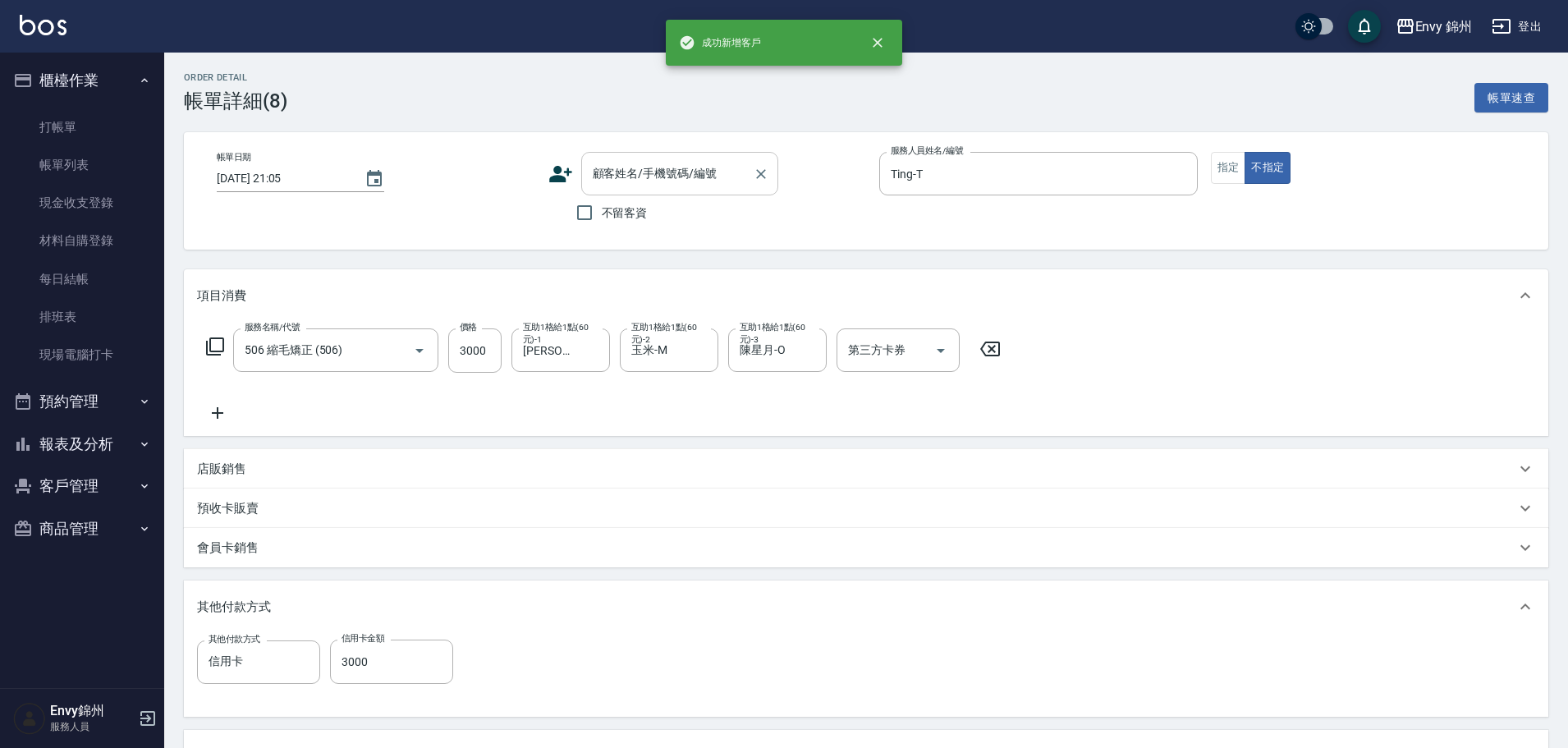
click at [693, 170] on div "顧客姓名/手機號碼/編號 顧客姓名/手機號碼/編號" at bounding box center [680, 173] width 197 height 43
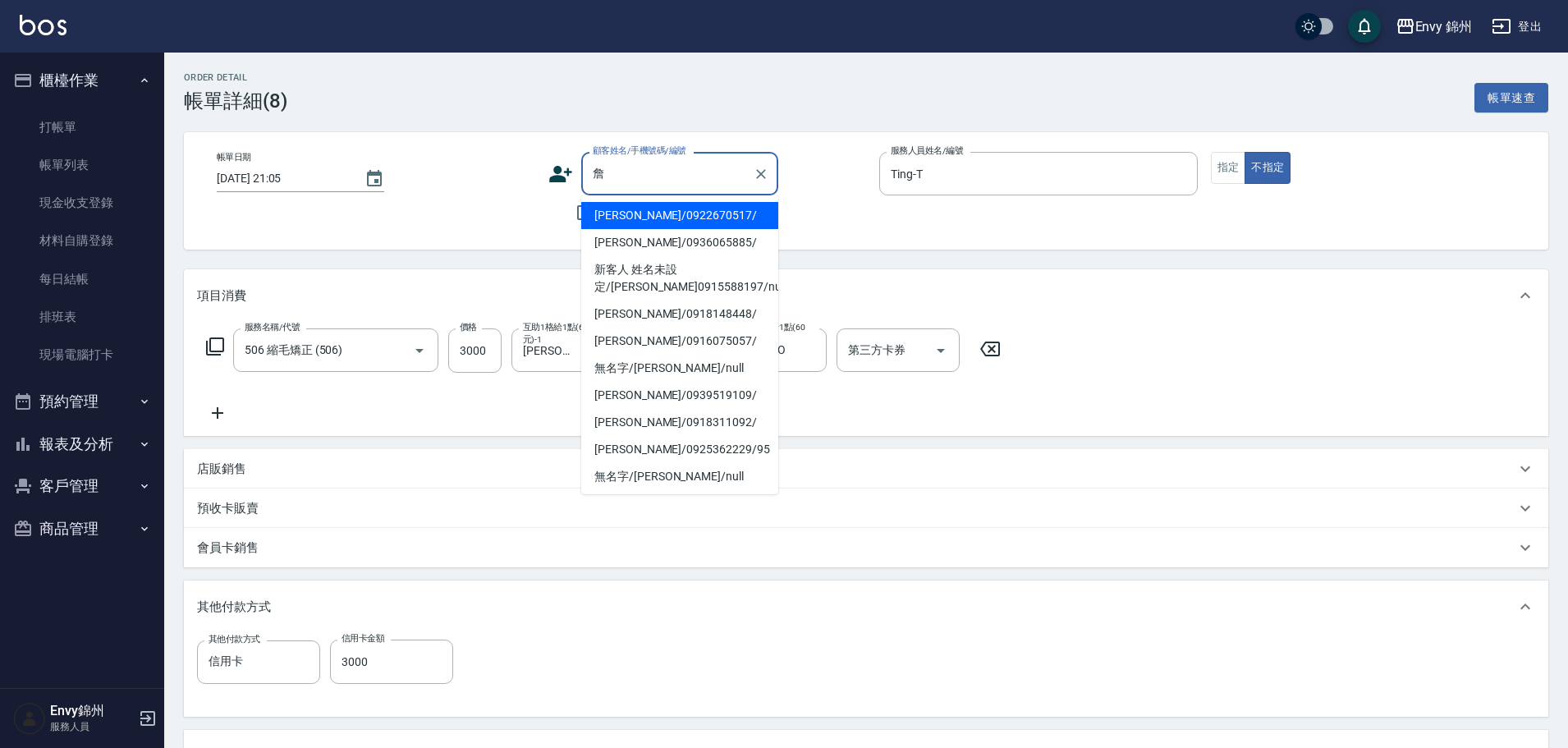
type input "詹淽盈/0922670517/"
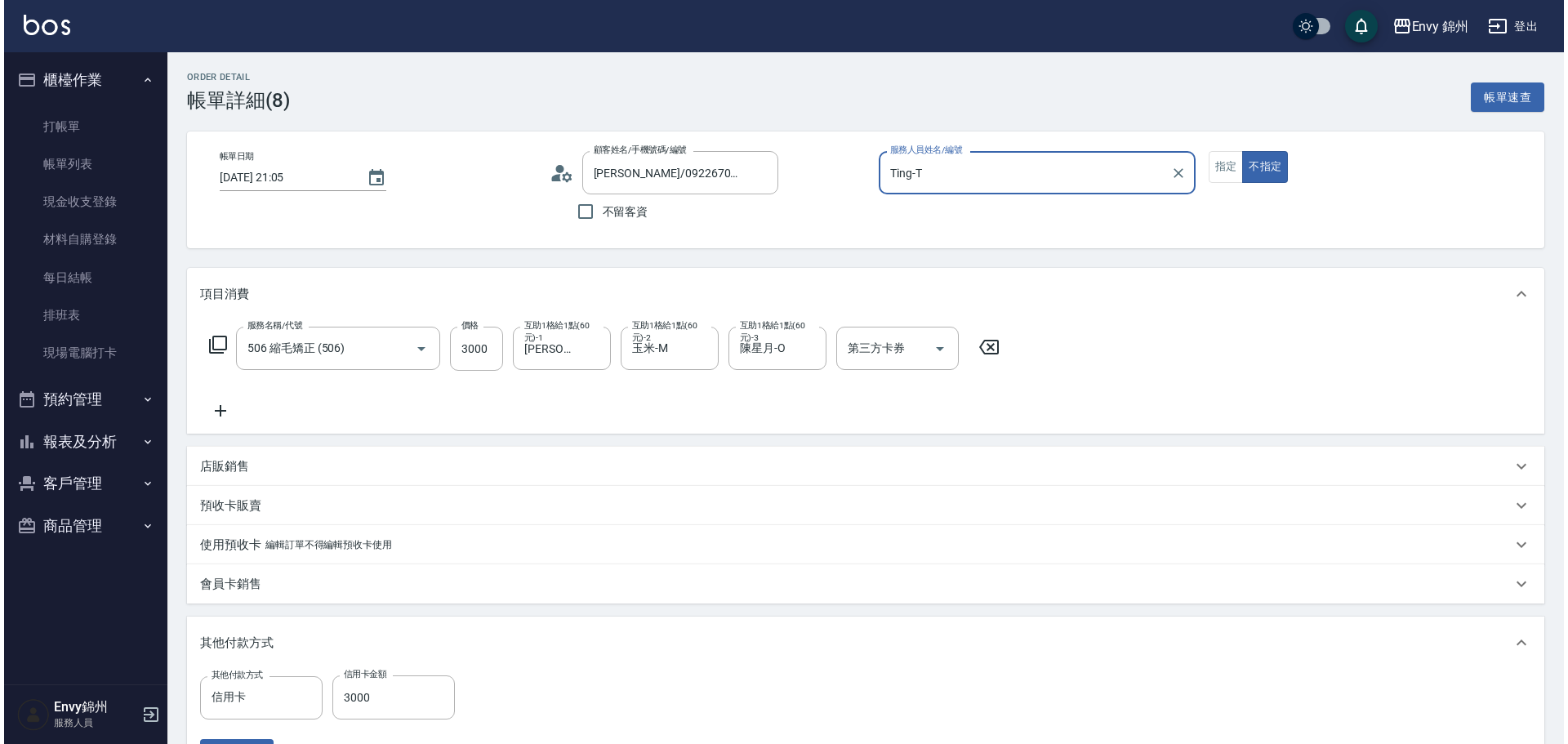
scroll to position [363, 0]
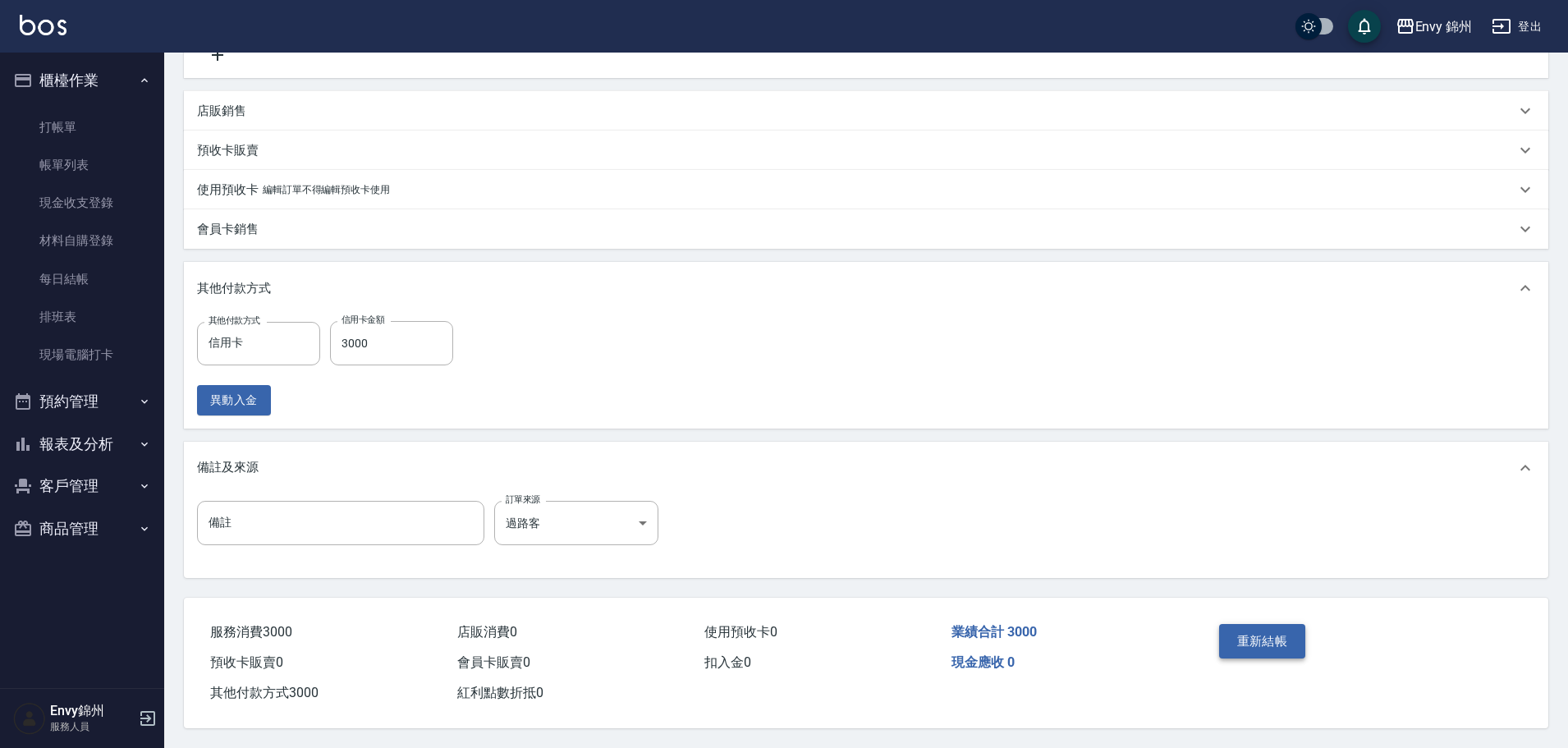
click at [1281, 642] on button "重新結帳" at bounding box center [1262, 641] width 87 height 34
click at [541, 507] on body "Envy 錦州 登出 櫃檯作業 打帳單 帳單列表 現金收支登錄 材料自購登錄 每日結帳 排班表 現場電腦打卡 預約管理 預約管理 單日預約紀錄 單週預約紀錄 …" at bounding box center [784, 195] width 1568 height 1106
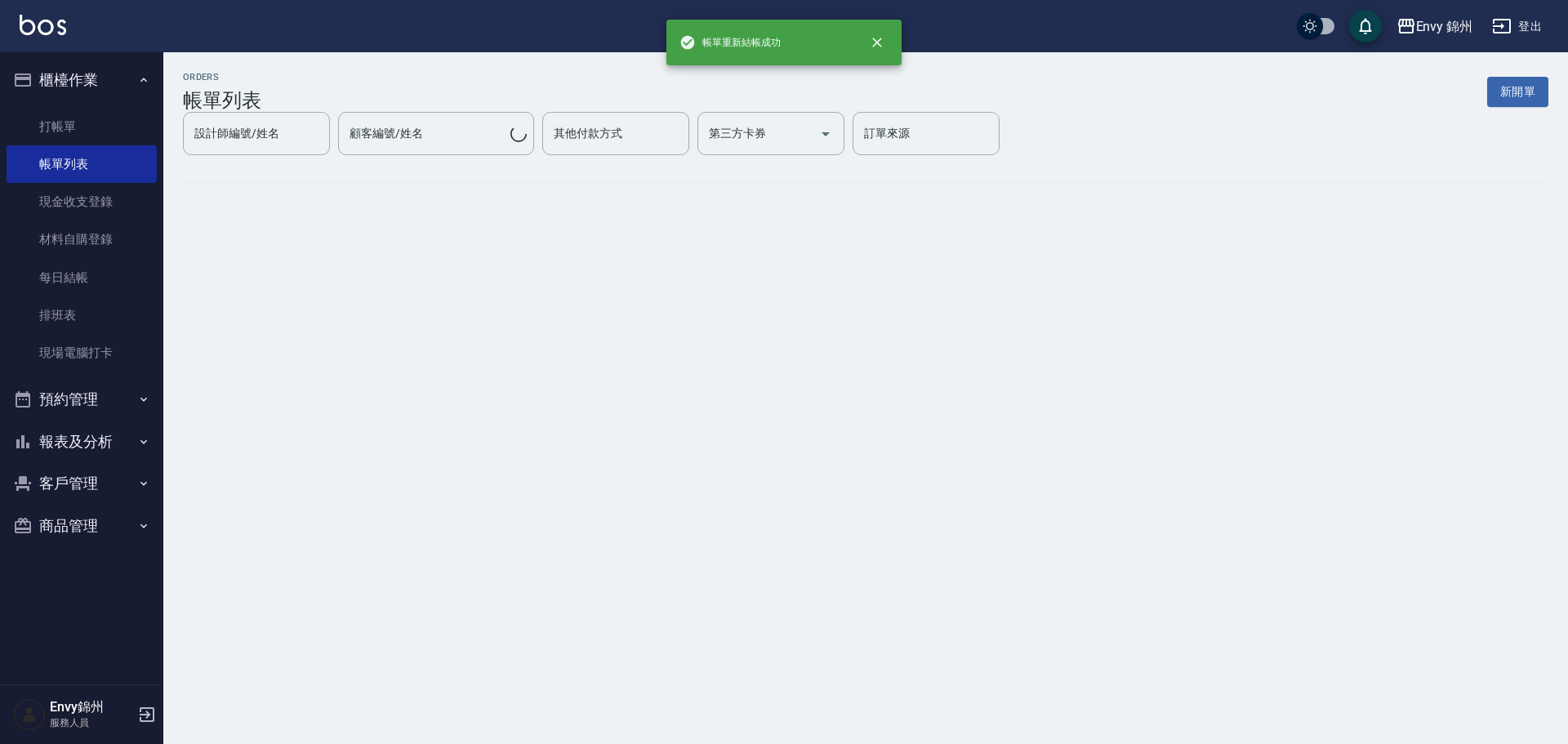
click at [583, 454] on div "ORDERS 帳單列表 新開單 設計師編號/姓名 設計師編號/姓名 顧客編號/姓名 顧客編號/姓名 其他付款方式 其他付款方式 第三方卡券 第三方卡券 訂單來…" at bounding box center [784, 372] width 1568 height 744
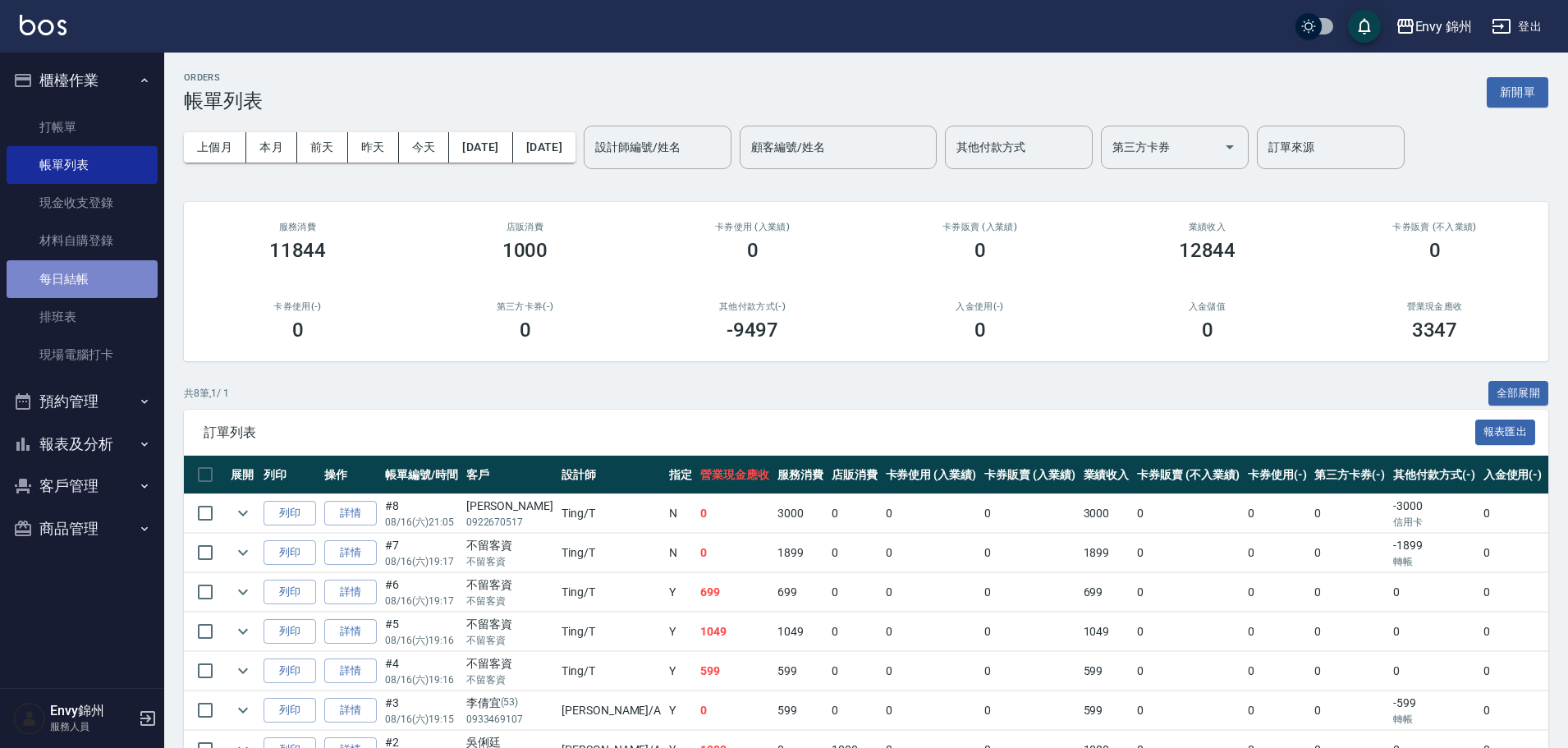
click at [102, 285] on link "每日結帳" at bounding box center [82, 279] width 151 height 38
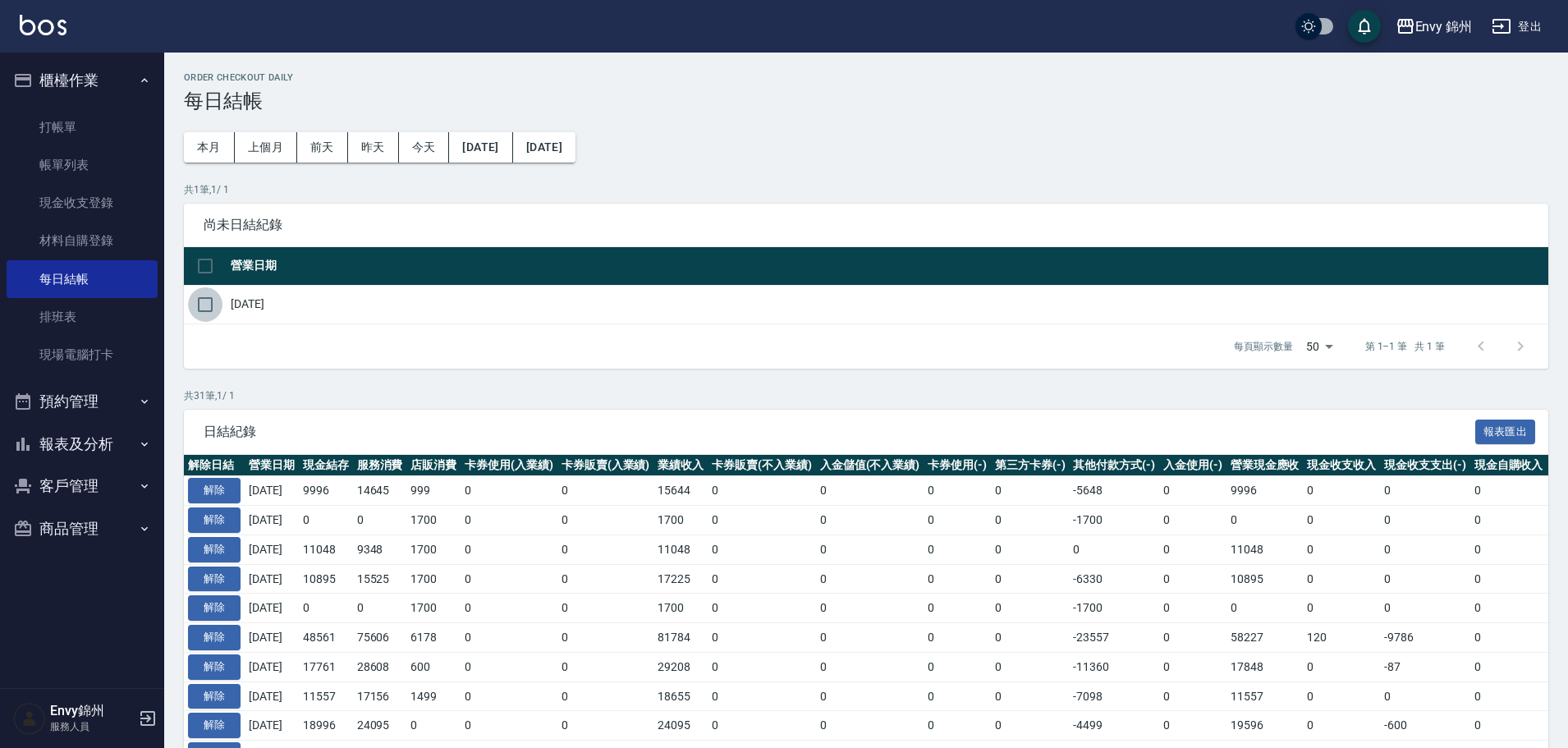
click at [212, 300] on input "checkbox" at bounding box center [205, 304] width 34 height 34
checkbox input "true"
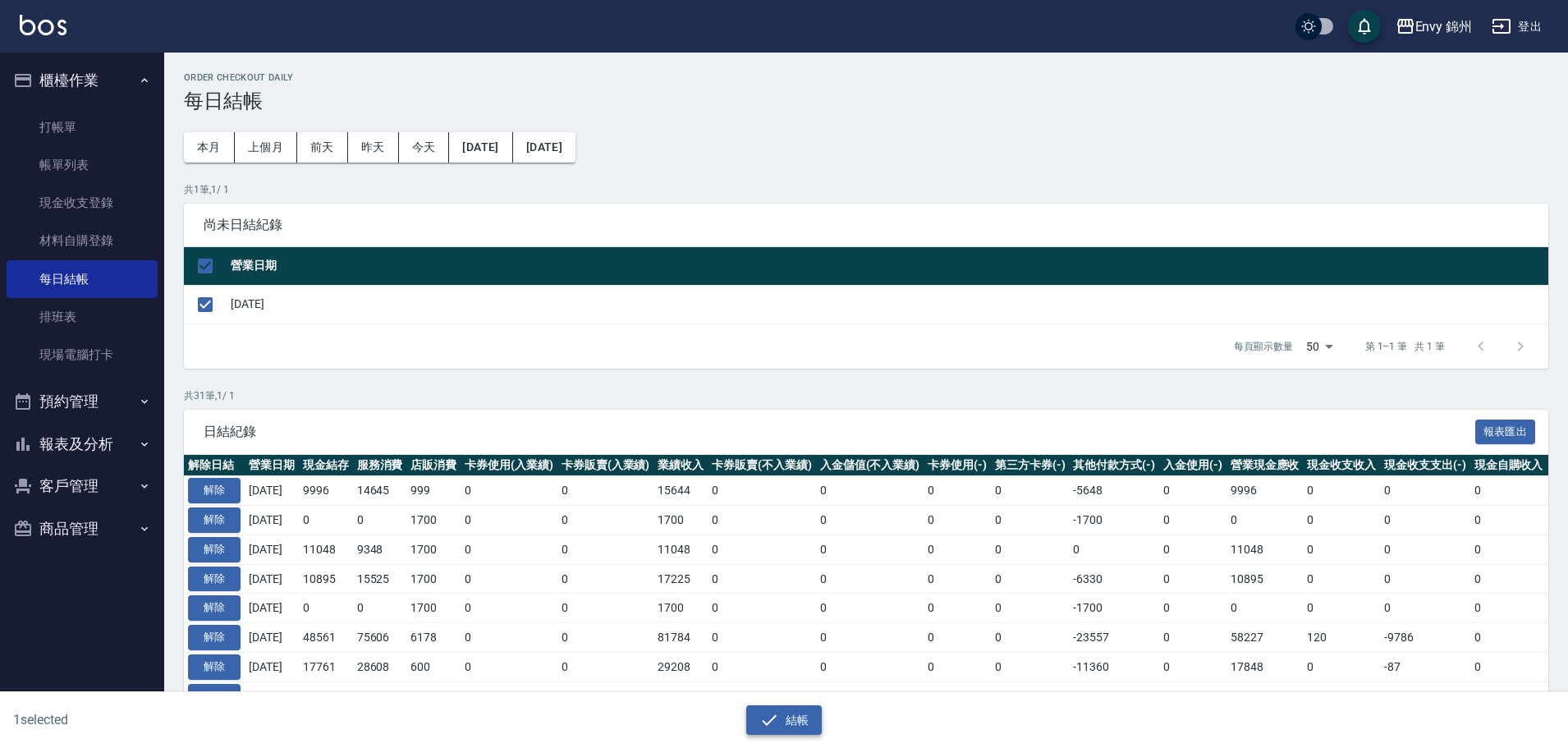
click at [797, 712] on button "結帳" at bounding box center [784, 720] width 77 height 30
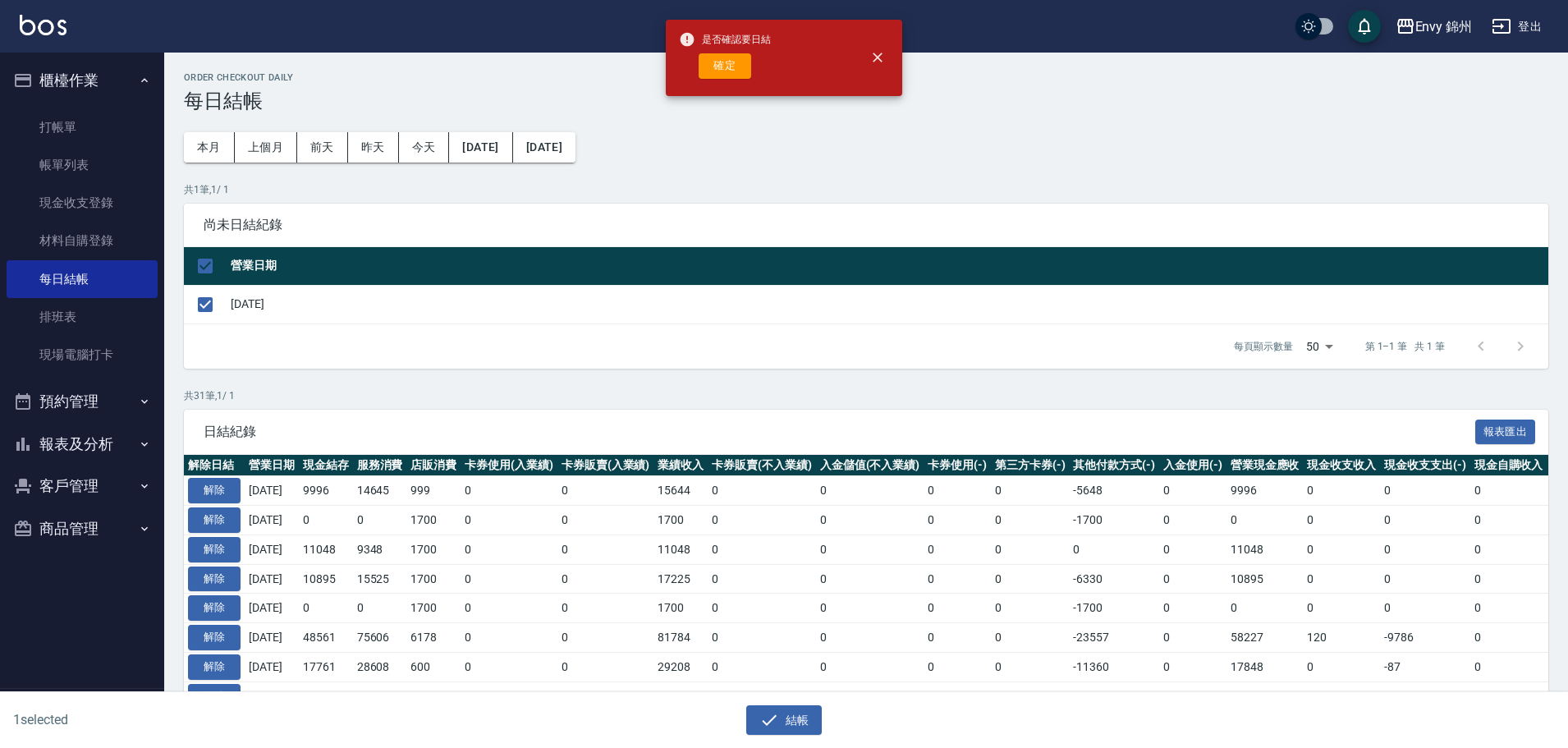
click at [740, 49] on div "是否確認要日結 確定" at bounding box center [725, 58] width 92 height 66
click at [741, 68] on button "確定" at bounding box center [725, 66] width 53 height 26
checkbox input "false"
